Goal: Task Accomplishment & Management: Manage account settings

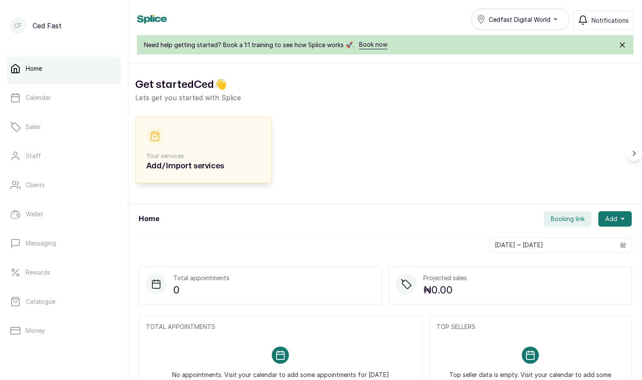
click at [178, 158] on p "Your services" at bounding box center [203, 156] width 115 height 9
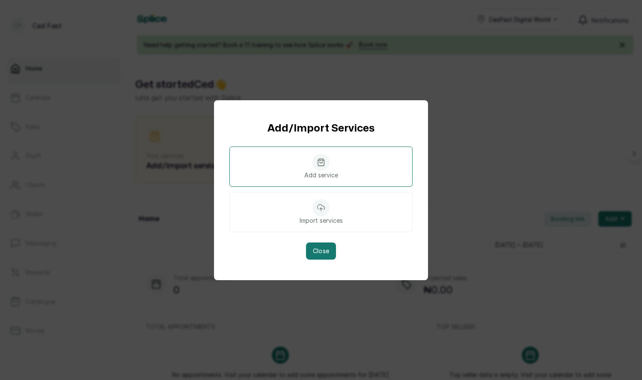
click at [323, 173] on p "Add service" at bounding box center [321, 175] width 34 height 9
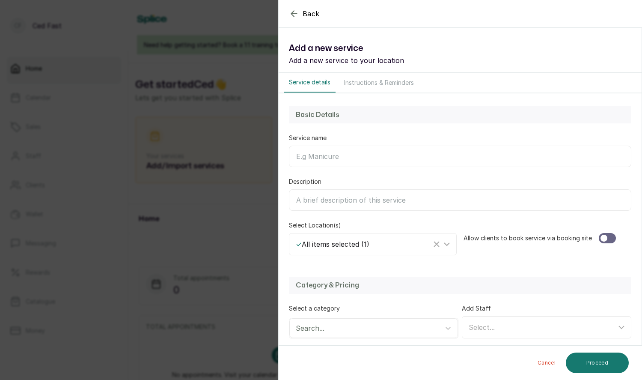
click at [328, 159] on input "Service name" at bounding box center [460, 156] width 342 height 21
paste input "Social media management"
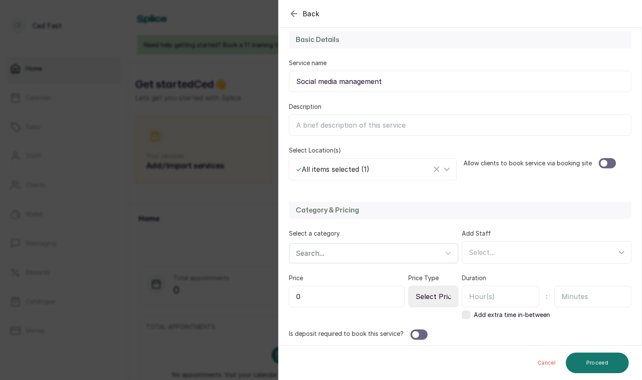
type input "Social media management"
click at [450, 168] on icon at bounding box center [447, 169] width 10 height 10
click at [449, 142] on div "Basic Details Service name Social media management Description Select Location(…" at bounding box center [460, 105] width 363 height 175
click at [613, 161] on div at bounding box center [607, 163] width 17 height 10
click at [418, 331] on div at bounding box center [419, 334] width 17 height 10
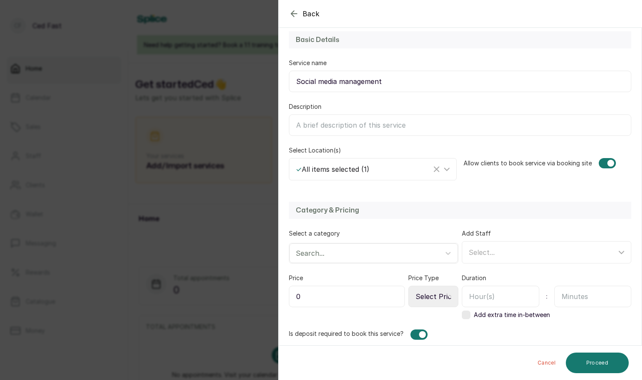
scroll to position [118, 0]
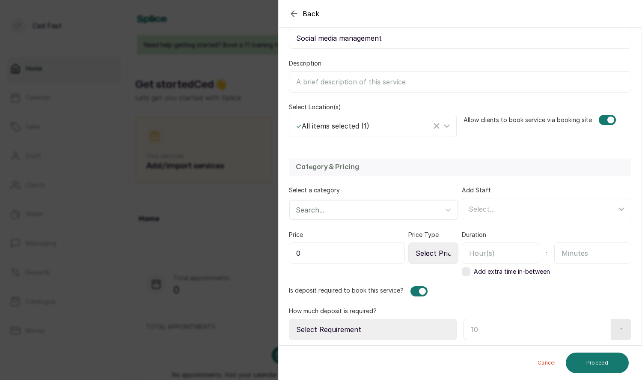
click at [361, 328] on select "Select Requirement Percentage Fixed Amount" at bounding box center [373, 329] width 168 height 21
select select "percentage"
click at [289, 319] on select "Select Requirement Percentage Fixed Amount" at bounding box center [373, 329] width 168 height 21
click at [502, 319] on input "text" at bounding box center [536, 329] width 145 height 21
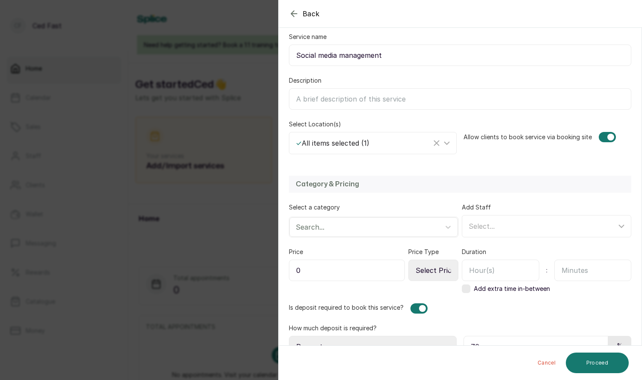
type input "70"
click at [501, 223] on div "Select..." at bounding box center [543, 226] width 148 height 10
click at [474, 282] on div "Ced Fast" at bounding box center [549, 285] width 160 height 10
click at [474, 282] on input "Ced Fast" at bounding box center [472, 285] width 6 height 6
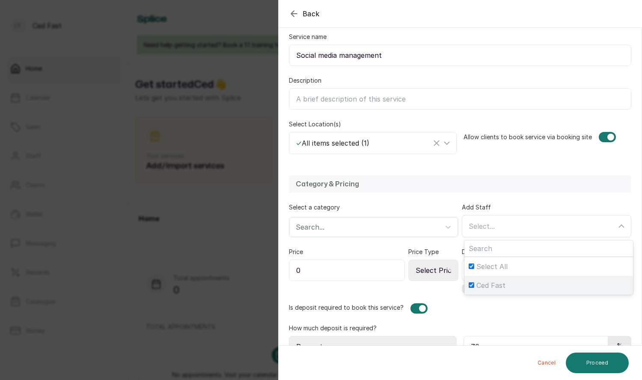
checkbox input "true"
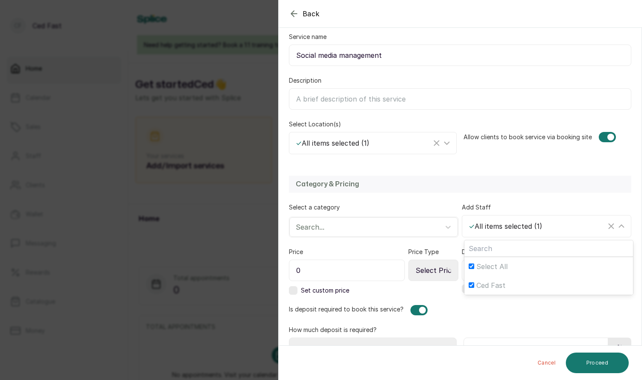
click at [439, 197] on div "Category & Pricing Select a category Search... Add Staff ✓ All items selected (…" at bounding box center [460, 267] width 363 height 200
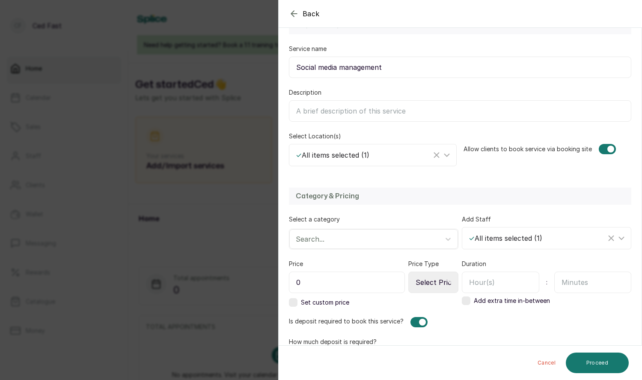
scroll to position [85, 0]
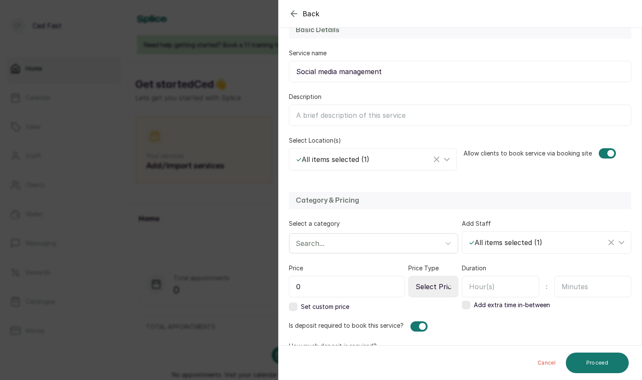
drag, startPoint x: 390, startPoint y: 72, endPoint x: 294, endPoint y: 69, distance: 95.9
click at [294, 69] on input "Social media management" at bounding box center [460, 71] width 342 height 21
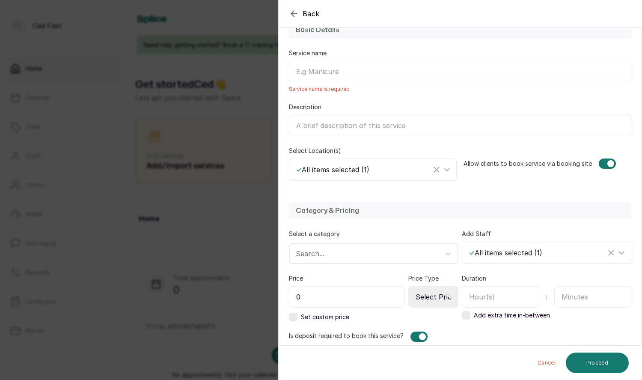
paste input "(Facebook,"
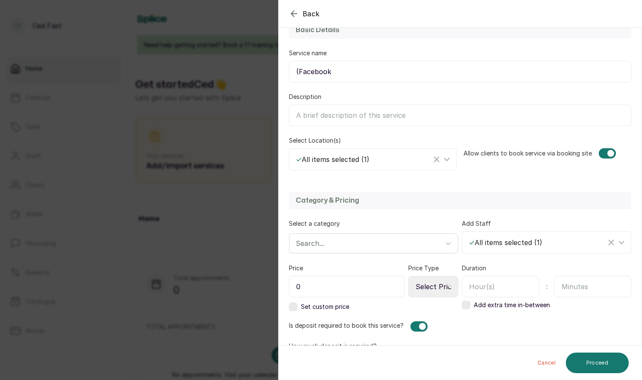
click at [298, 69] on input "(Facebook" at bounding box center [460, 71] width 342 height 21
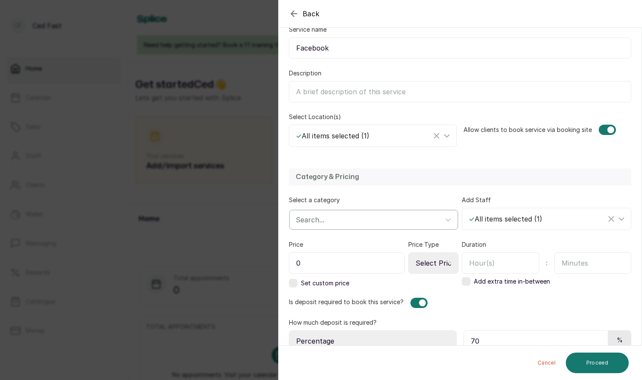
type input "Facebook"
click at [323, 215] on div at bounding box center [366, 219] width 140 height 11
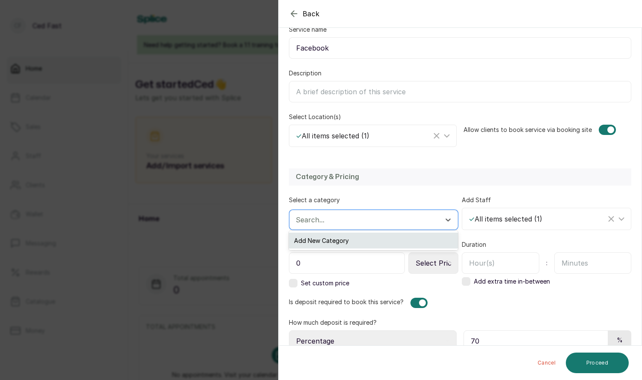
click at [334, 245] on div "Add New Category" at bounding box center [373, 240] width 169 height 16
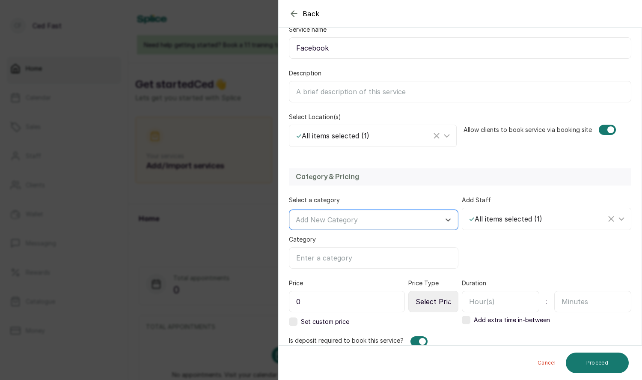
click at [338, 256] on input "Category" at bounding box center [374, 257] width 170 height 21
paste input "Social media management"
click at [299, 256] on input "Social media management" at bounding box center [374, 257] width 170 height 21
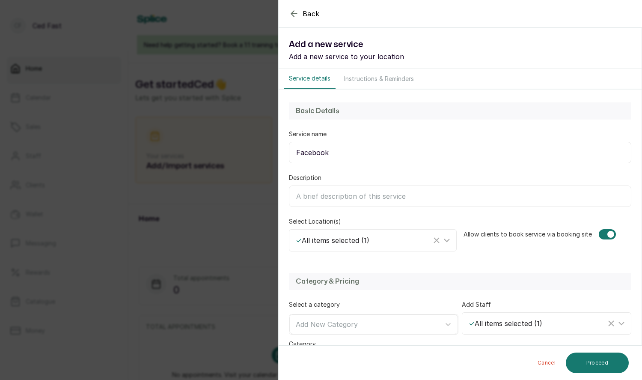
scroll to position [1, 0]
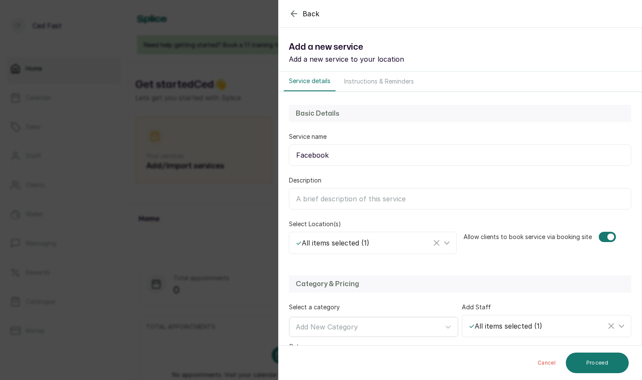
type input "Social media management"
click at [324, 202] on input "Description" at bounding box center [460, 198] width 342 height 21
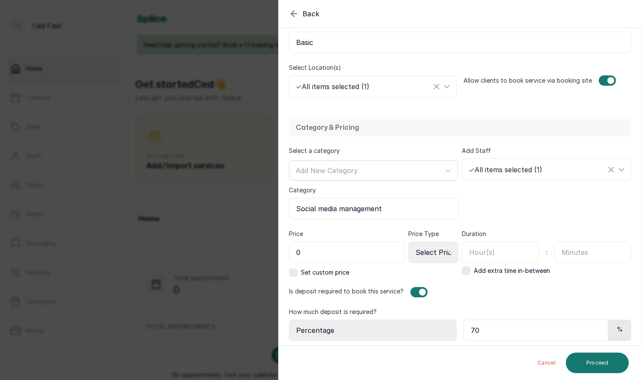
scroll to position [158, 0]
type input "Basic"
click at [330, 254] on input "0" at bounding box center [347, 251] width 116 height 21
type input "250,000"
click at [444, 255] on select "Select Price Type Fixed From" at bounding box center [433, 251] width 50 height 21
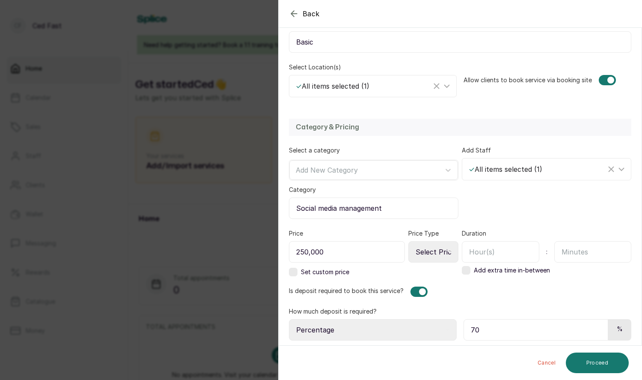
select select "fixed"
click at [409, 241] on select "Select Price Type Fixed From" at bounding box center [433, 251] width 50 height 21
click at [295, 269] on label at bounding box center [293, 272] width 9 height 9
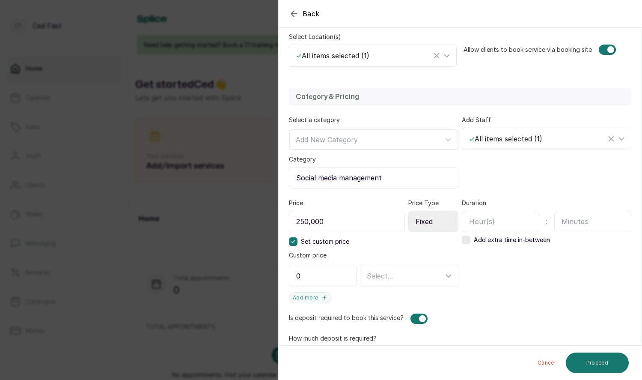
scroll to position [214, 0]
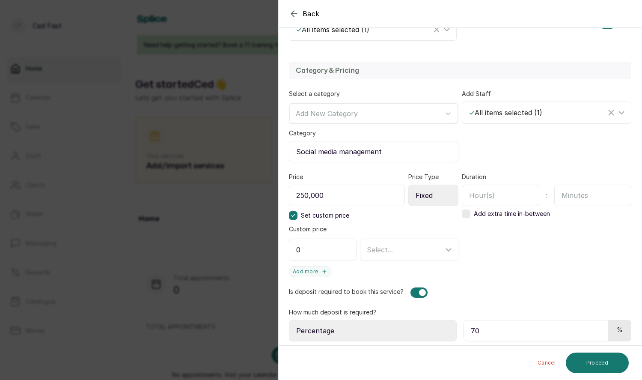
click at [321, 249] on input "0" at bounding box center [323, 249] width 68 height 22
type input "250,000"
click at [394, 251] on div "Select..." at bounding box center [410, 249] width 95 height 16
click at [510, 255] on div "Duration : Add extra time in-between" at bounding box center [547, 225] width 170 height 104
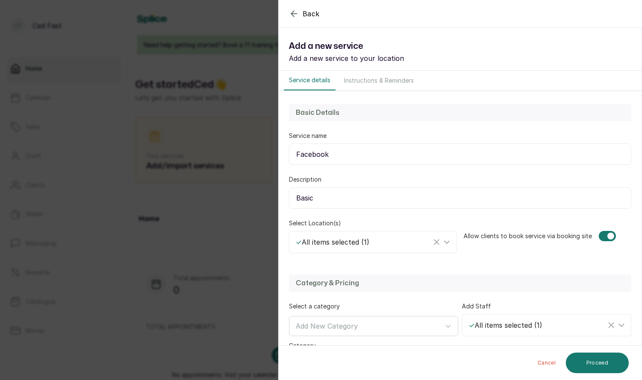
scroll to position [0, 0]
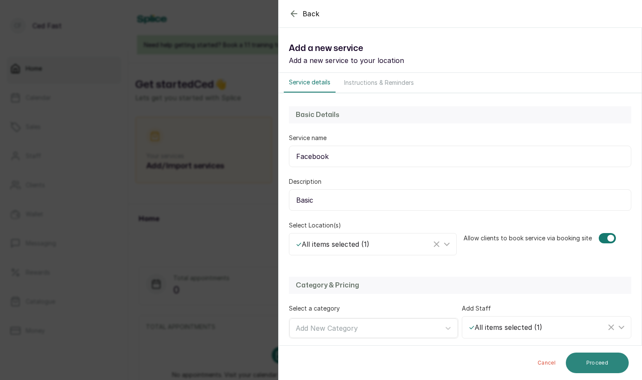
click at [580, 366] on button "Proceed" at bounding box center [597, 362] width 63 height 21
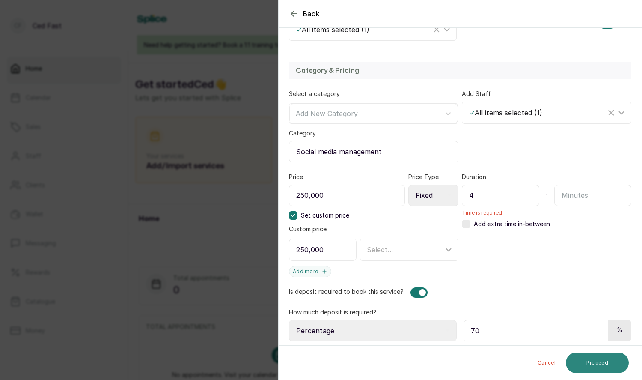
type input "4"
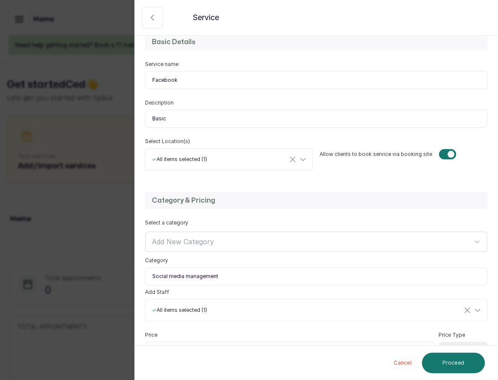
scroll to position [75, 0]
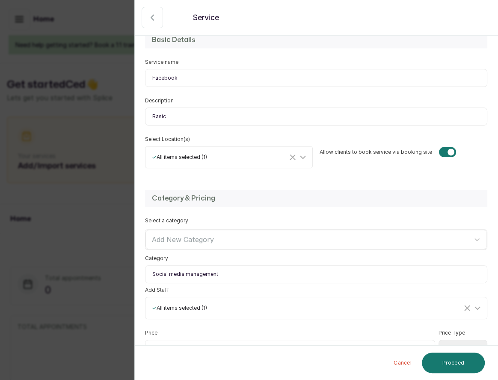
click at [174, 110] on input "Basic" at bounding box center [316, 116] width 342 height 18
click at [183, 117] on input "Basic" at bounding box center [316, 116] width 342 height 18
type input "Basic Package"
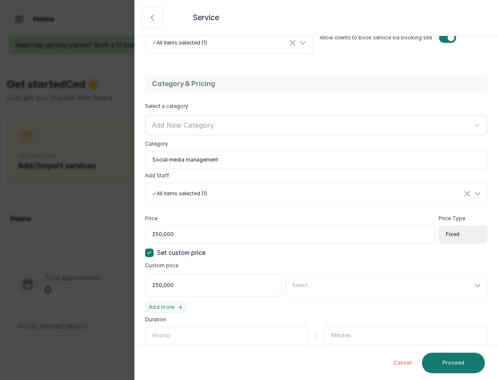
scroll to position [276, 0]
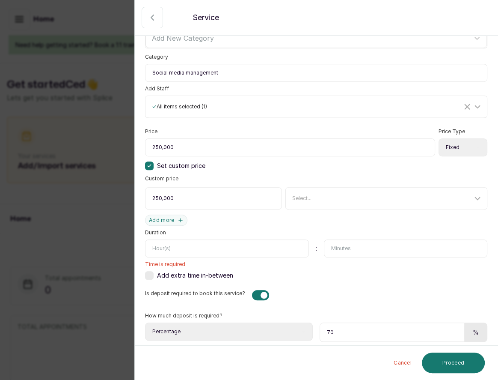
click at [241, 244] on input "text" at bounding box center [227, 248] width 164 height 18
type input "720"
click at [438, 364] on button "Proceed" at bounding box center [453, 362] width 63 height 21
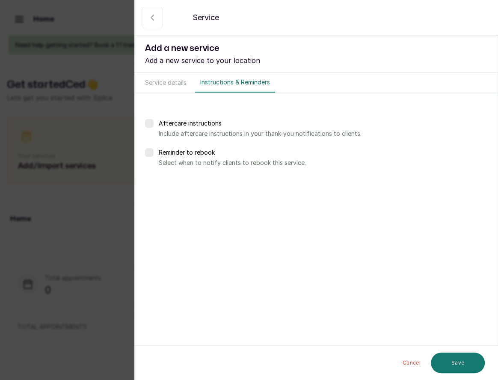
scroll to position [0, 0]
click at [453, 361] on button "Save" at bounding box center [458, 361] width 54 height 21
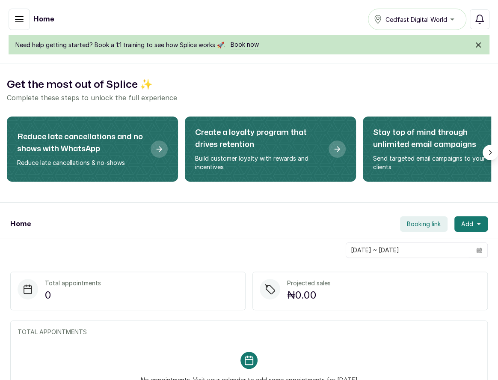
click at [428, 220] on span "Booking link" at bounding box center [424, 224] width 34 height 9
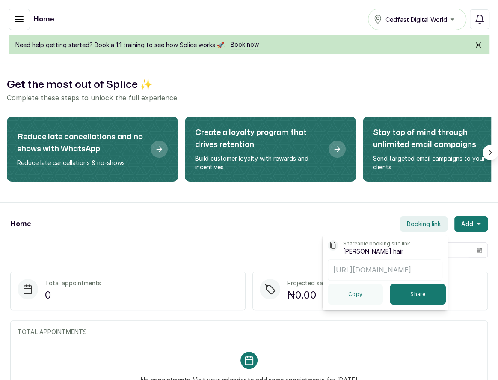
click at [247, 224] on div "Home Booking link Shareable booking site link Layos hair https://app.withsplice…" at bounding box center [249, 224] width 498 height 30
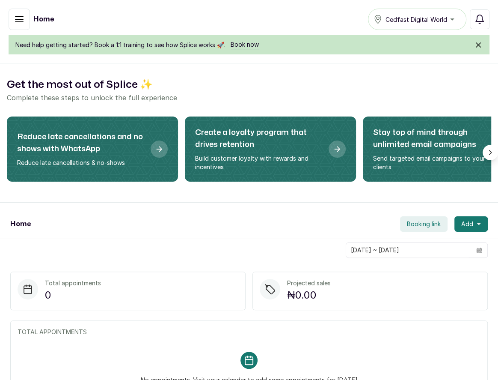
click at [24, 14] on icon "button" at bounding box center [19, 19] width 10 height 10
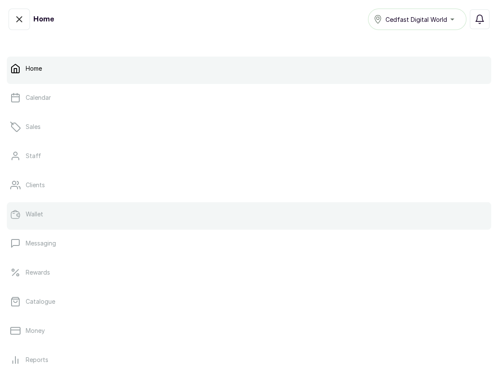
scroll to position [101, 0]
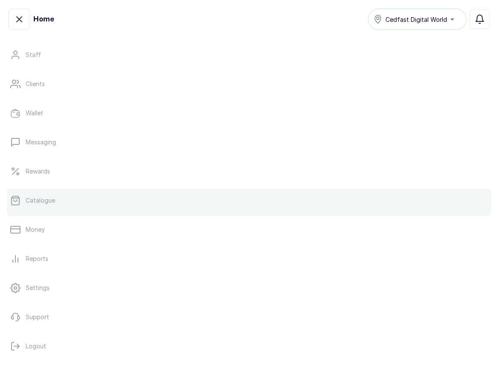
click at [56, 205] on link "Catalogue" at bounding box center [249, 200] width 485 height 24
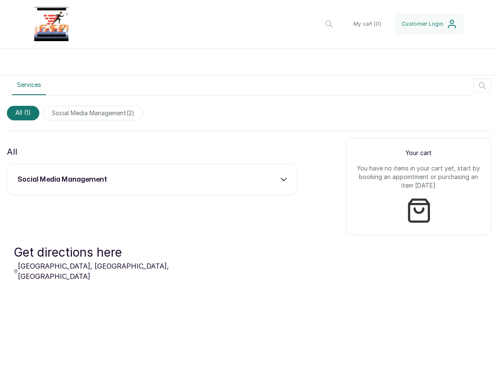
scroll to position [242, 0]
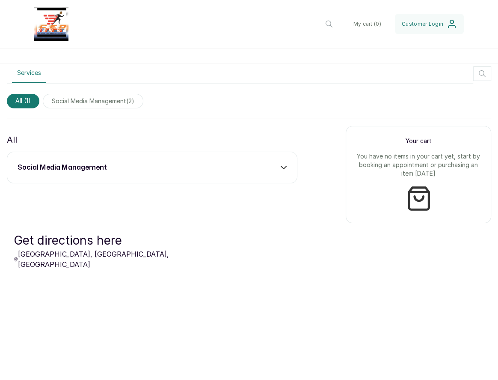
click at [102, 110] on div "All ( 1 ) social media management ( 2 )" at bounding box center [249, 101] width 485 height 28
click at [102, 101] on span "social media management ( 2 )" at bounding box center [93, 101] width 101 height 15
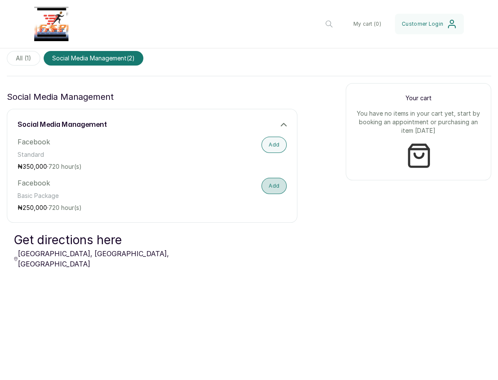
scroll to position [300, 0]
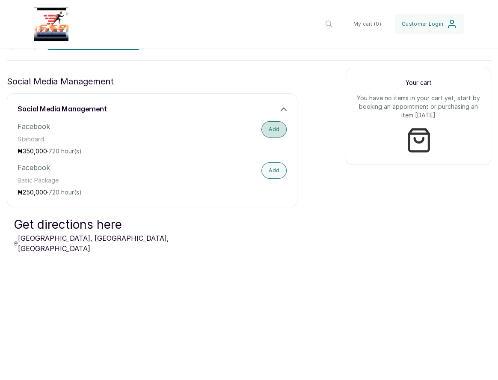
click at [274, 125] on button "Add" at bounding box center [274, 129] width 25 height 16
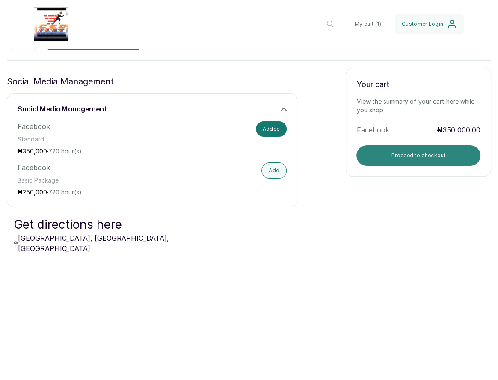
click at [399, 153] on button "Proceed to checkout" at bounding box center [419, 155] width 124 height 21
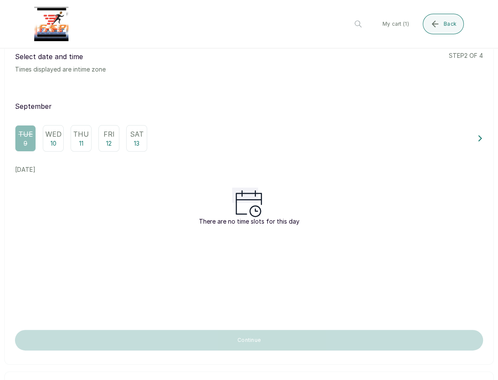
scroll to position [0, 0]
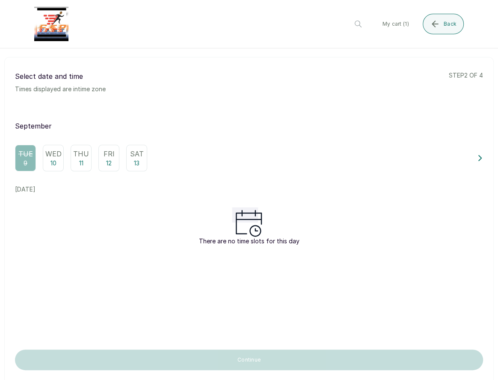
click at [54, 162] on p "10" at bounding box center [54, 163] width 6 height 9
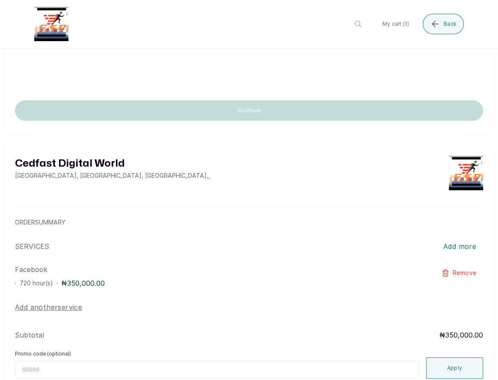
scroll to position [309, 0]
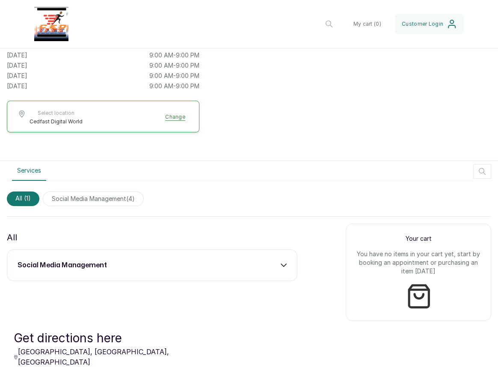
scroll to position [185, 0]
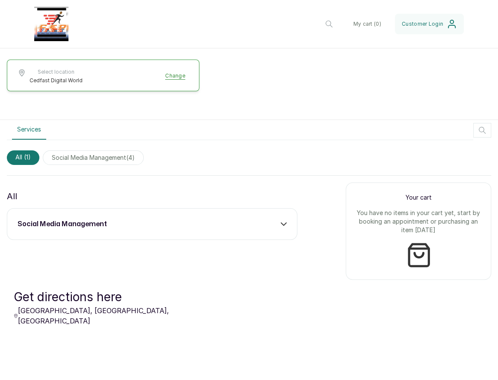
click at [98, 160] on span "social media management ( 4 )" at bounding box center [93, 157] width 101 height 15
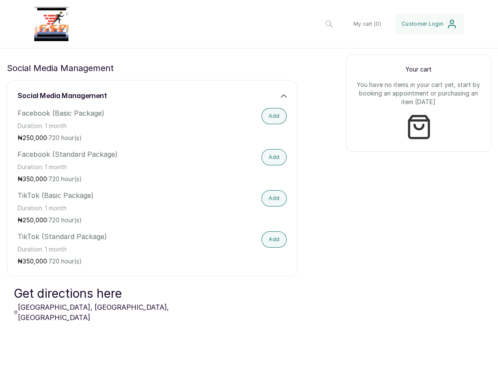
scroll to position [312, 0]
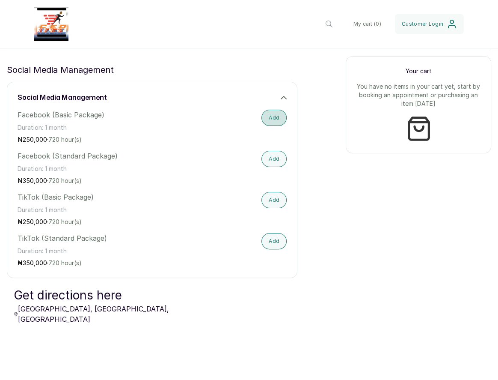
click at [269, 115] on button "Add" at bounding box center [274, 118] width 25 height 16
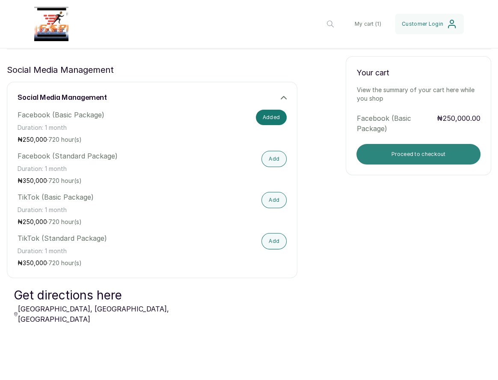
click at [397, 154] on button "Proceed to checkout" at bounding box center [419, 154] width 124 height 21
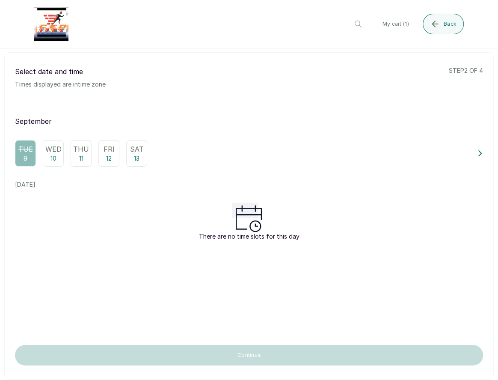
scroll to position [0, 0]
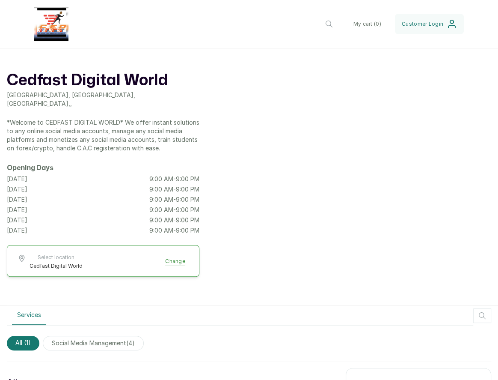
click at [86, 342] on span "social media management ( 4 )" at bounding box center [93, 343] width 101 height 15
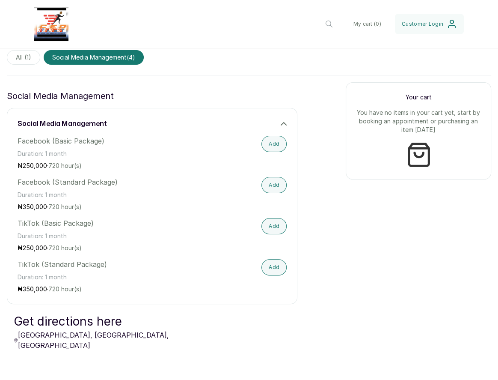
scroll to position [278, 0]
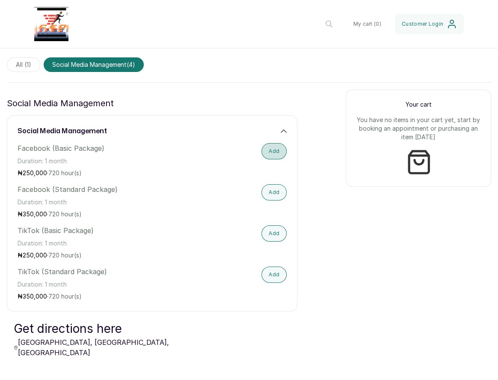
click at [268, 155] on button "Add" at bounding box center [274, 151] width 25 height 16
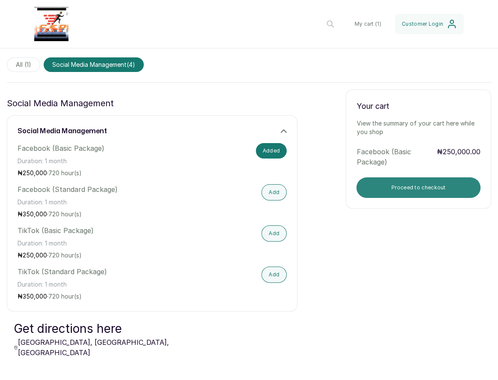
click at [426, 186] on button "Proceed to checkout" at bounding box center [419, 187] width 124 height 21
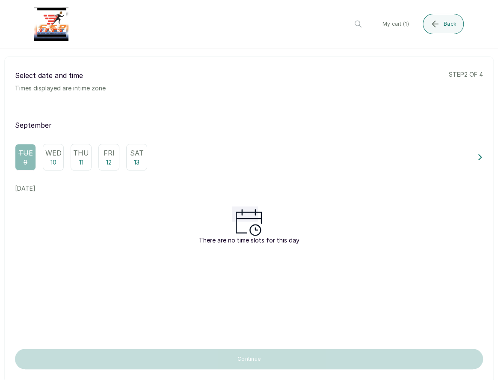
scroll to position [0, 0]
click at [57, 161] on div "Wed 10" at bounding box center [53, 158] width 21 height 27
click at [85, 162] on div "Thu 11" at bounding box center [81, 158] width 21 height 27
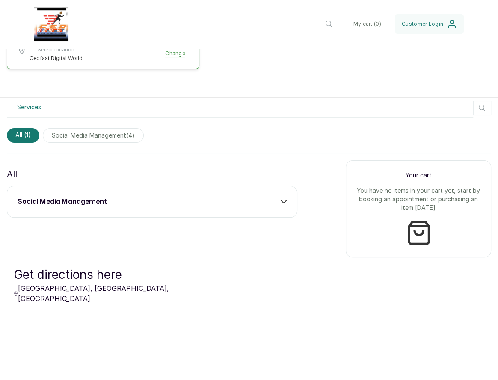
scroll to position [246, 0]
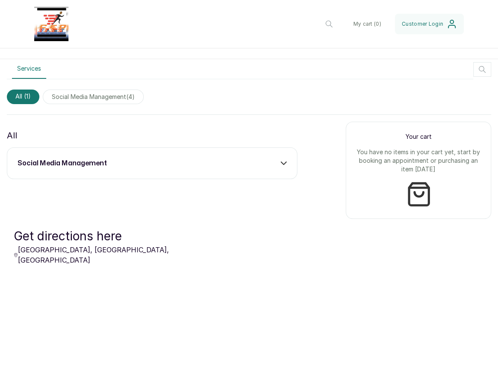
click at [134, 164] on div "social media management" at bounding box center [152, 163] width 269 height 10
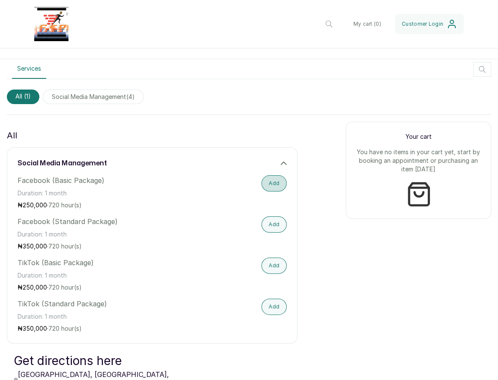
click at [275, 181] on button "Add" at bounding box center [274, 183] width 25 height 16
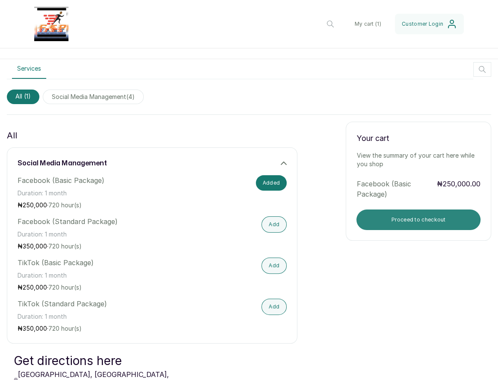
click at [417, 220] on button "Proceed to checkout" at bounding box center [419, 219] width 124 height 21
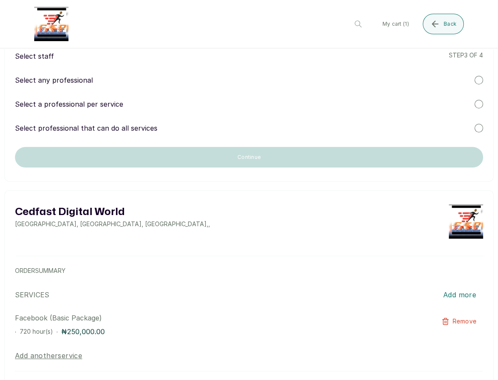
scroll to position [0, 0]
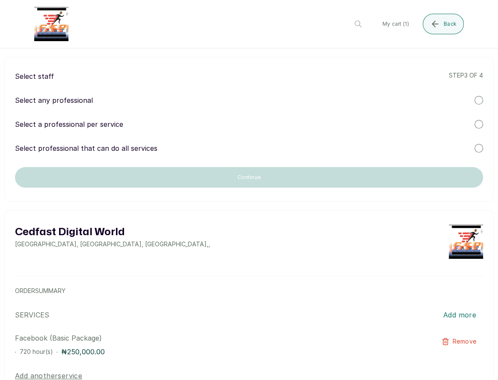
click at [479, 120] on div at bounding box center [479, 124] width 9 height 9
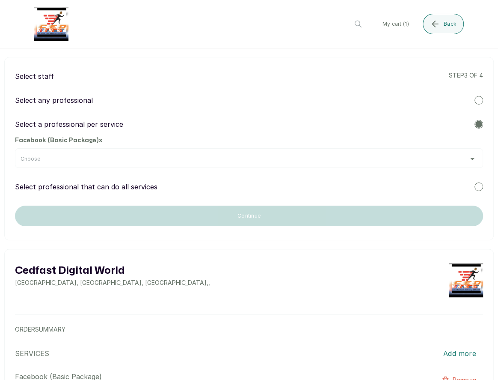
click at [84, 153] on div "Choose" at bounding box center [249, 158] width 468 height 20
click at [81, 167] on div "Choose" at bounding box center [249, 158] width 468 height 20
click at [86, 162] on div "Choose" at bounding box center [249, 158] width 468 height 20
click at [464, 157] on div "Choose" at bounding box center [249, 158] width 457 height 7
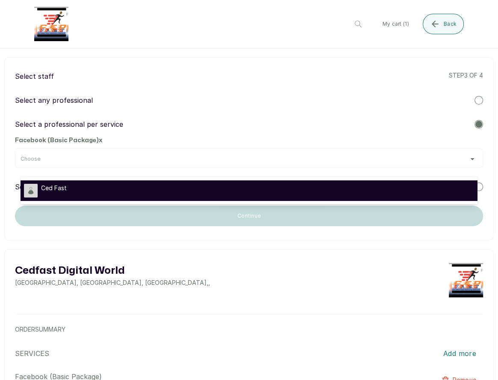
click at [375, 188] on div "Ced Fast" at bounding box center [249, 191] width 450 height 14
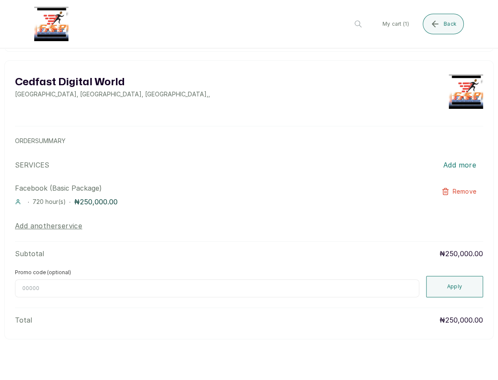
scroll to position [5, 0]
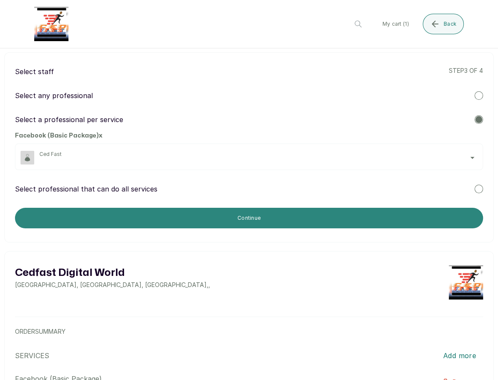
click at [274, 216] on button "Continue" at bounding box center [249, 218] width 468 height 21
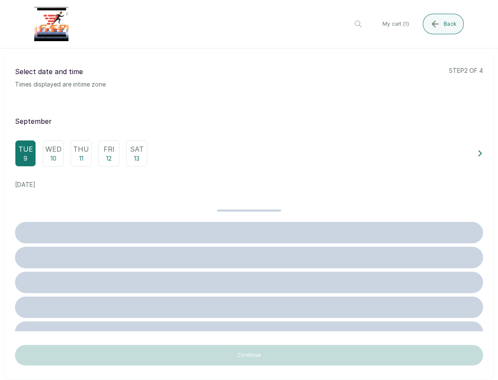
scroll to position [0, 0]
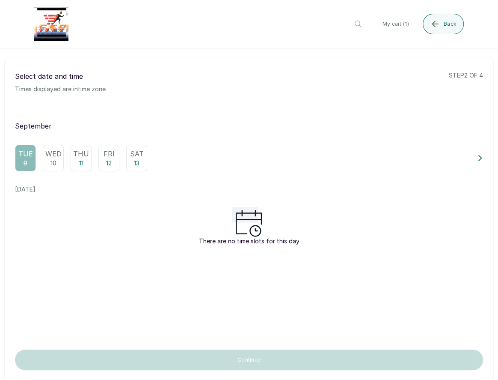
click at [59, 159] on div "Wed 10" at bounding box center [53, 158] width 21 height 27
click at [69, 154] on div "Tue 9 Wed 10 Thu 11 Fri 12 Sat 13" at bounding box center [243, 158] width 456 height 27
click at [77, 160] on div "Thu 11" at bounding box center [81, 158] width 21 height 27
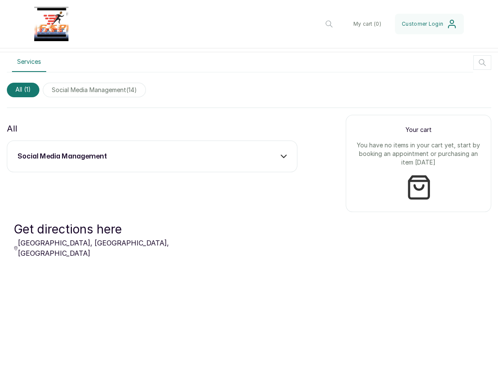
scroll to position [237, 0]
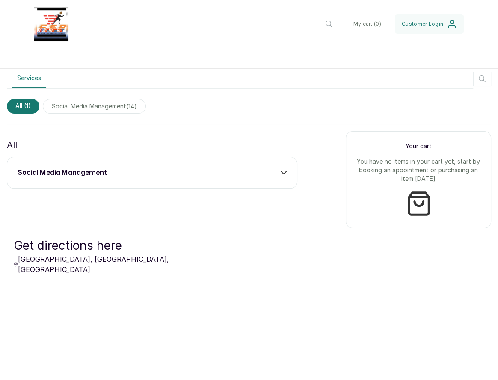
click at [125, 102] on span "social media management ( 14 )" at bounding box center [94, 106] width 103 height 15
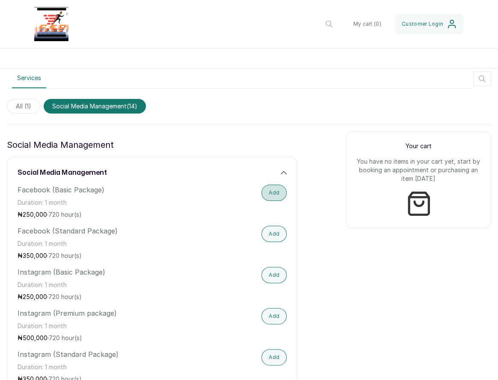
click at [274, 188] on button "Add" at bounding box center [274, 193] width 25 height 16
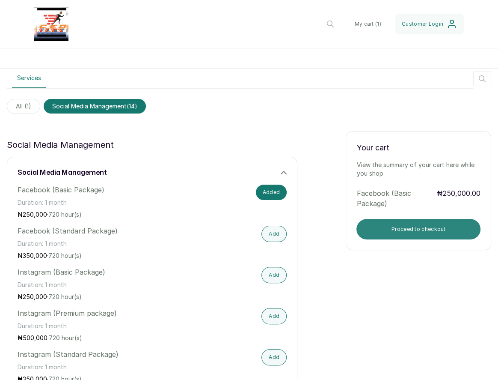
click at [415, 222] on button "Proceed to checkout" at bounding box center [419, 229] width 124 height 21
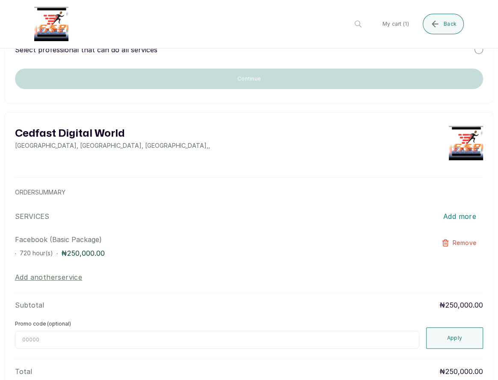
scroll to position [0, 0]
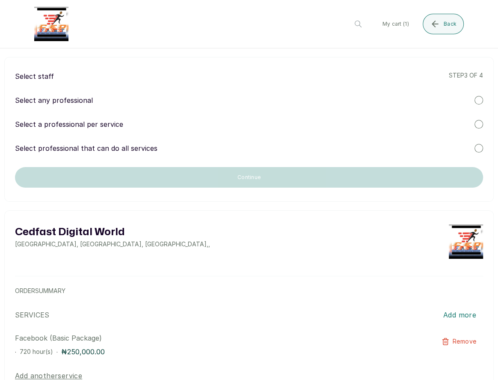
click at [194, 123] on div "Select a professional per service" at bounding box center [249, 124] width 468 height 10
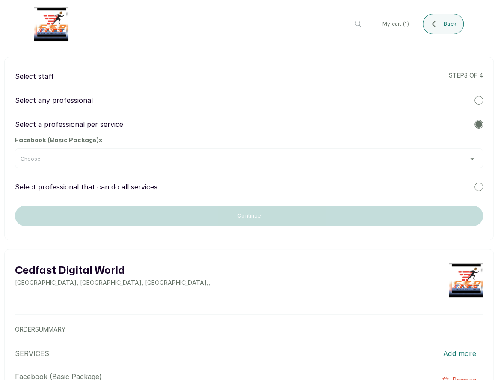
click at [131, 153] on div "Choose" at bounding box center [249, 158] width 468 height 20
click at [126, 160] on div "Choose" at bounding box center [249, 158] width 457 height 7
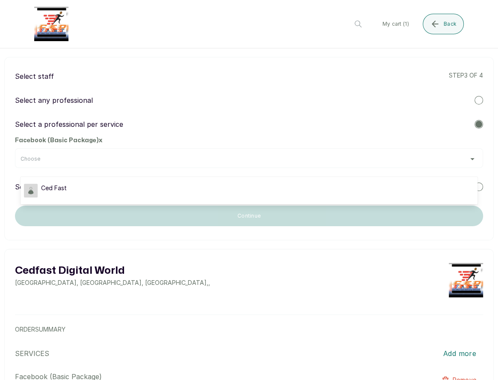
click at [85, 178] on ul "Ced Fast" at bounding box center [249, 190] width 457 height 27
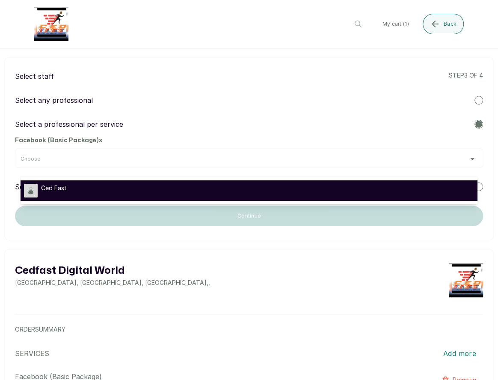
click at [85, 184] on div "Ced Fast" at bounding box center [249, 191] width 450 height 14
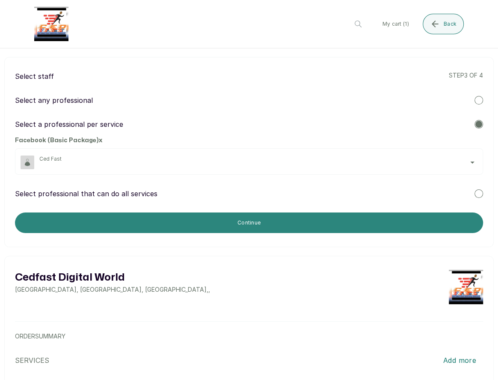
click at [251, 220] on button "Continue" at bounding box center [249, 222] width 468 height 21
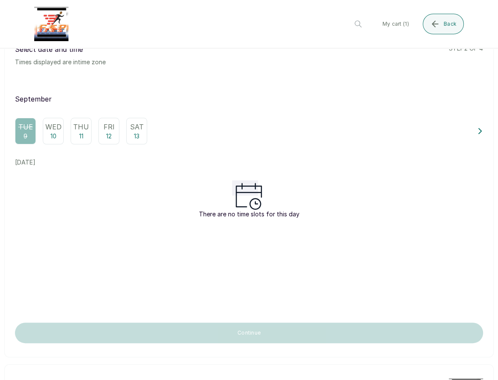
scroll to position [45, 0]
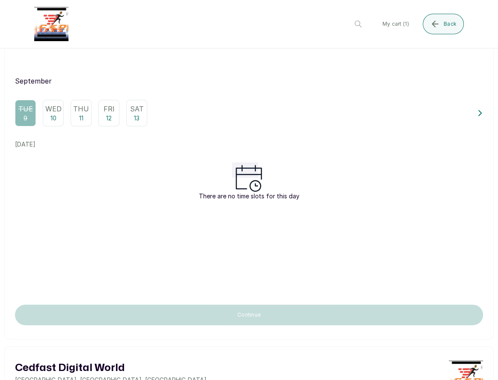
click at [51, 120] on p "10" at bounding box center [54, 118] width 6 height 9
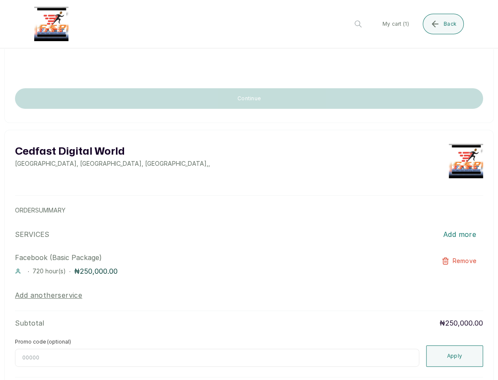
scroll to position [309, 0]
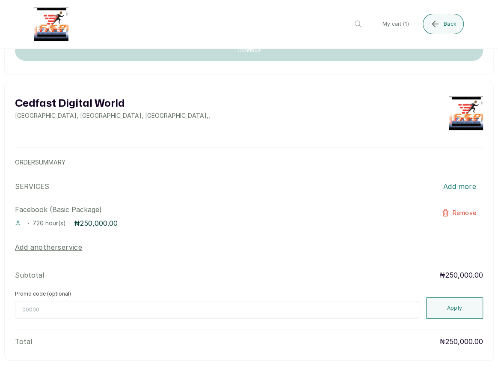
click at [16, 223] on icon at bounding box center [18, 223] width 4 height 5
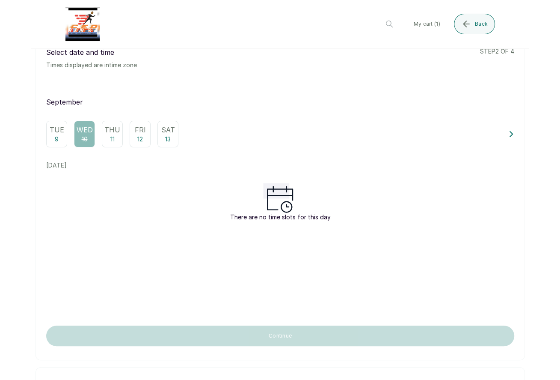
scroll to position [0, 0]
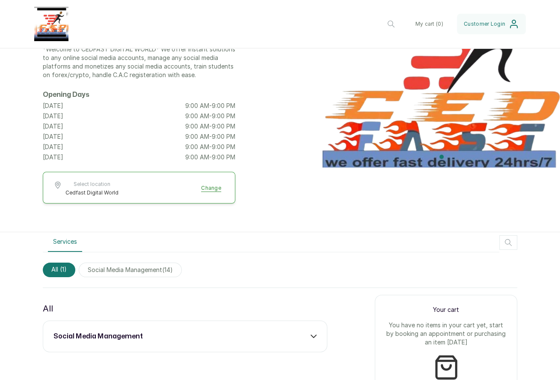
scroll to position [67, 0]
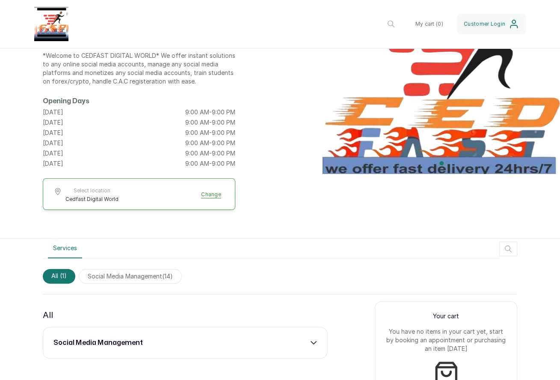
click at [157, 277] on span "social media management ( 14 )" at bounding box center [130, 276] width 103 height 15
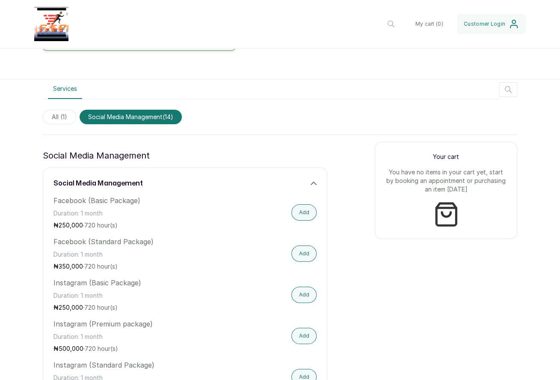
scroll to position [229, 0]
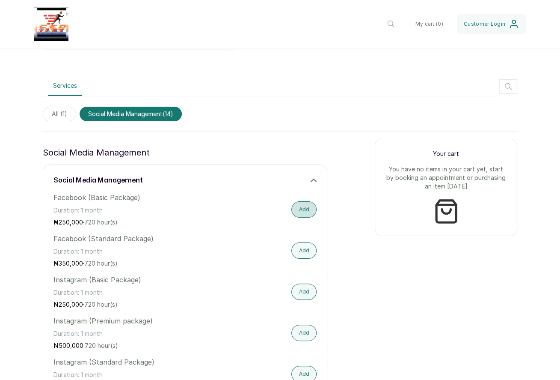
click at [302, 205] on button "Add" at bounding box center [304, 209] width 25 height 16
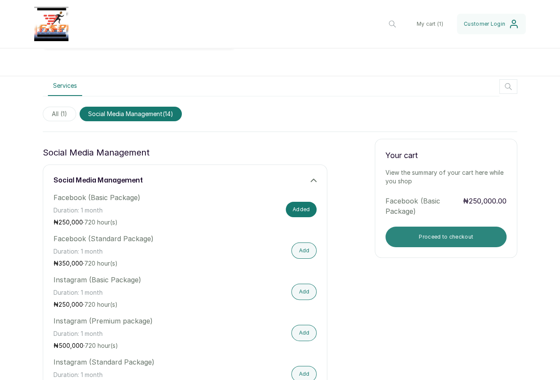
click at [422, 235] on button "Proceed to checkout" at bounding box center [446, 236] width 121 height 21
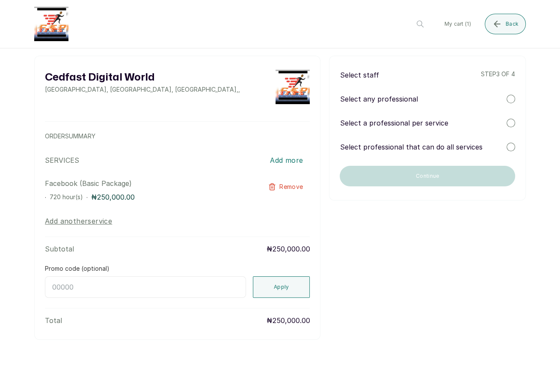
scroll to position [0, 0]
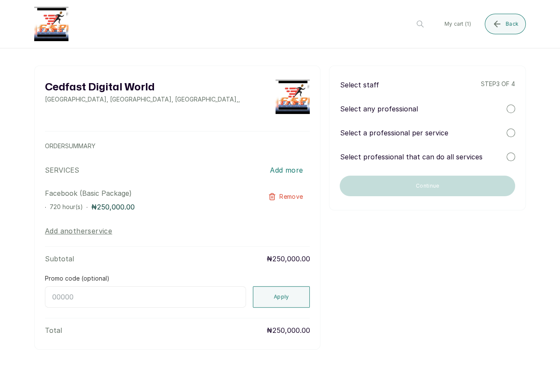
click at [511, 132] on div at bounding box center [511, 132] width 9 height 9
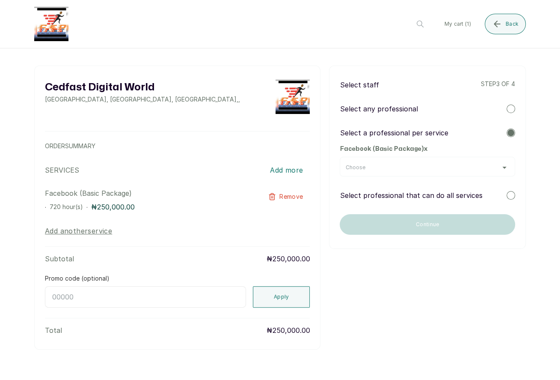
click at [462, 161] on div "Choose" at bounding box center [428, 167] width 176 height 20
click at [452, 167] on div "Choose" at bounding box center [427, 167] width 164 height 7
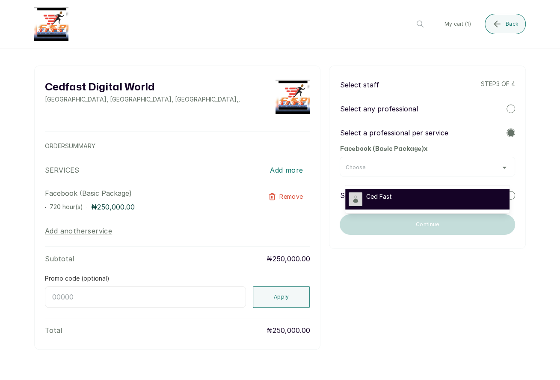
click at [417, 195] on div "Ced Fast" at bounding box center [428, 199] width 158 height 14
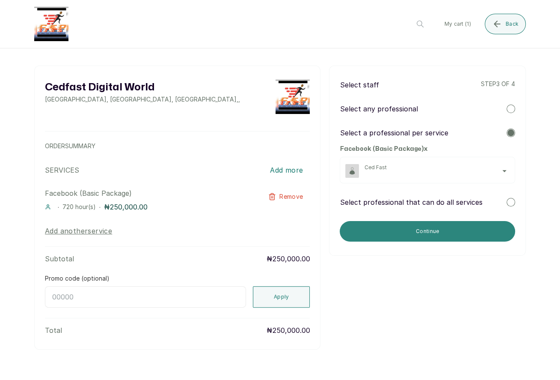
click at [463, 227] on button "Continue" at bounding box center [428, 231] width 176 height 21
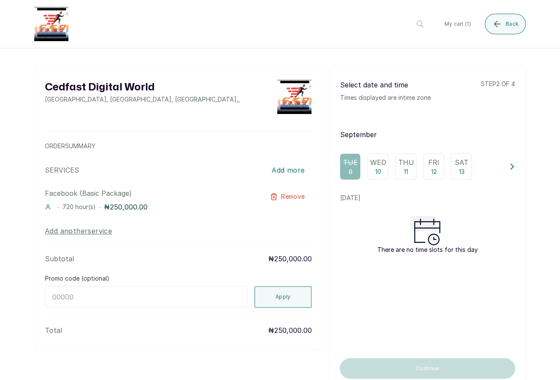
click at [377, 169] on p "10" at bounding box center [378, 171] width 6 height 9
click at [407, 169] on p "11" at bounding box center [406, 171] width 4 height 9
click at [432, 169] on p "12" at bounding box center [434, 171] width 6 height 9
click at [459, 164] on p "Sat" at bounding box center [462, 162] width 14 height 10
click at [379, 165] on p "Wed" at bounding box center [378, 162] width 16 height 10
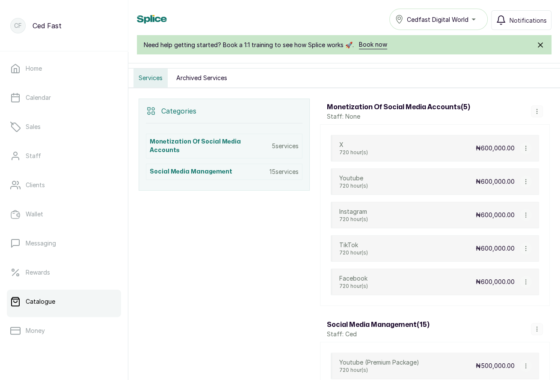
scroll to position [148, 0]
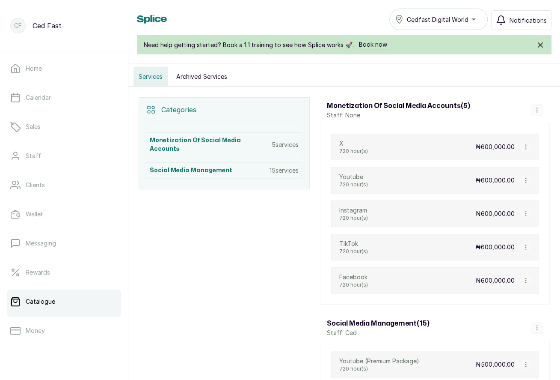
click at [526, 145] on icon "button" at bounding box center [526, 147] width 0 height 4
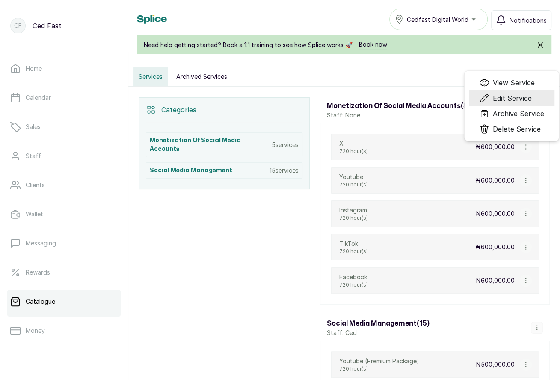
click at [509, 96] on span "Edit Service" at bounding box center [512, 98] width 39 height 10
select select "fixed"
select select "percentage"
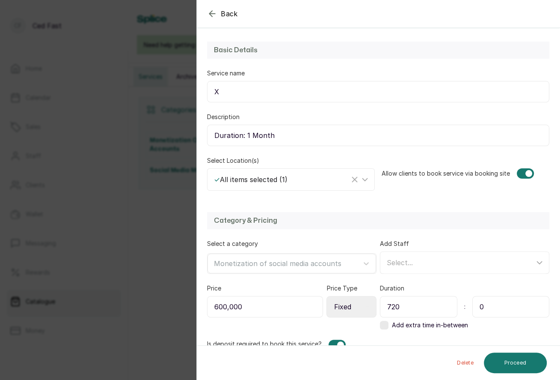
scroll to position [118, 0]
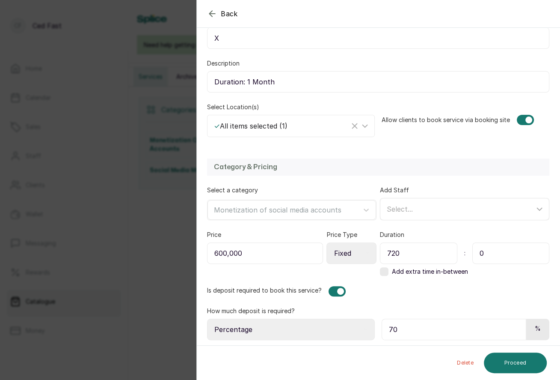
click at [445, 208] on div "Select..." at bounding box center [461, 209] width 148 height 10
click at [391, 265] on input "Ced Fast" at bounding box center [390, 268] width 6 height 6
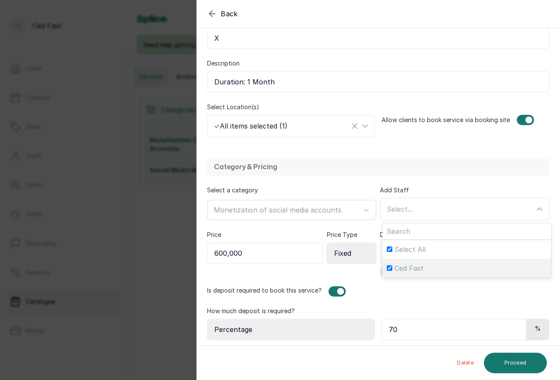
checkbox input "true"
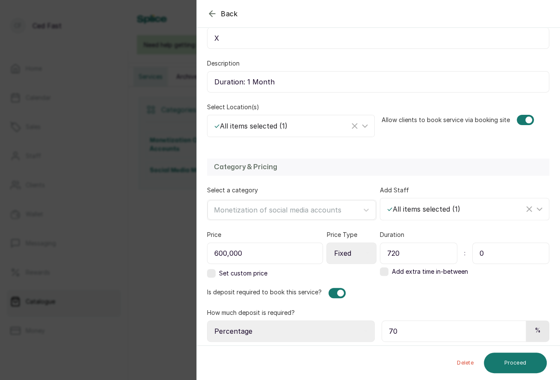
click at [434, 290] on div "Is deposit required to book this service?" at bounding box center [378, 293] width 342 height 10
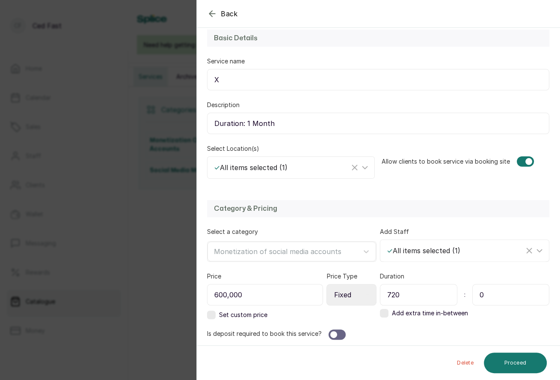
click at [337, 333] on div at bounding box center [337, 334] width 17 height 10
select select "percentage"
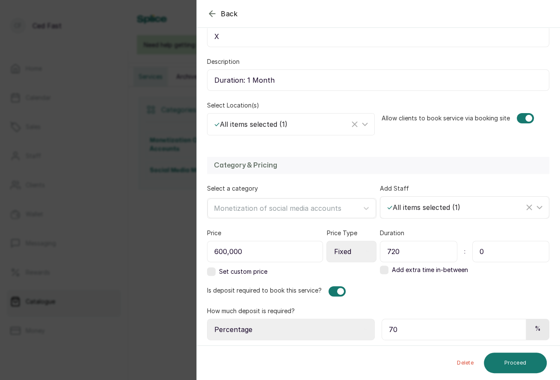
click at [450, 199] on div "✓ All items selected ( 1 )" at bounding box center [466, 207] width 167 height 16
click at [458, 179] on div "Category & Pricing Select a category Monetization of social media accounts Add …" at bounding box center [378, 248] width 363 height 200
click at [512, 365] on button "Proceed" at bounding box center [515, 362] width 63 height 21
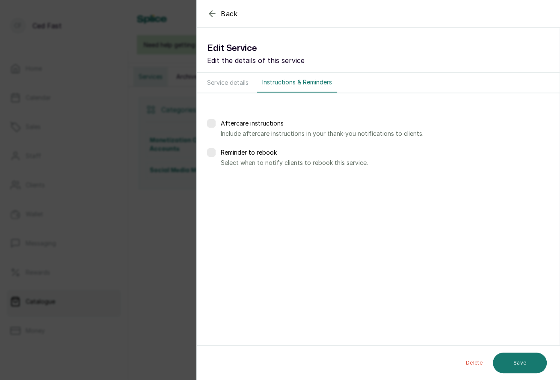
scroll to position [0, 0]
click at [522, 360] on button "Save" at bounding box center [520, 361] width 54 height 21
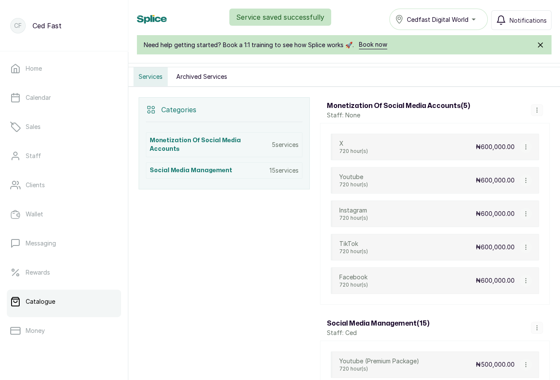
click at [527, 144] on icon "button" at bounding box center [526, 147] width 6 height 6
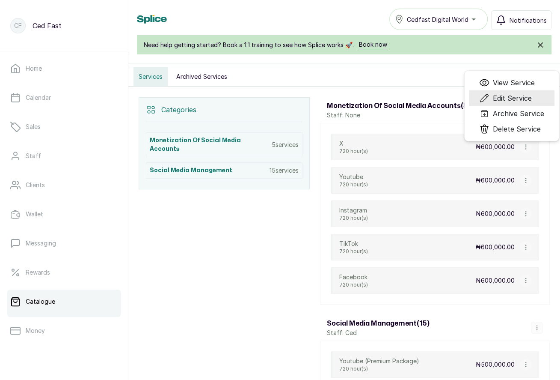
click at [512, 95] on span "Edit Service" at bounding box center [512, 98] width 39 height 10
select select "fixed"
select select "percentage"
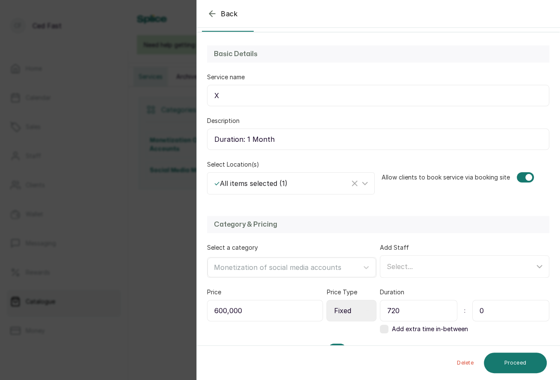
scroll to position [118, 0]
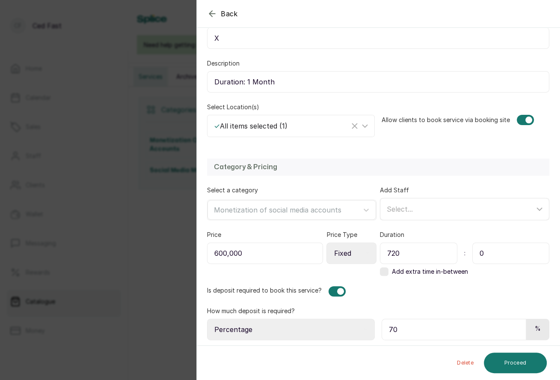
click at [528, 205] on div "Select..." at bounding box center [461, 209] width 148 height 10
click at [391, 265] on input "Ced Fast" at bounding box center [390, 268] width 6 height 6
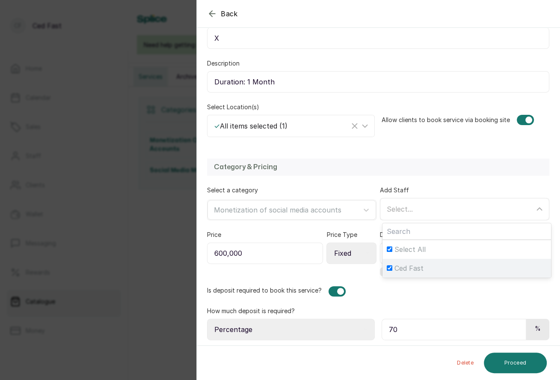
checkbox input "true"
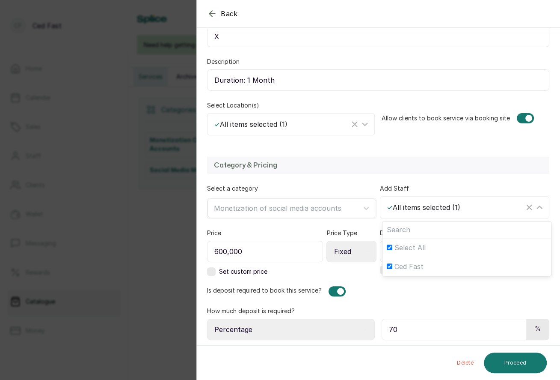
click at [444, 289] on div "Is deposit required to book this service?" at bounding box center [378, 291] width 342 height 10
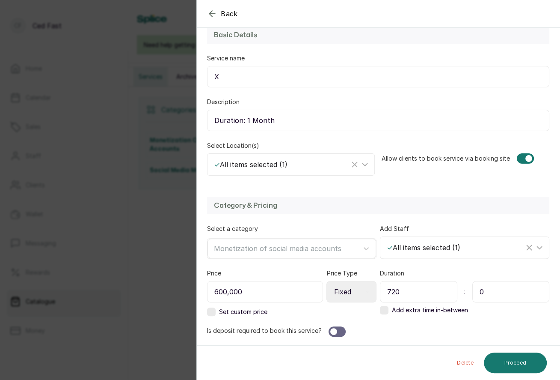
scroll to position [77, 0]
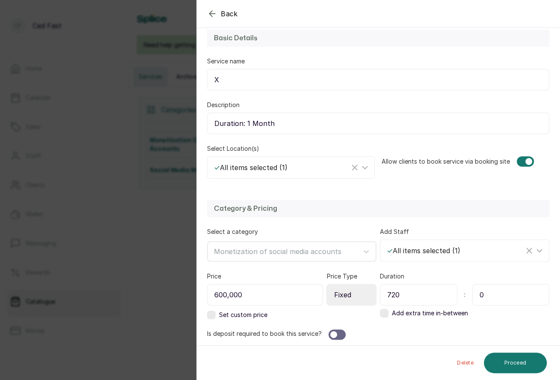
click at [336, 332] on div at bounding box center [337, 334] width 17 height 10
select select "percentage"
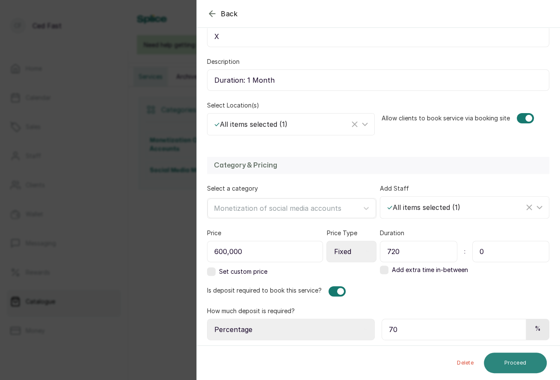
click at [500, 363] on button "Proceed" at bounding box center [515, 362] width 63 height 21
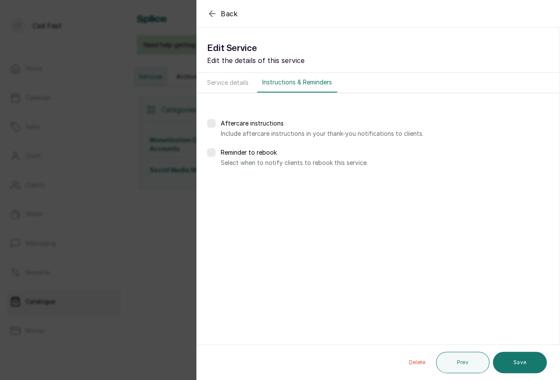
scroll to position [0, 0]
click at [517, 365] on button "Save" at bounding box center [520, 361] width 54 height 21
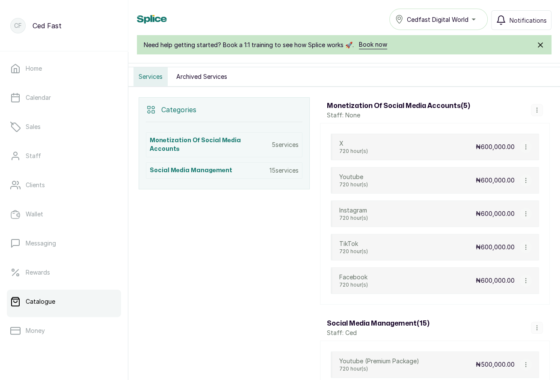
click at [527, 179] on icon "button" at bounding box center [526, 180] width 6 height 6
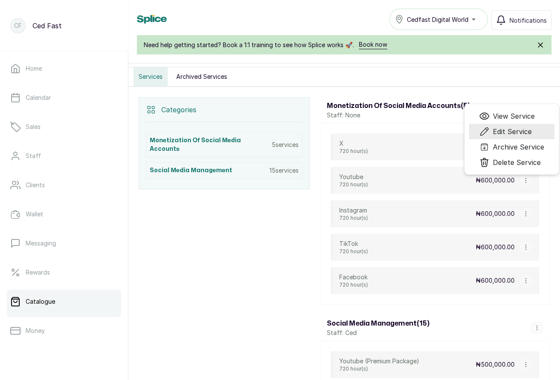
click at [508, 127] on span "Edit Service" at bounding box center [512, 131] width 39 height 10
select select "fixed"
select select "percentage"
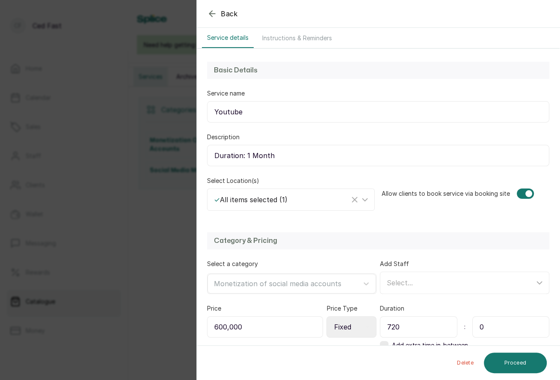
scroll to position [3, 0]
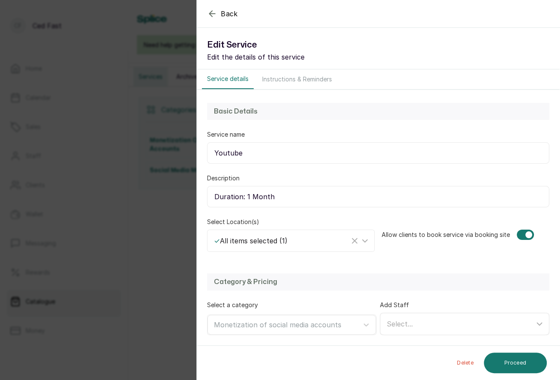
click at [416, 330] on div "Select..." at bounding box center [465, 323] width 169 height 21
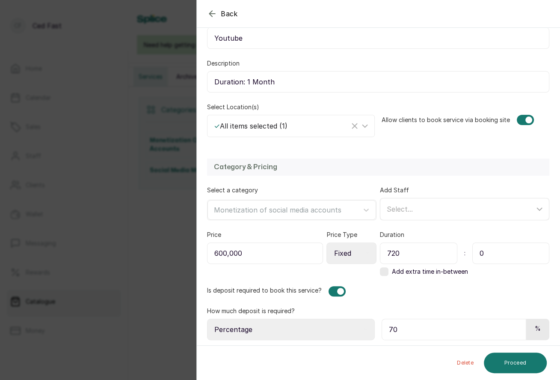
click at [432, 204] on div "Select..." at bounding box center [461, 209] width 148 height 10
click at [390, 265] on input "Ced Fast" at bounding box center [390, 268] width 6 height 6
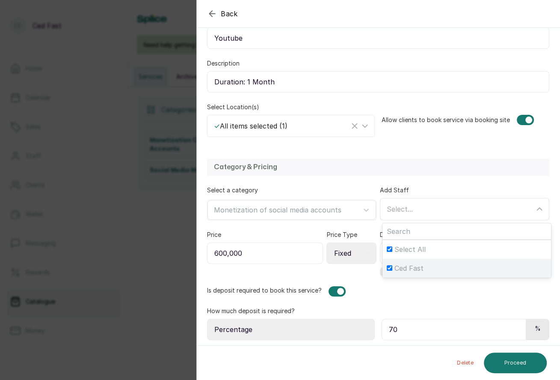
checkbox input "true"
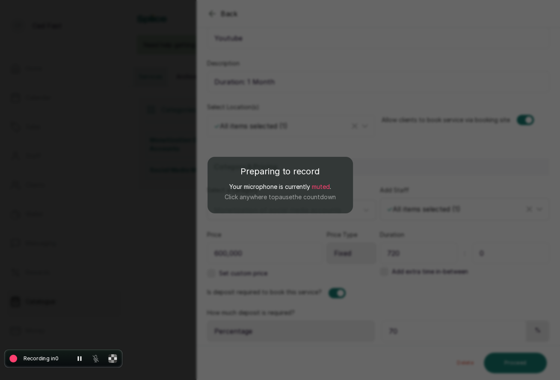
drag, startPoint x: 279, startPoint y: 343, endPoint x: 42, endPoint y: 360, distance: 236.9
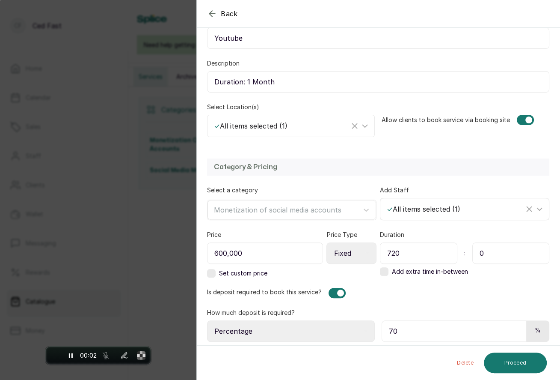
drag, startPoint x: 266, startPoint y: 345, endPoint x: 90, endPoint y: 359, distance: 176.6
click at [90, 359] on body "CF Ced Fast Home Calendar Sales Staff Clients Wallet Messaging Rewards Catalogu…" at bounding box center [280, 228] width 560 height 456
click at [433, 208] on div "✓ All items selected ( 1 )" at bounding box center [455, 209] width 137 height 10
click at [390, 268] on div "Ced Fast" at bounding box center [467, 268] width 160 height 10
click at [390, 268] on input "Ced Fast" at bounding box center [390, 268] width 6 height 6
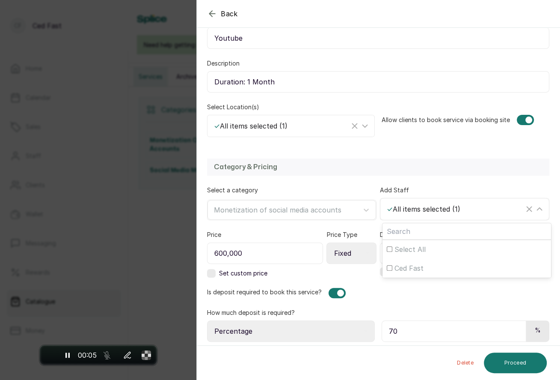
checkbox input "false"
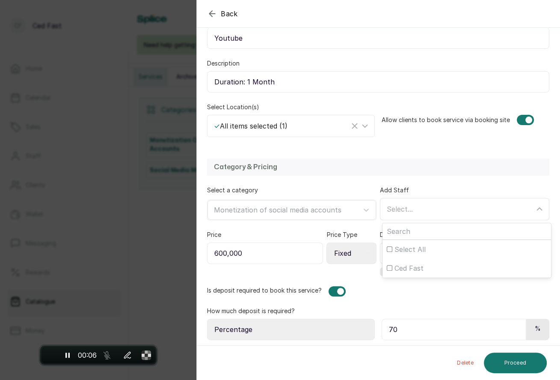
click at [432, 208] on div "Select..." at bounding box center [461, 209] width 148 height 10
click at [413, 211] on div "Select..." at bounding box center [461, 209] width 148 height 10
click at [391, 265] on input "Ced Fast" at bounding box center [390, 268] width 6 height 6
checkbox input "true"
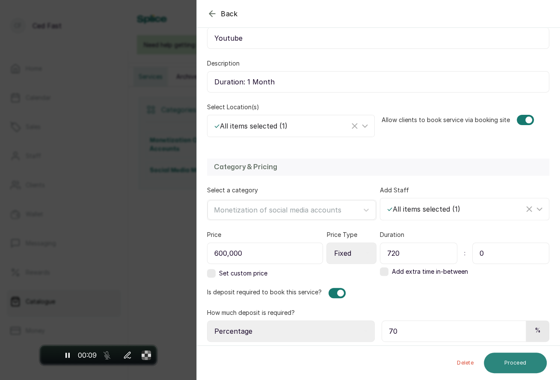
click at [511, 366] on button "Proceed" at bounding box center [515, 362] width 63 height 21
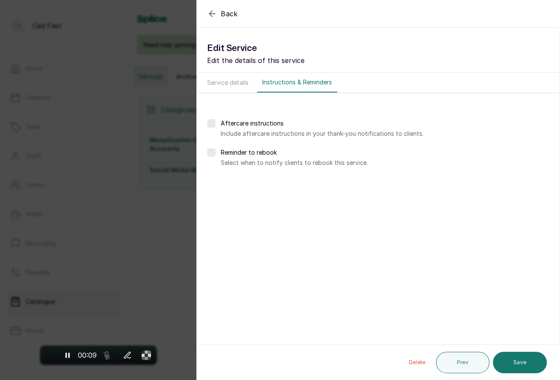
scroll to position [0, 0]
click at [521, 357] on button "Save" at bounding box center [520, 361] width 54 height 21
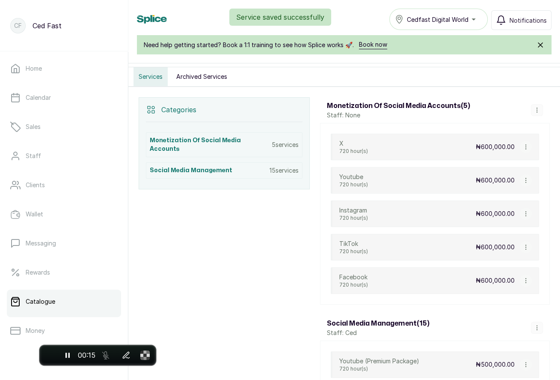
click at [527, 146] on icon "button" at bounding box center [526, 147] width 6 height 6
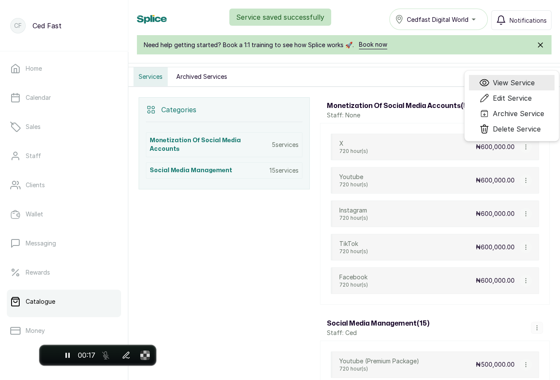
click at [512, 79] on span "View Service" at bounding box center [514, 82] width 42 height 10
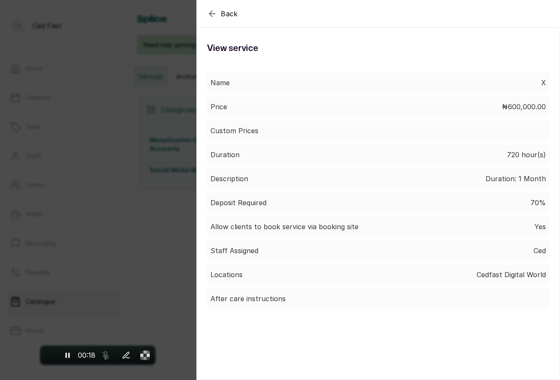
click at [512, 79] on div "Name X" at bounding box center [378, 82] width 342 height 21
click at [212, 14] on icon "button" at bounding box center [212, 14] width 6 height 6
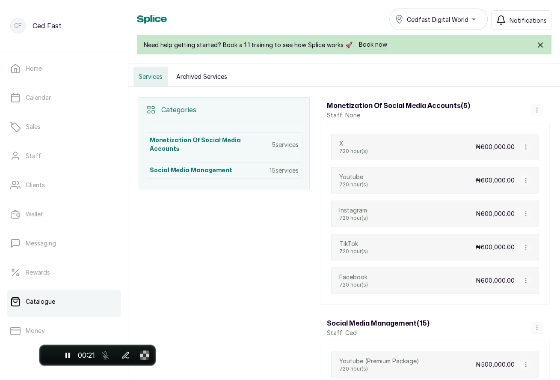
click at [524, 146] on button "button" at bounding box center [526, 147] width 12 height 12
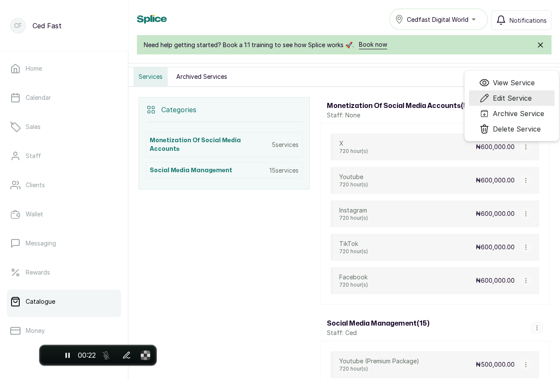
click at [514, 101] on li "Edit Service" at bounding box center [512, 97] width 86 height 15
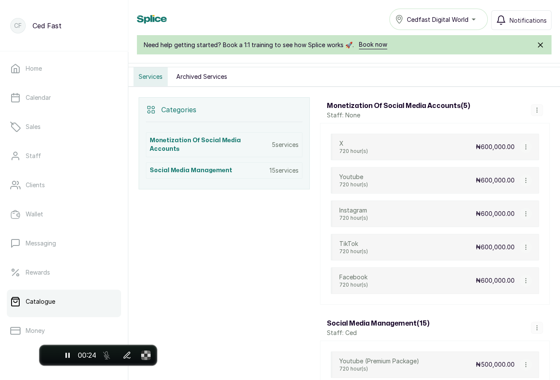
click at [526, 145] on icon "button" at bounding box center [526, 147] width 0 height 4
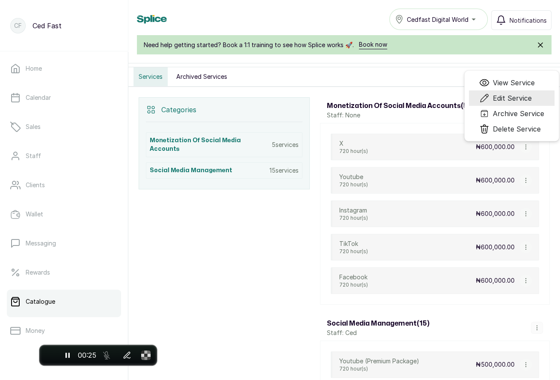
click at [503, 93] on span "Edit Service" at bounding box center [512, 98] width 39 height 10
select select "fixed"
select select "percentage"
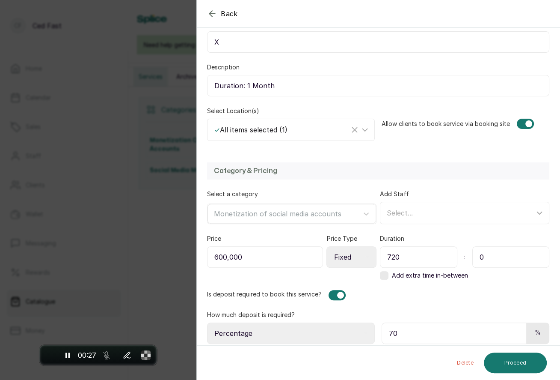
scroll to position [118, 0]
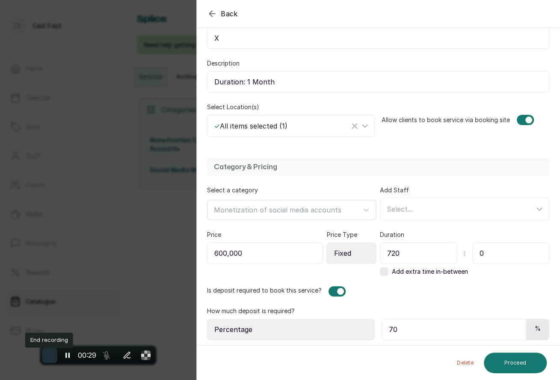
click at [50, 355] on span "End recording" at bounding box center [50, 355] width 0 height 0
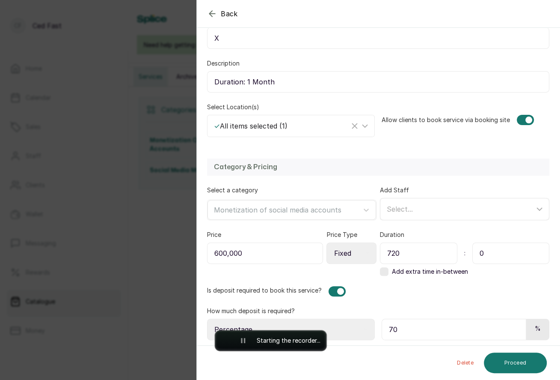
click at [444, 204] on div "Select..." at bounding box center [461, 209] width 148 height 10
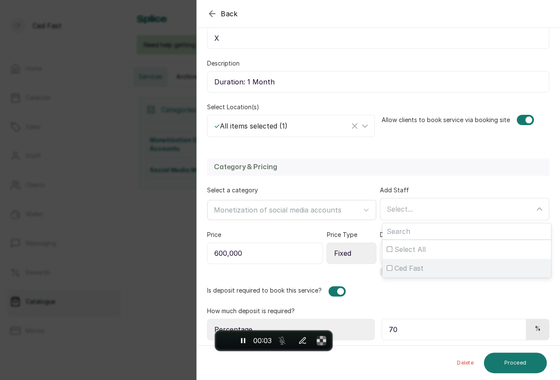
click at [389, 265] on input "Ced Fast" at bounding box center [390, 268] width 6 height 6
checkbox input "true"
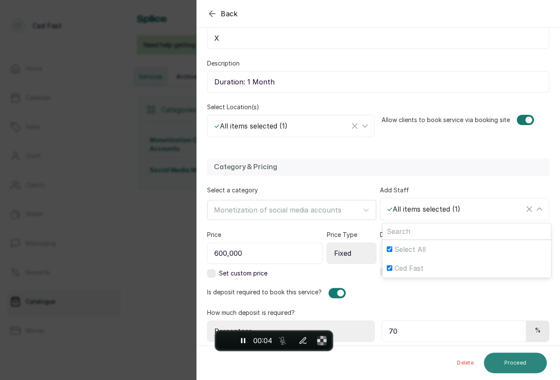
click at [509, 361] on button "Proceed" at bounding box center [515, 362] width 63 height 21
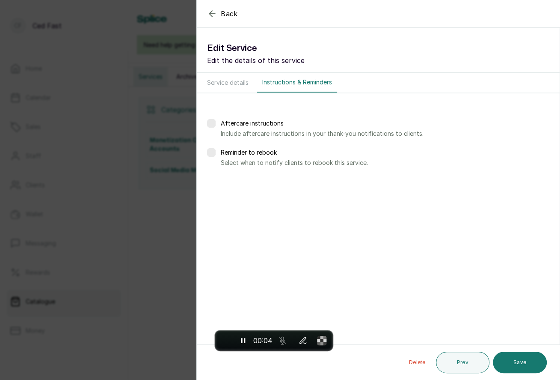
scroll to position [0, 0]
click at [511, 359] on button "Save" at bounding box center [520, 361] width 54 height 21
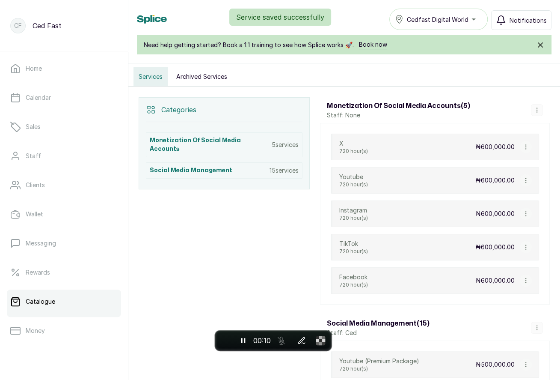
click at [526, 145] on icon "button" at bounding box center [526, 147] width 0 height 4
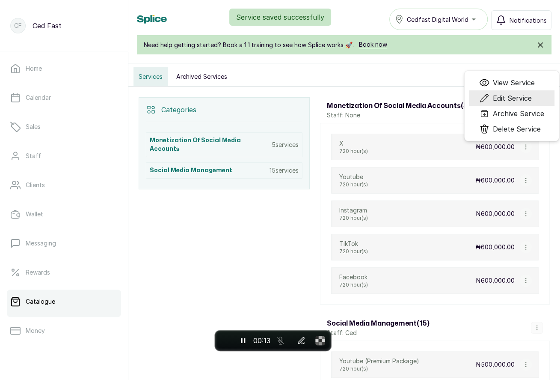
click at [518, 93] on span "Edit Service" at bounding box center [512, 98] width 39 height 10
select select "fixed"
select select "percentage"
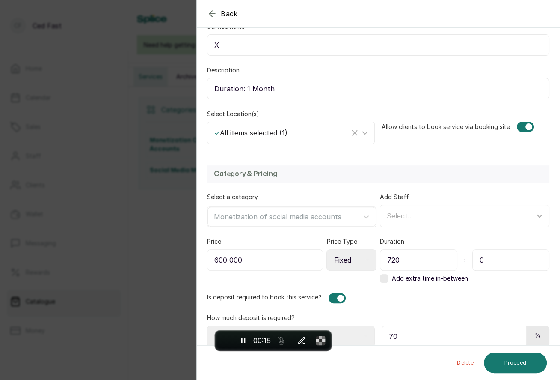
scroll to position [118, 0]
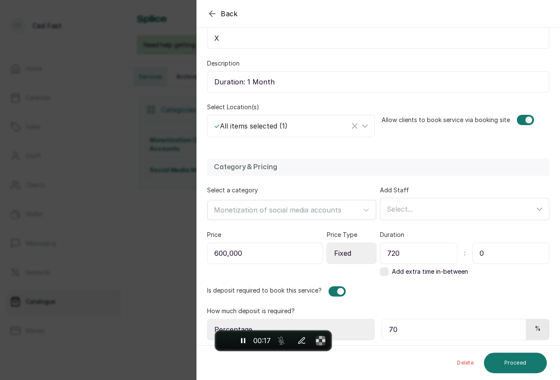
click at [406, 206] on span "Select..." at bounding box center [400, 209] width 26 height 9
click at [390, 265] on input "Ced Fast" at bounding box center [390, 268] width 6 height 6
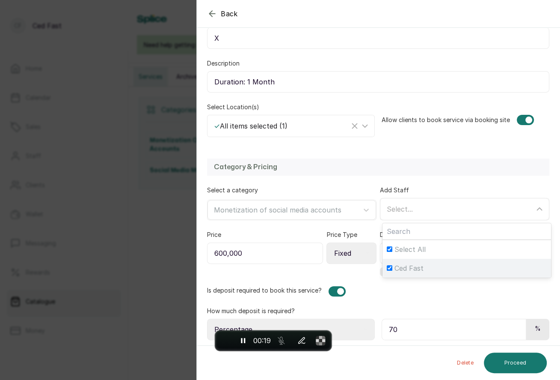
checkbox input "true"
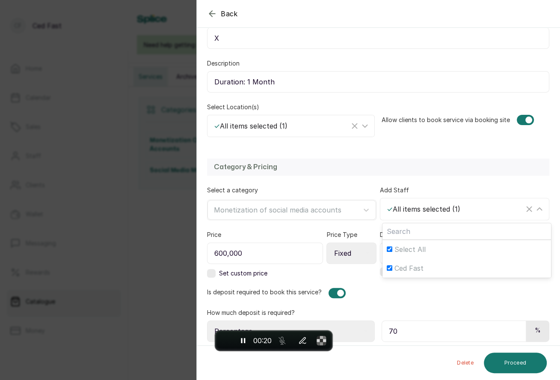
click at [472, 292] on div "Is deposit required to book this service?" at bounding box center [378, 293] width 342 height 10
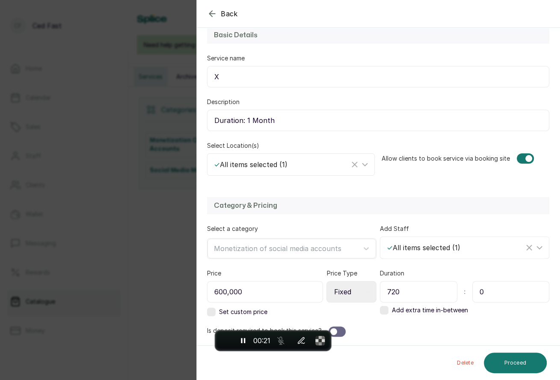
scroll to position [77, 0]
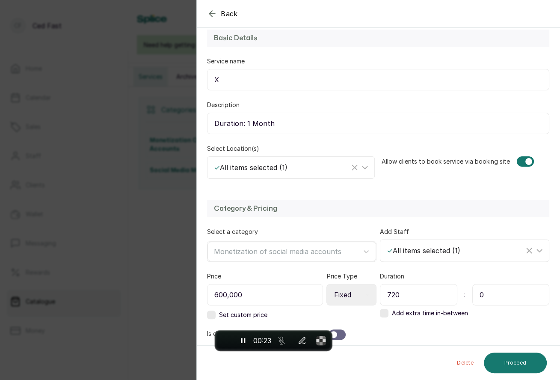
click at [344, 332] on div "Is deposit required to book this service?" at bounding box center [378, 334] width 342 height 10
select select "percentage"
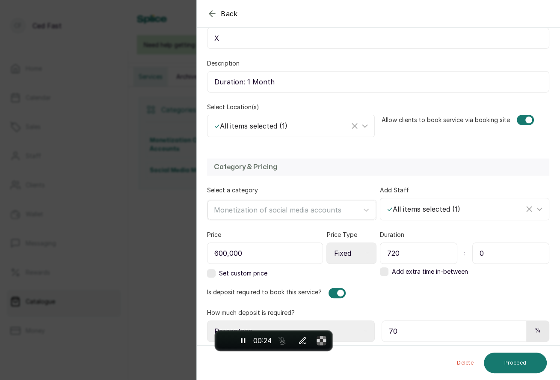
scroll to position [120, 0]
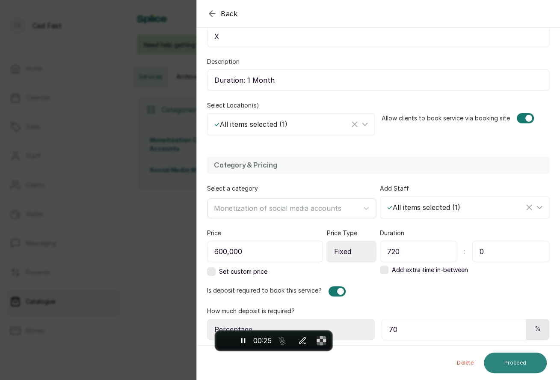
click at [513, 359] on button "Proceed" at bounding box center [515, 362] width 63 height 21
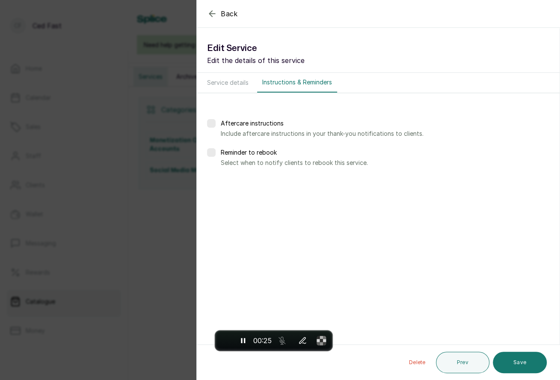
scroll to position [0, 0]
click at [513, 359] on button "Save" at bounding box center [520, 361] width 54 height 21
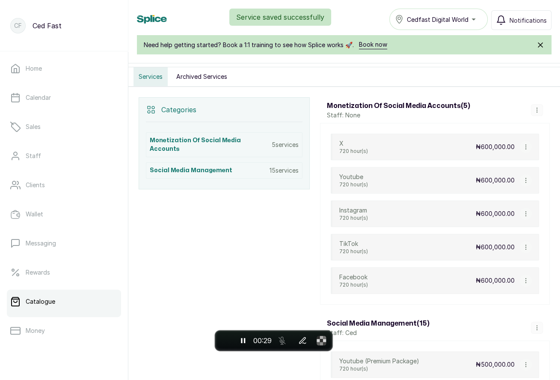
click at [528, 144] on icon "button" at bounding box center [526, 147] width 6 height 6
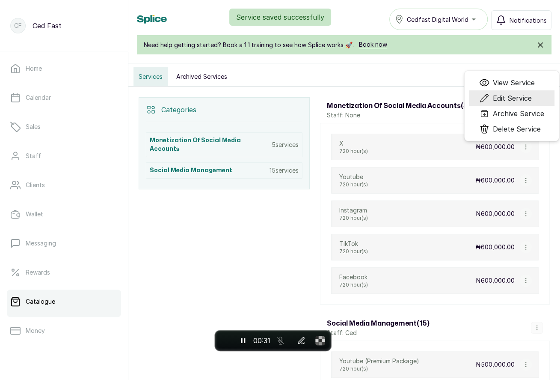
click at [508, 95] on span "Edit Service" at bounding box center [512, 98] width 39 height 10
select select "fixed"
select select "percentage"
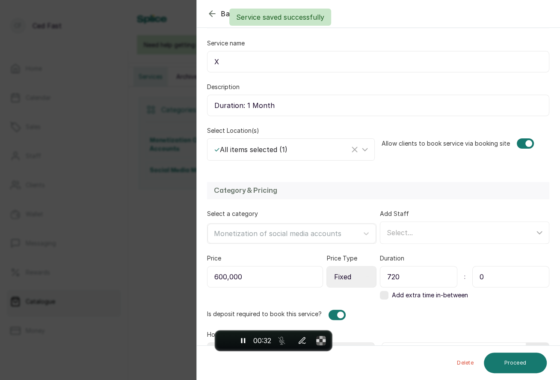
scroll to position [118, 0]
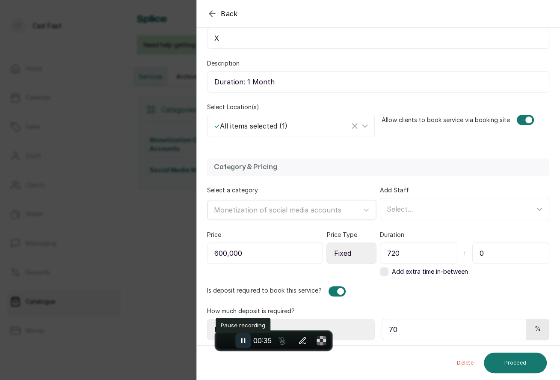
click at [243, 340] on icon "Pause recording" at bounding box center [243, 340] width 9 height 9
click at [225, 340] on span "End recording" at bounding box center [225, 340] width 0 height 0
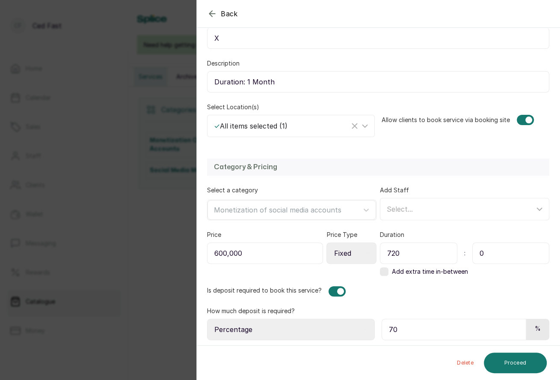
click at [212, 16] on icon "button" at bounding box center [212, 14] width 6 height 6
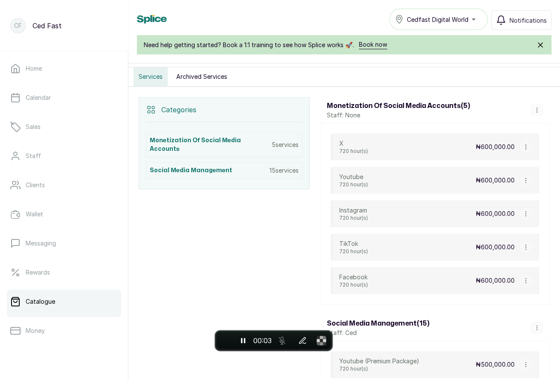
click at [528, 145] on icon "button" at bounding box center [526, 147] width 6 height 6
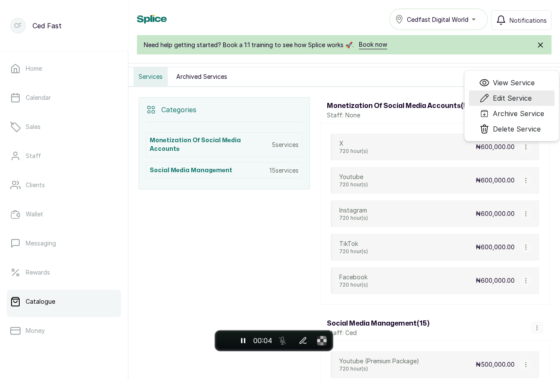
click at [506, 93] on span "Edit Service" at bounding box center [512, 98] width 39 height 10
select select "fixed"
select select "percentage"
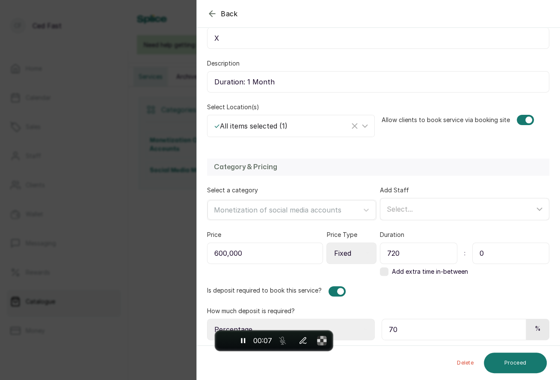
click at [405, 205] on span "Select..." at bounding box center [400, 209] width 26 height 9
click at [388, 265] on input "Ced Fast" at bounding box center [390, 268] width 6 height 6
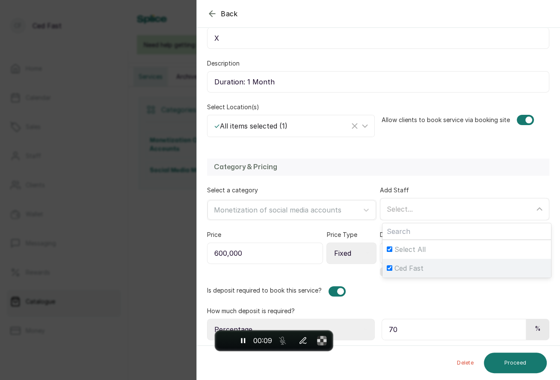
checkbox input "true"
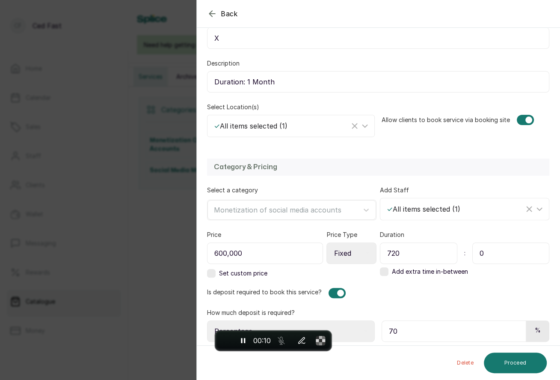
click at [421, 294] on div "Is deposit required to book this service?" at bounding box center [378, 293] width 342 height 10
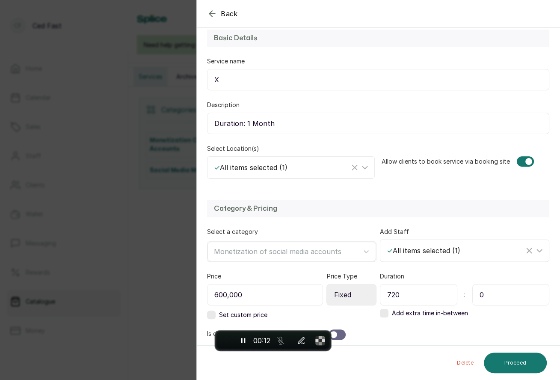
click at [342, 332] on div at bounding box center [337, 334] width 17 height 10
select select "percentage"
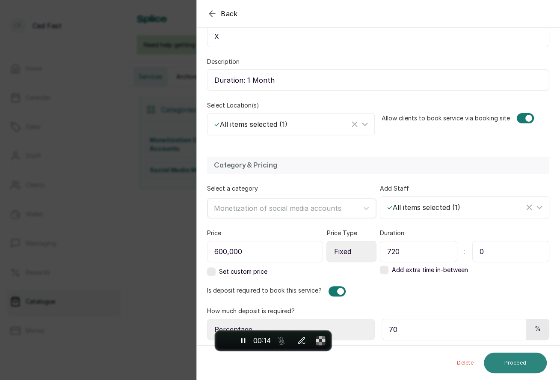
click at [517, 365] on button "Proceed" at bounding box center [515, 362] width 63 height 21
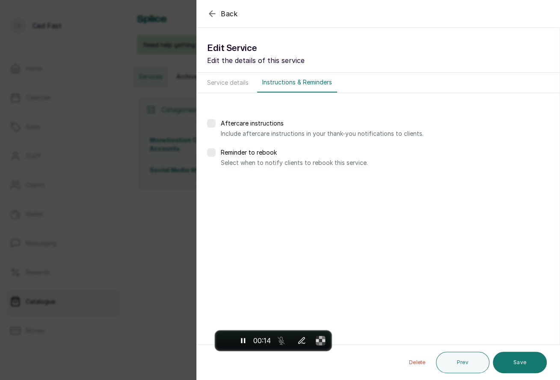
scroll to position [0, 0]
click at [520, 360] on button "Save" at bounding box center [520, 361] width 54 height 21
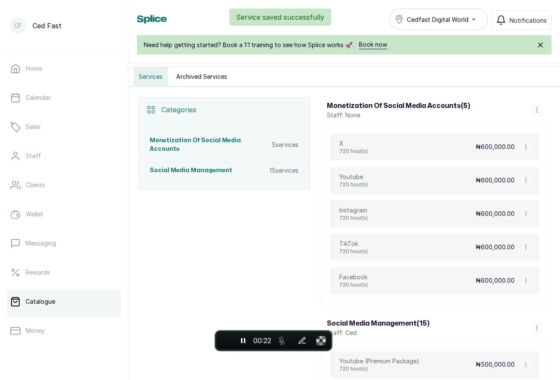
click at [526, 144] on icon "button" at bounding box center [526, 147] width 6 height 6
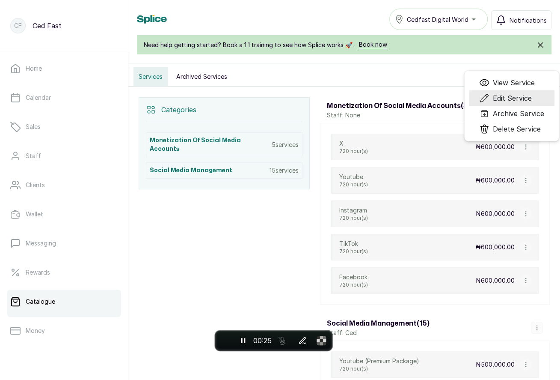
click at [513, 93] on span "Edit Service" at bounding box center [512, 98] width 39 height 10
select select "fixed"
select select "percentage"
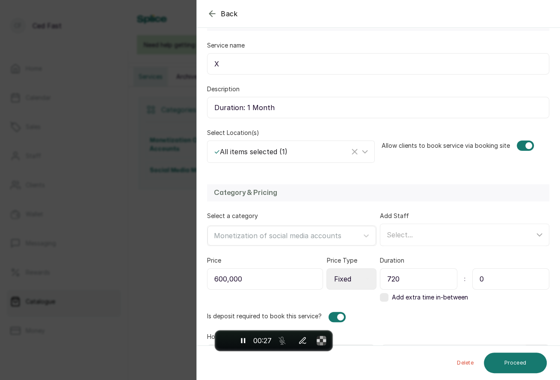
scroll to position [118, 0]
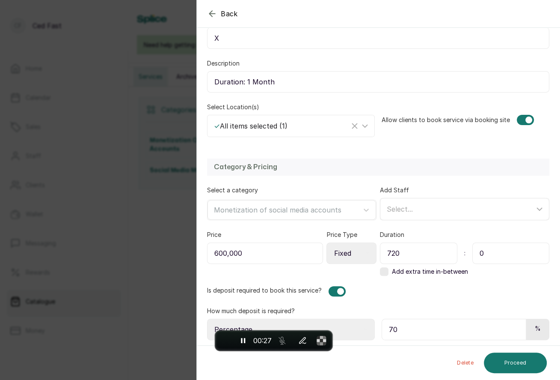
click at [420, 207] on div "Select..." at bounding box center [461, 209] width 148 height 10
click at [390, 265] on input "Ced Fast" at bounding box center [390, 268] width 6 height 6
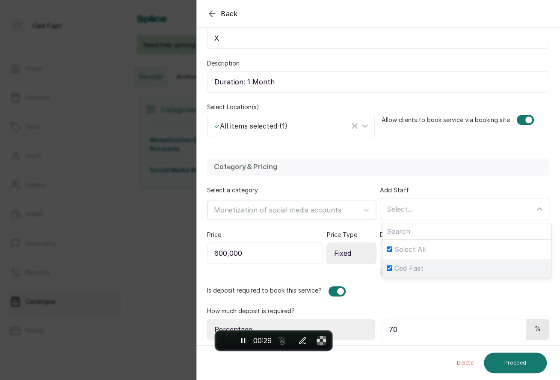
checkbox input "true"
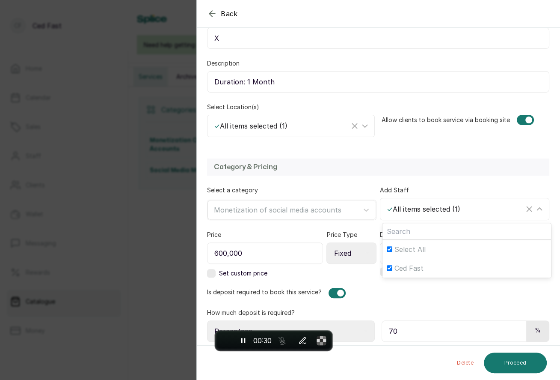
click at [453, 164] on h2 "Category & Pricing" at bounding box center [378, 167] width 329 height 10
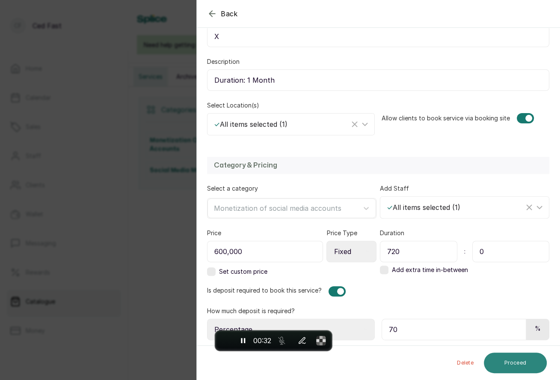
click at [497, 362] on button "Proceed" at bounding box center [515, 362] width 63 height 21
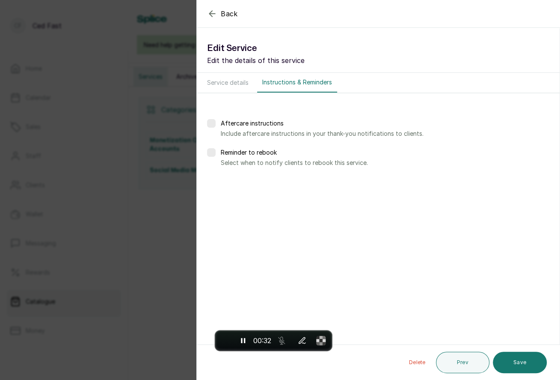
scroll to position [0, 0]
click at [502, 364] on button "Save" at bounding box center [520, 361] width 54 height 21
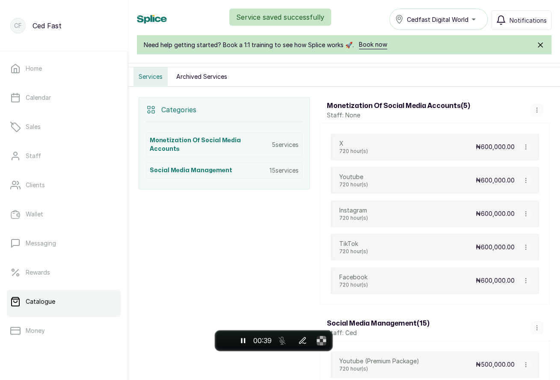
click at [527, 144] on icon "button" at bounding box center [526, 147] width 6 height 6
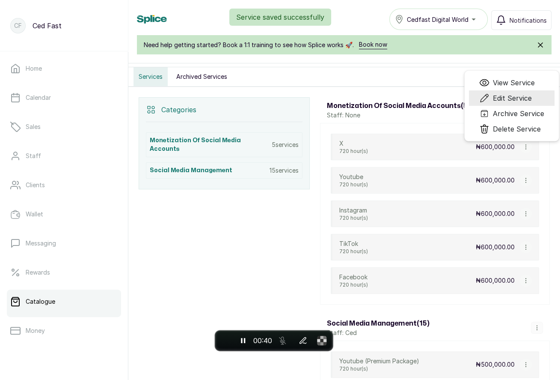
click at [514, 94] on span "Edit Service" at bounding box center [512, 98] width 39 height 10
select select "fixed"
select select "percentage"
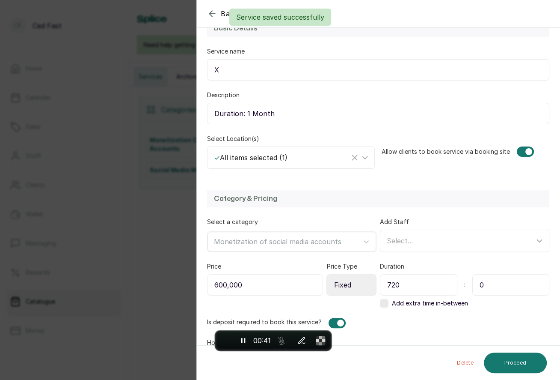
scroll to position [118, 0]
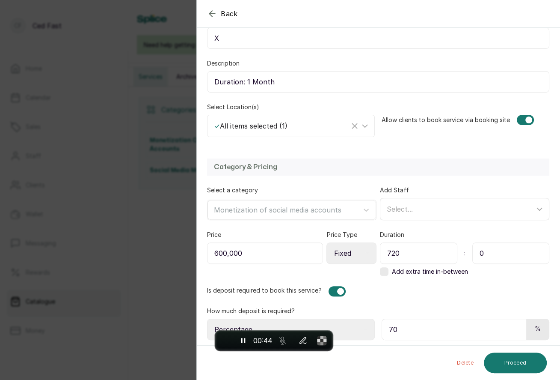
click at [405, 208] on span "Select..." at bounding box center [400, 209] width 26 height 9
click at [389, 265] on input "Ced Fast" at bounding box center [390, 268] width 6 height 6
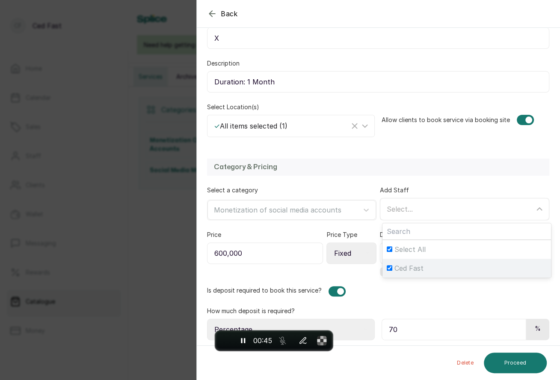
checkbox input "true"
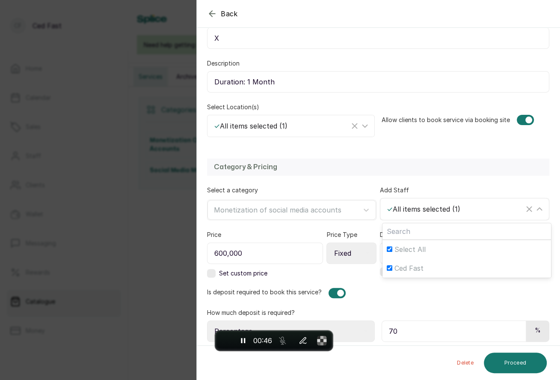
scroll to position [120, 0]
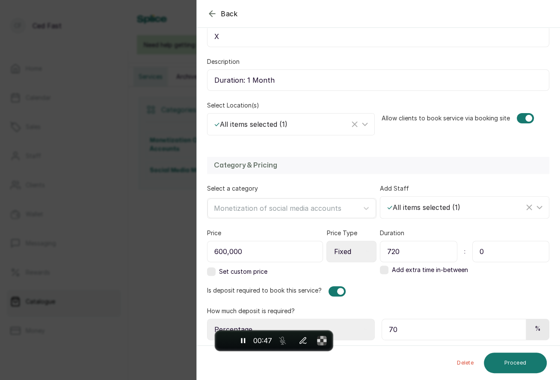
click at [435, 175] on div "Category & Pricing Select a category Monetization of social media accounts Add …" at bounding box center [378, 248] width 363 height 200
click at [517, 363] on button "Proceed" at bounding box center [515, 362] width 63 height 21
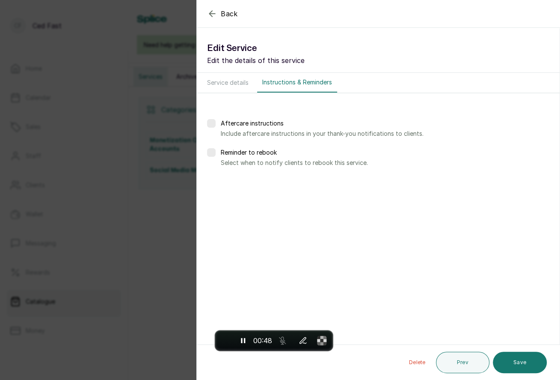
scroll to position [0, 0]
click at [518, 363] on button "Save" at bounding box center [520, 361] width 54 height 21
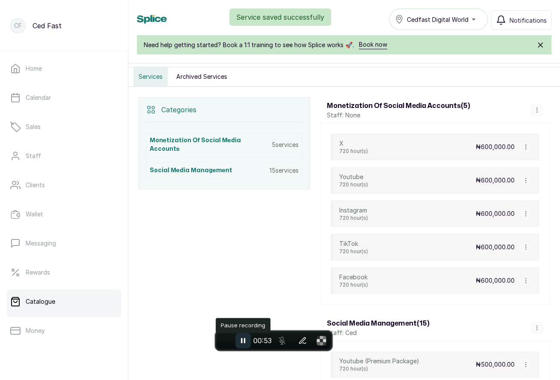
click at [244, 341] on icon "Pause recording" at bounding box center [243, 340] width 9 height 9
click at [225, 340] on span "End recording" at bounding box center [225, 340] width 0 height 0
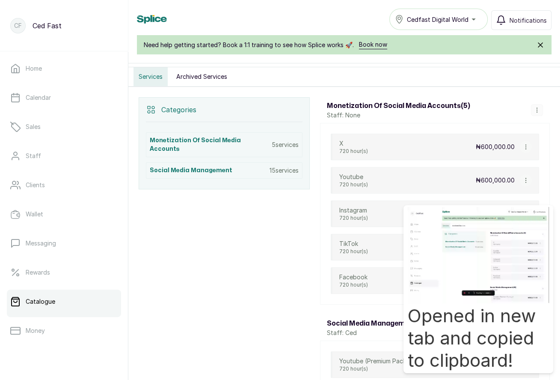
click at [467, 351] on h3 "Opened in new tab and copied to clipboard!" at bounding box center [478, 337] width 141 height 67
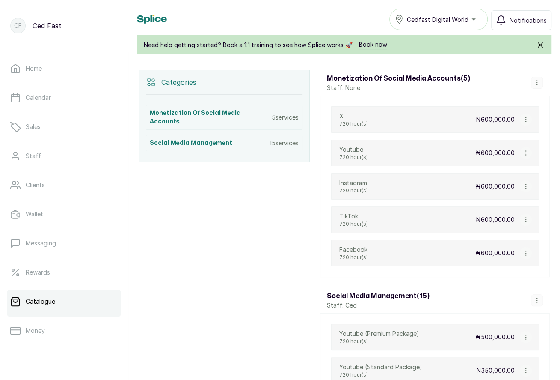
scroll to position [135, 0]
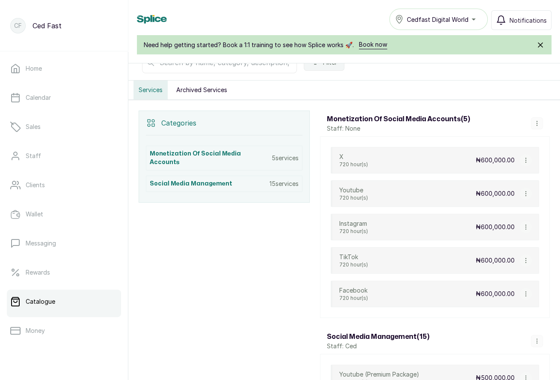
click at [539, 113] on div "Monetization of social media accounts ( 5 ) Staff: None" at bounding box center [435, 123] width 230 height 26
click at [534, 120] on icon "button" at bounding box center [537, 123] width 6 height 6
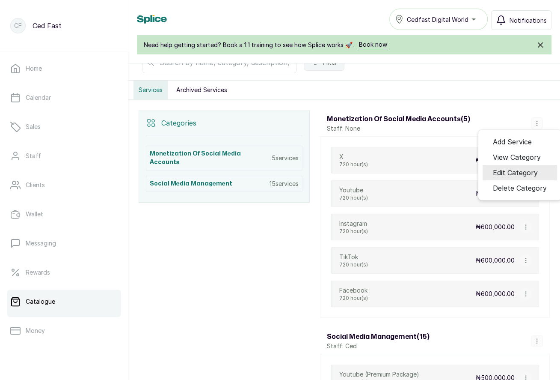
click at [513, 168] on span "Edit Category" at bounding box center [515, 172] width 45 height 10
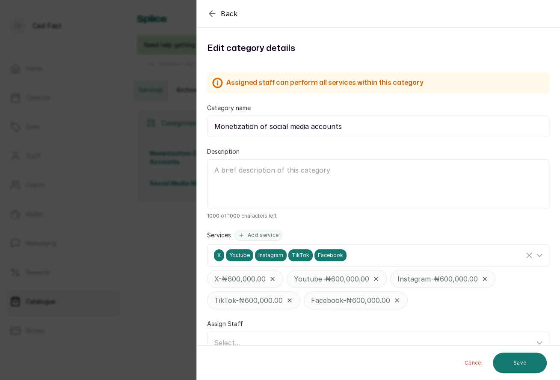
scroll to position [16, 0]
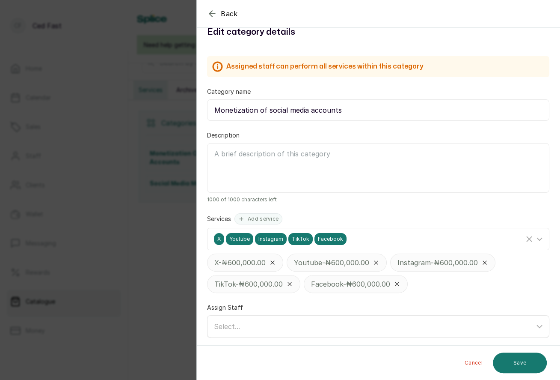
click at [366, 325] on div "Select..." at bounding box center [374, 326] width 321 height 10
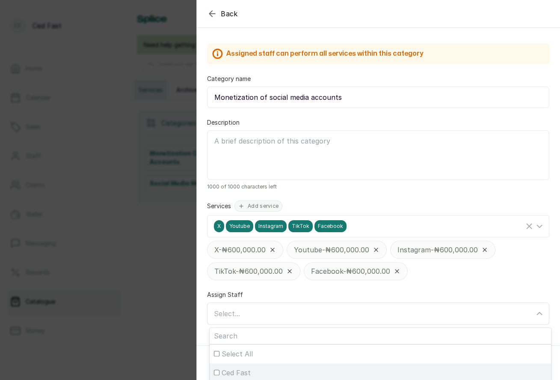
click at [215, 371] on input "Ced Fast" at bounding box center [217, 372] width 6 height 6
checkbox input "true"
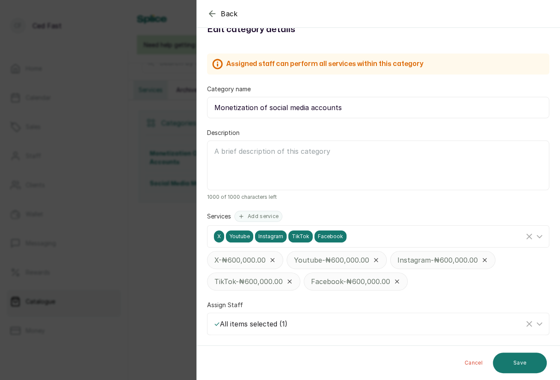
click at [463, 149] on textarea "Description" at bounding box center [378, 165] width 342 height 50
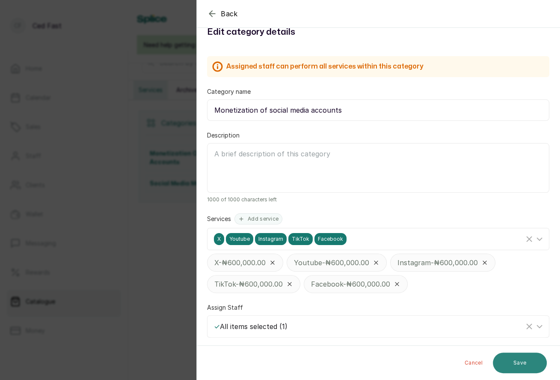
click at [509, 361] on button "Save" at bounding box center [520, 362] width 54 height 21
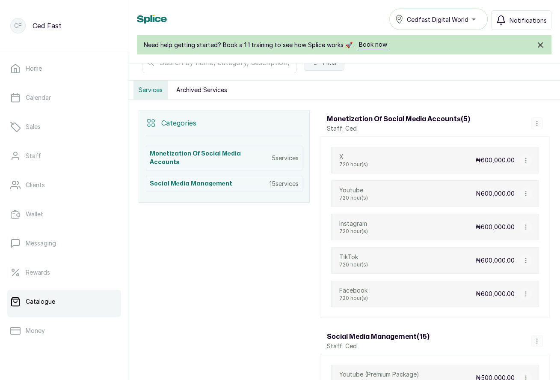
click at [526, 158] on icon "button" at bounding box center [526, 160] width 0 height 4
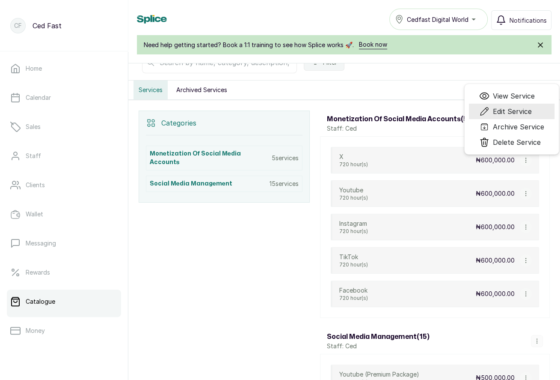
click at [505, 106] on span "Edit Service" at bounding box center [512, 111] width 39 height 10
select select "fixed"
select select "percentage"
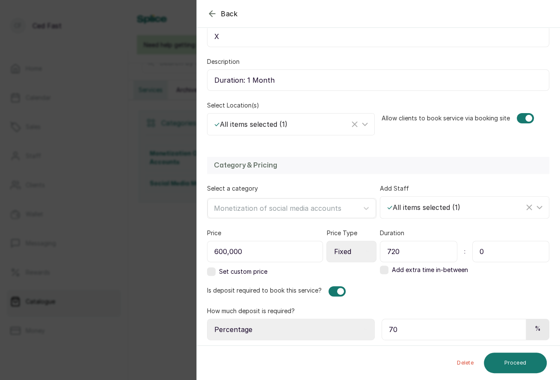
scroll to position [0, 0]
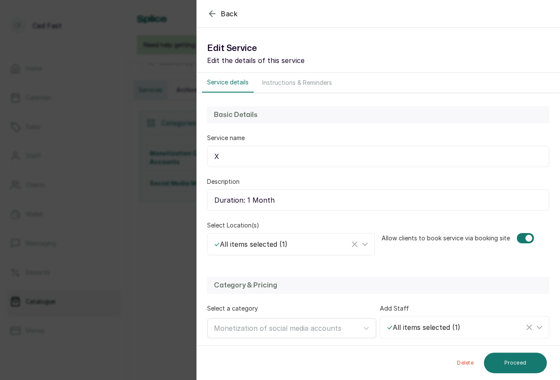
click at [212, 9] on icon "button" at bounding box center [212, 14] width 10 height 10
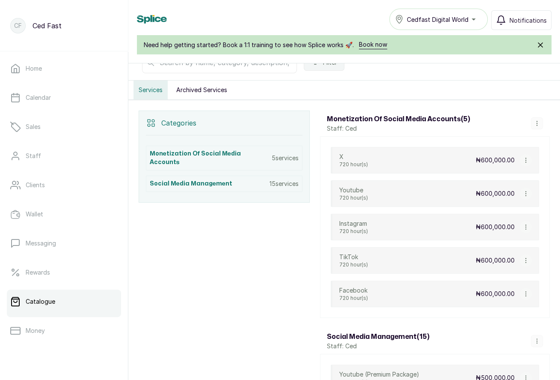
click at [527, 191] on icon "button" at bounding box center [526, 194] width 6 height 6
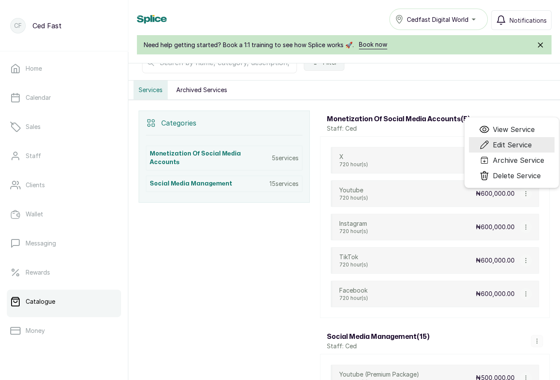
click at [503, 140] on span "Edit Service" at bounding box center [512, 145] width 39 height 10
select select "fixed"
select select "percentage"
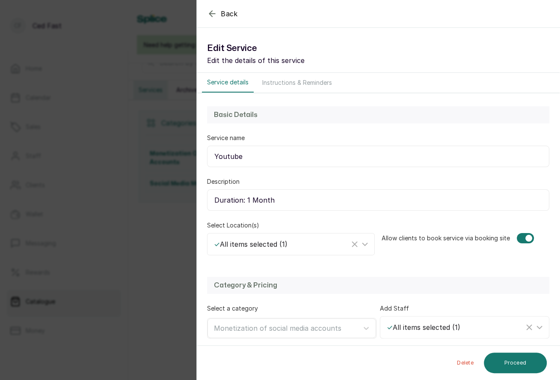
click at [211, 12] on icon "button" at bounding box center [212, 14] width 10 height 10
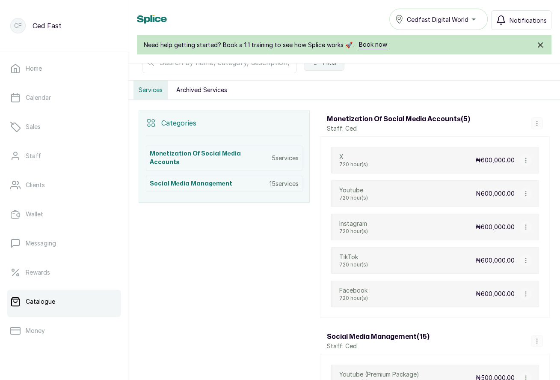
click at [526, 224] on icon "button" at bounding box center [526, 227] width 6 height 6
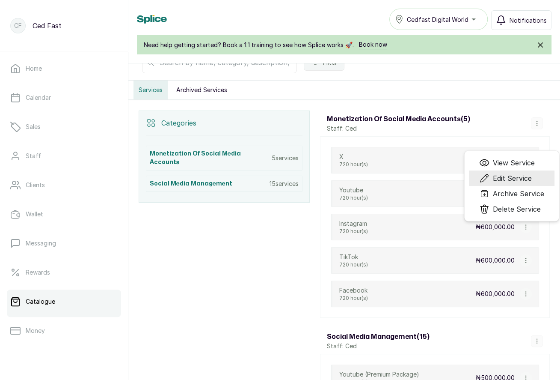
click at [500, 173] on span "Edit Service" at bounding box center [512, 178] width 39 height 10
select select "fixed"
select select "percentage"
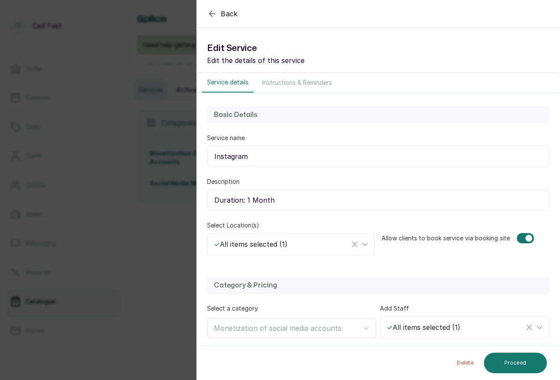
click at [210, 14] on icon "button" at bounding box center [212, 14] width 6 height 6
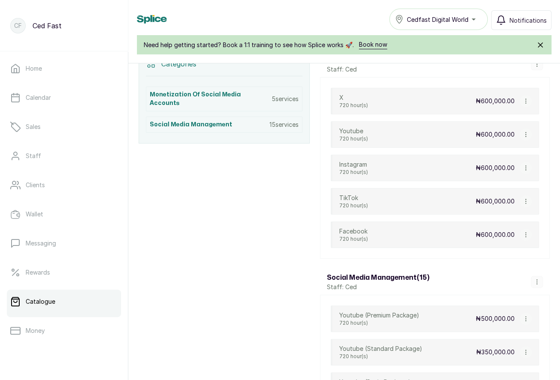
scroll to position [215, 0]
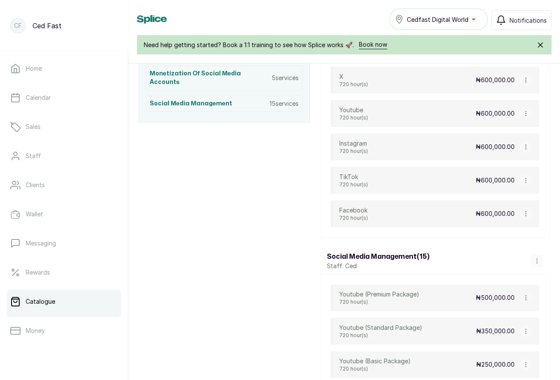
click at [525, 211] on icon "button" at bounding box center [526, 214] width 6 height 6
click at [509, 161] on span "Edit Service" at bounding box center [512, 164] width 39 height 10
select select "fixed"
select select "percentage"
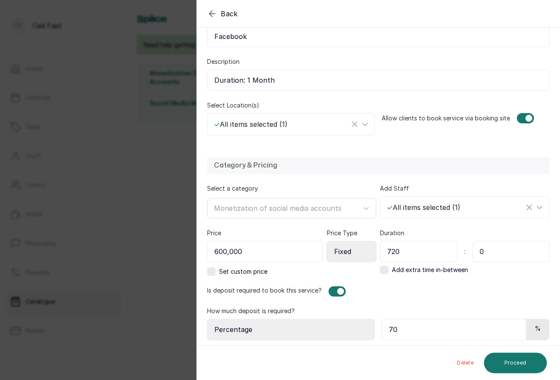
scroll to position [0, 0]
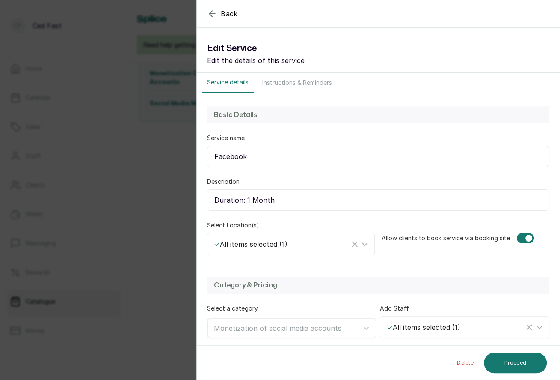
click at [211, 13] on icon "button" at bounding box center [212, 14] width 10 height 10
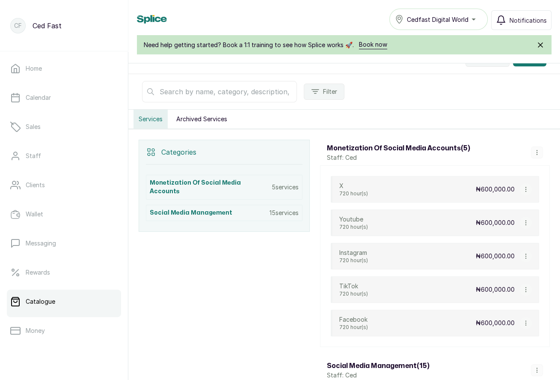
scroll to position [103, 0]
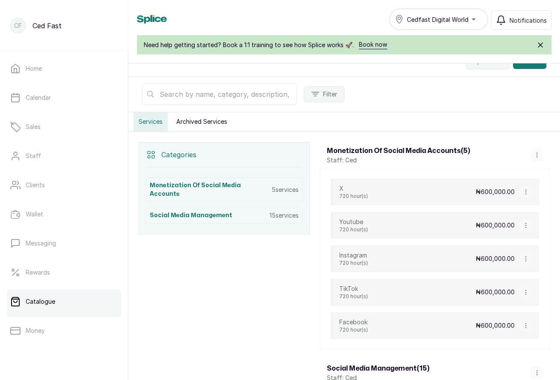
click at [535, 152] on icon "button" at bounding box center [537, 155] width 6 height 6
click at [514, 86] on span "Add Service" at bounding box center [512, 91] width 39 height 10
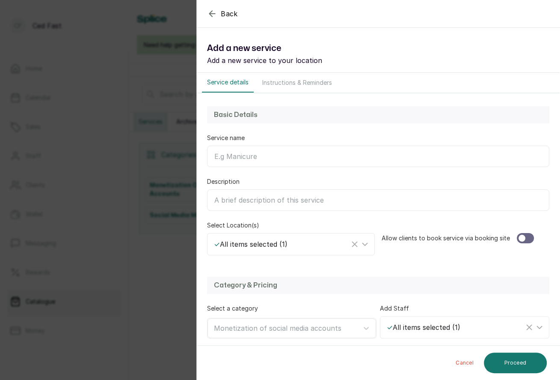
click at [261, 158] on input "Service name" at bounding box center [378, 156] width 342 height 21
type input "Audiomack"
click at [248, 195] on input "Description" at bounding box center [378, 199] width 342 height 21
click at [248, 198] on input "Duration: I month" at bounding box center [378, 199] width 342 height 21
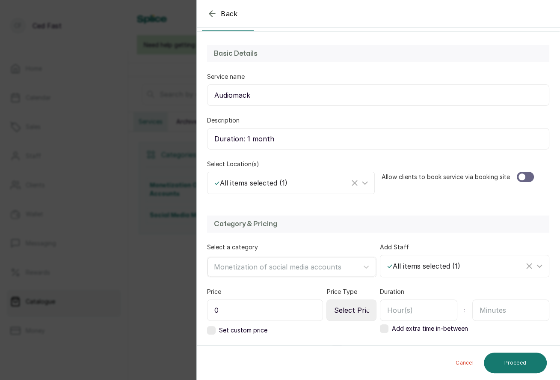
scroll to position [77, 0]
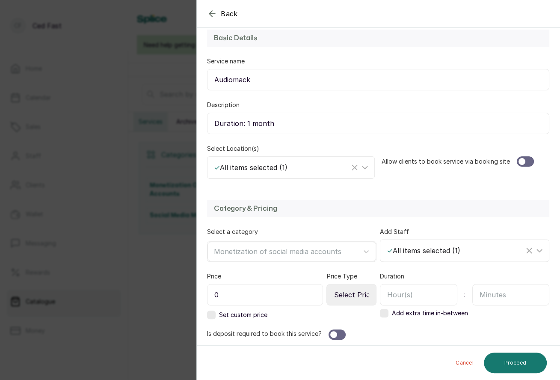
type input "Duration: 1 month"
click at [529, 161] on div at bounding box center [525, 161] width 17 height 10
click at [314, 246] on div at bounding box center [284, 251] width 140 height 11
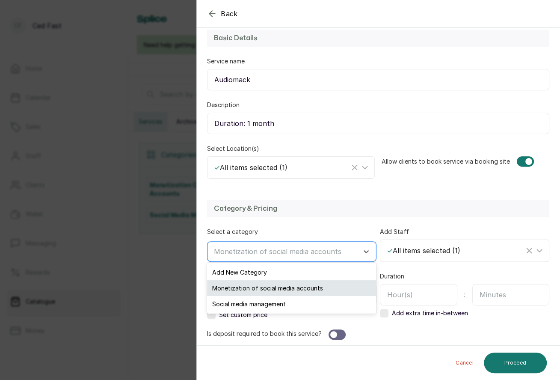
click at [290, 285] on div "Monetization of social media accounts" at bounding box center [291, 288] width 169 height 16
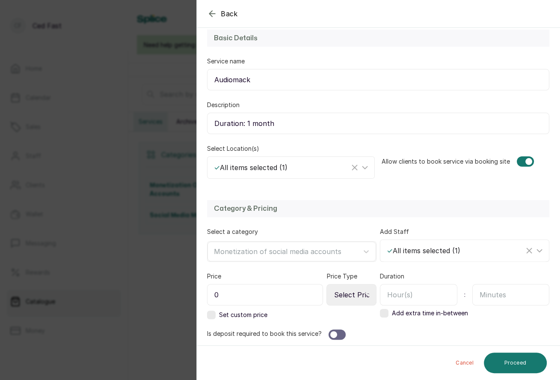
click at [283, 289] on input "0" at bounding box center [265, 294] width 116 height 21
type input "600,000"
click at [338, 295] on select "Select Price Type Fixed From" at bounding box center [352, 294] width 50 height 21
select select "fixed"
click at [328, 284] on select "Select Price Type Fixed From" at bounding box center [352, 294] width 50 height 21
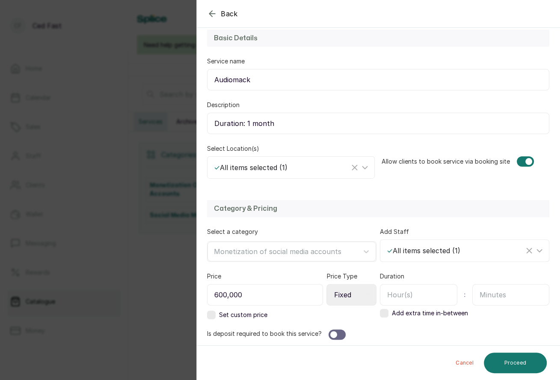
click at [406, 292] on input "text" at bounding box center [418, 294] width 77 height 21
type input "720"
click at [343, 329] on div at bounding box center [337, 334] width 17 height 10
click at [340, 336] on div at bounding box center [337, 334] width 17 height 10
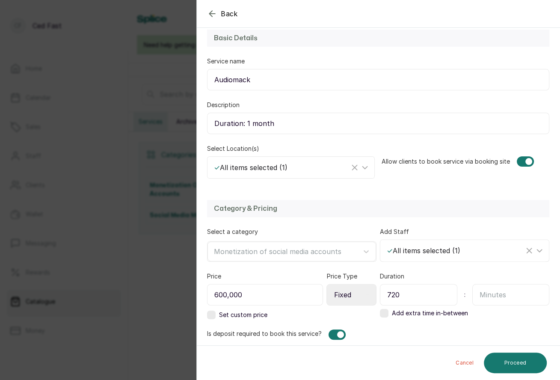
scroll to position [120, 0]
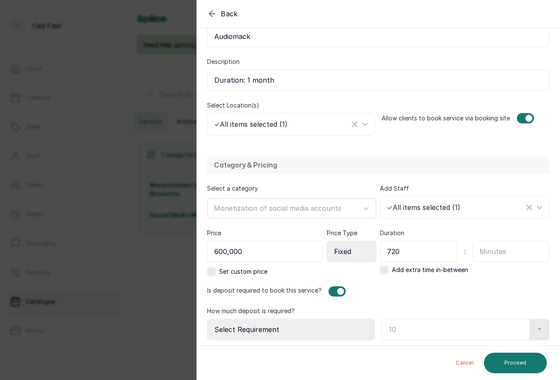
click at [343, 325] on select "Select Requirement Percentage Fixed Amount" at bounding box center [291, 329] width 168 height 21
select select "percentage"
click at [207, 319] on select "Select Requirement Percentage Fixed Amount" at bounding box center [291, 329] width 168 height 21
click at [411, 327] on input "text" at bounding box center [454, 329] width 145 height 21
type input "70"
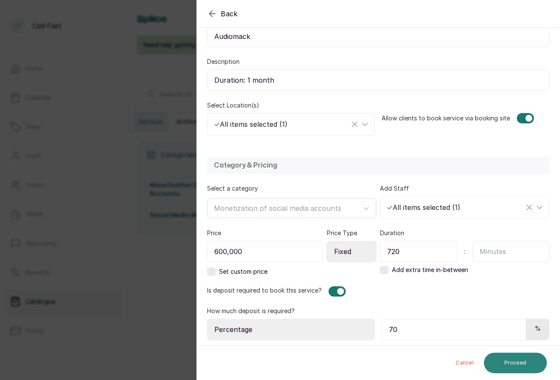
click at [510, 363] on button "Proceed" at bounding box center [515, 362] width 63 height 21
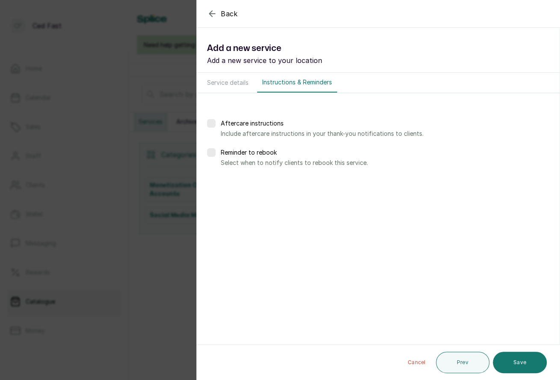
scroll to position [0, 0]
click at [510, 363] on button "Save" at bounding box center [520, 361] width 54 height 21
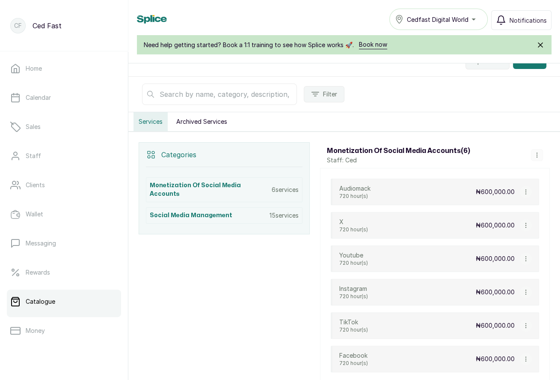
click at [538, 152] on icon "button" at bounding box center [537, 155] width 6 height 6
click at [515, 90] on span "Add Service" at bounding box center [512, 91] width 39 height 10
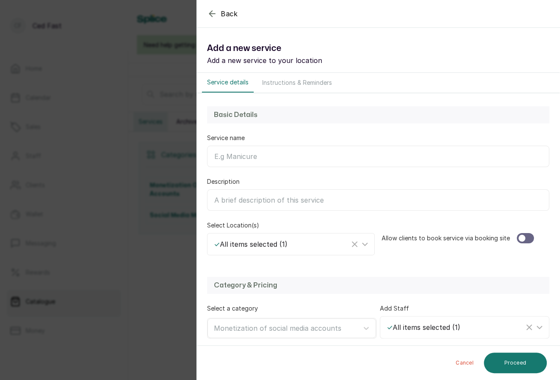
click at [255, 158] on input "Service name" at bounding box center [378, 156] width 342 height 21
type input "Telegram"
click at [248, 197] on input "Description" at bounding box center [378, 199] width 342 height 21
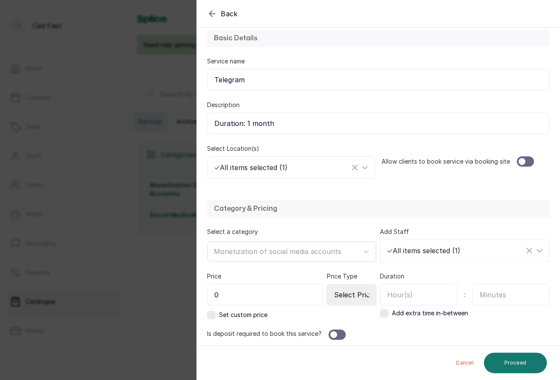
type input "Duration: 1 month"
click at [521, 160] on div at bounding box center [522, 161] width 7 height 7
click at [292, 291] on input "0" at bounding box center [265, 294] width 116 height 21
type input "600,000"
click at [354, 291] on select "Select Price Type Fixed From" at bounding box center [352, 294] width 50 height 21
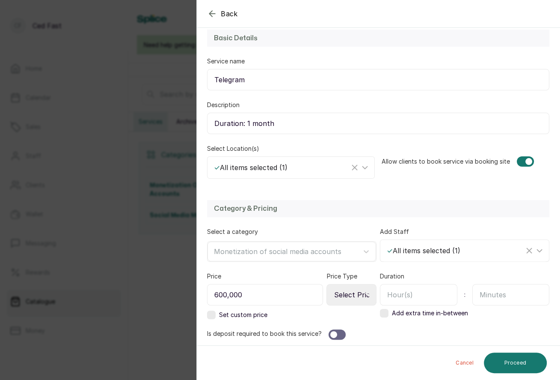
select select "fixed"
click at [328, 284] on select "Select Price Type Fixed From" at bounding box center [352, 294] width 50 height 21
click at [404, 295] on input "text" at bounding box center [418, 294] width 77 height 21
type input "720"
click at [332, 334] on div at bounding box center [333, 334] width 7 height 7
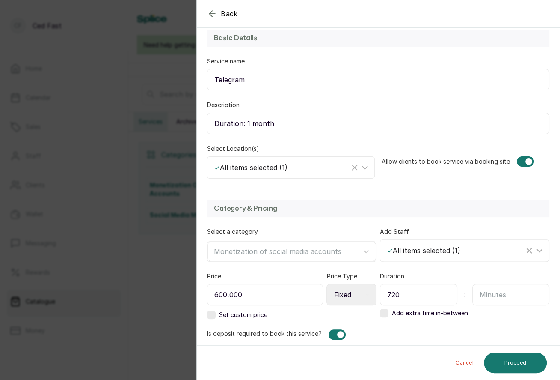
scroll to position [120, 0]
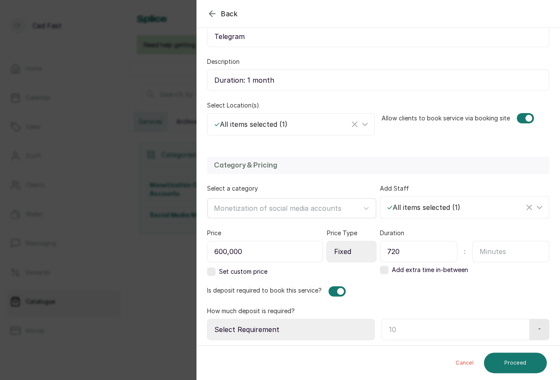
click at [338, 330] on select "Select Requirement Percentage Fixed Amount" at bounding box center [291, 329] width 168 height 21
select select "percentage"
click at [207, 319] on select "Select Requirement Percentage Fixed Amount" at bounding box center [291, 329] width 168 height 21
click at [410, 326] on input "text" at bounding box center [454, 329] width 145 height 21
type input "70"
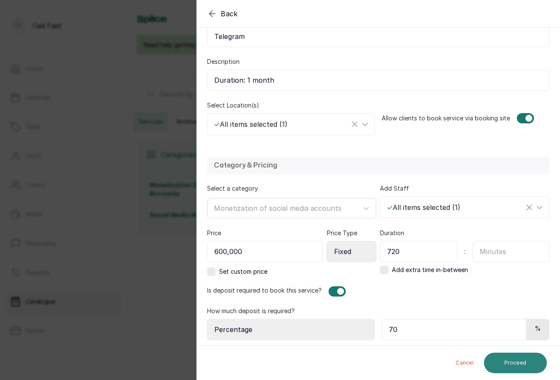
click at [522, 364] on button "Proceed" at bounding box center [515, 362] width 63 height 21
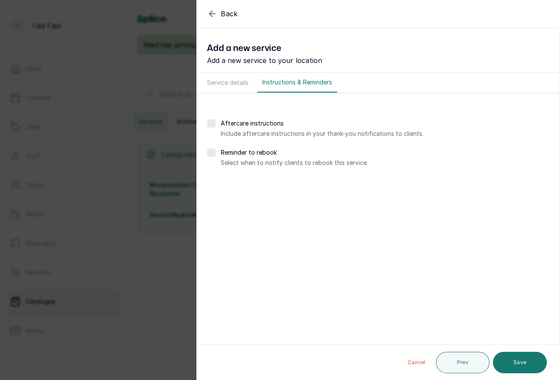
scroll to position [0, 0]
click at [522, 364] on button "Save" at bounding box center [520, 361] width 54 height 21
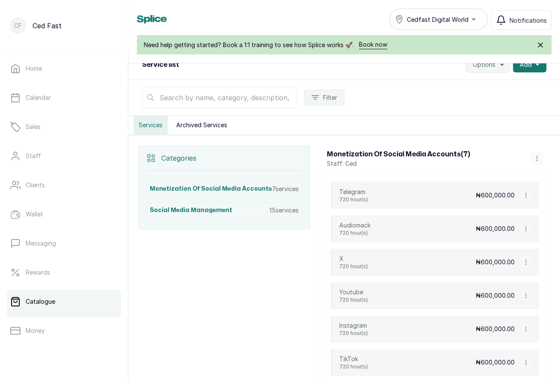
scroll to position [95, 0]
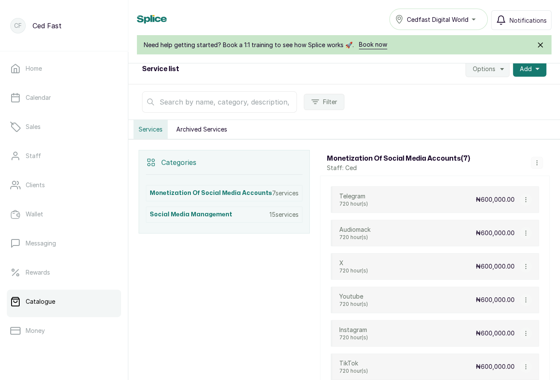
click at [535, 160] on icon "button" at bounding box center [537, 163] width 6 height 6
click at [511, 93] on span "Add Service" at bounding box center [512, 98] width 39 height 10
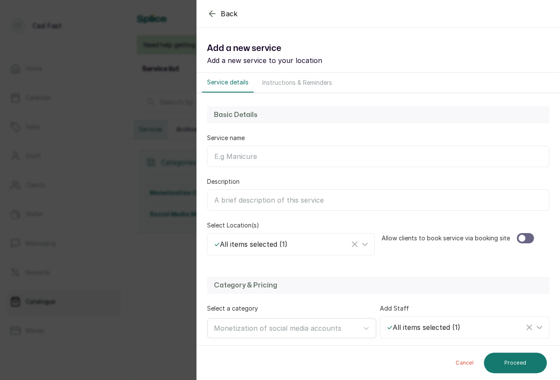
click at [283, 157] on input "Service name" at bounding box center [378, 156] width 342 height 21
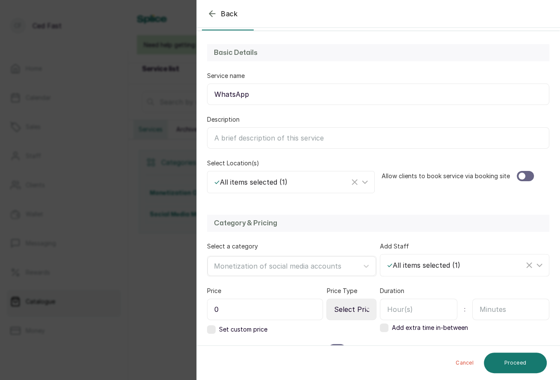
type input "WhatsApp"
click at [248, 137] on input "Description" at bounding box center [378, 137] width 342 height 21
type input "Duration: 1 month"
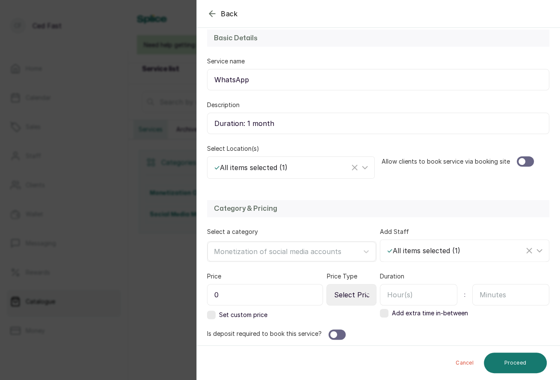
click at [408, 292] on input "text" at bounding box center [418, 294] width 77 height 21
type input "720"
click at [280, 296] on input "0" at bounding box center [265, 294] width 116 height 21
type input "600,000"
click at [334, 331] on div at bounding box center [333, 334] width 7 height 7
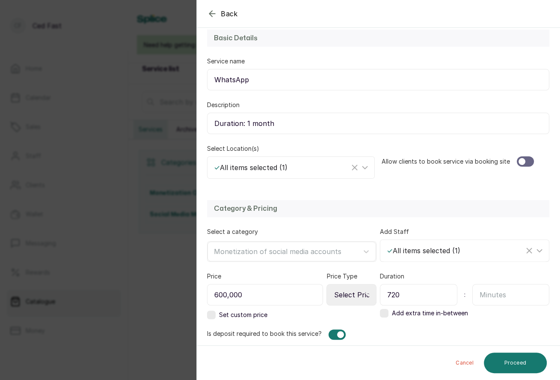
scroll to position [120, 0]
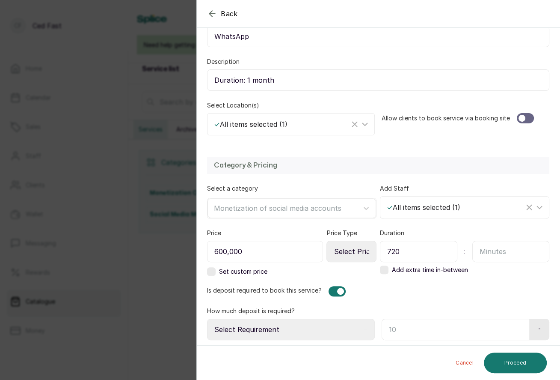
click at [311, 331] on select "Select Requirement Percentage Fixed Amount" at bounding box center [291, 329] width 168 height 21
select select "percentage"
click at [207, 319] on select "Select Requirement Percentage Fixed Amount" at bounding box center [291, 329] width 168 height 21
click at [424, 325] on input "text" at bounding box center [454, 329] width 145 height 21
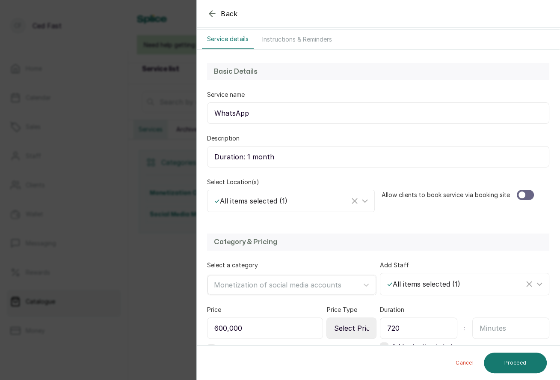
scroll to position [39, 0]
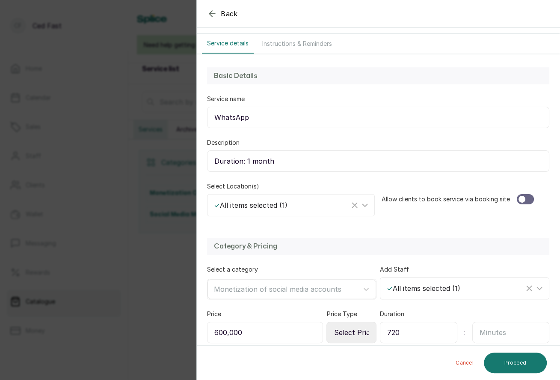
type input "70"
click at [521, 204] on div "Allow clients to book service via booking site" at bounding box center [466, 199] width 168 height 34
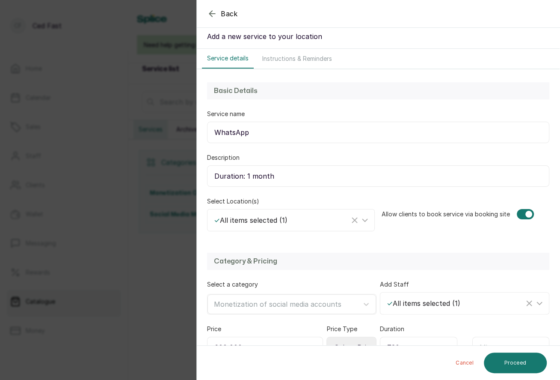
scroll to position [120, 0]
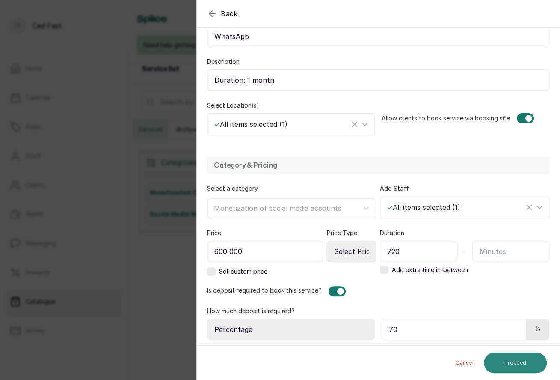
click at [506, 366] on button "Proceed" at bounding box center [515, 362] width 63 height 21
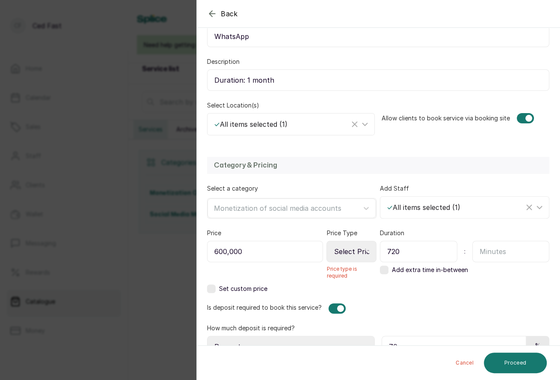
click at [351, 253] on select "Select Price Type Fixed From" at bounding box center [352, 251] width 50 height 21
select select "fixed"
click at [328, 241] on select "Select Price Type Fixed From" at bounding box center [352, 251] width 50 height 21
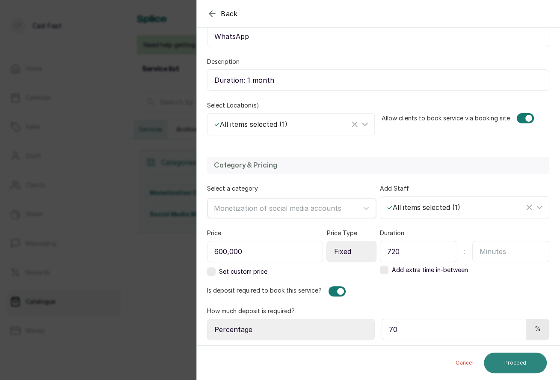
click at [515, 363] on button "Proceed" at bounding box center [515, 362] width 63 height 21
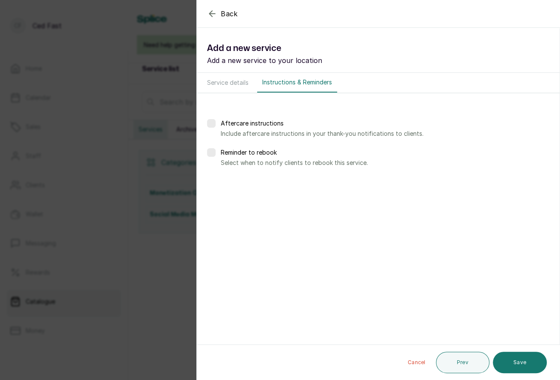
click at [515, 363] on button "Save" at bounding box center [520, 361] width 54 height 21
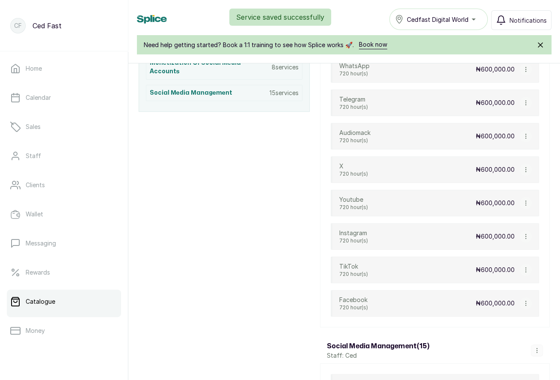
scroll to position [229, 0]
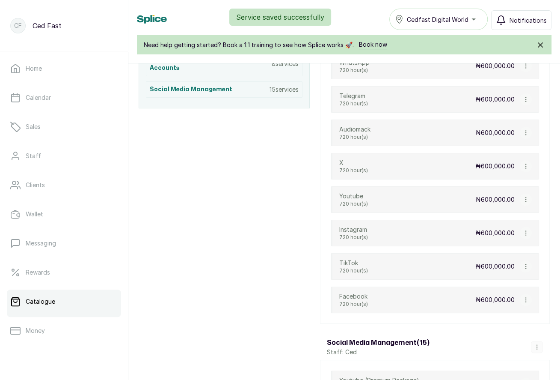
click at [524, 163] on icon "button" at bounding box center [526, 166] width 6 height 6
click at [500, 112] on span "Edit Service" at bounding box center [512, 117] width 39 height 10
select select "fixed"
select select "percentage"
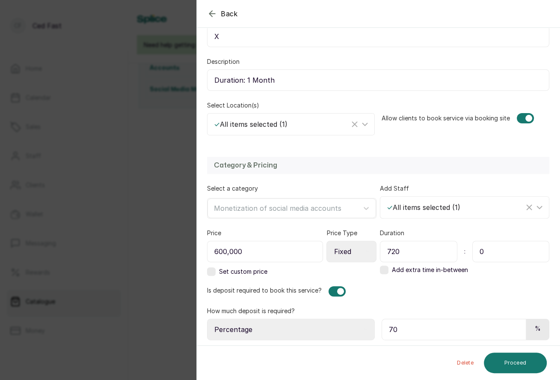
scroll to position [0, 0]
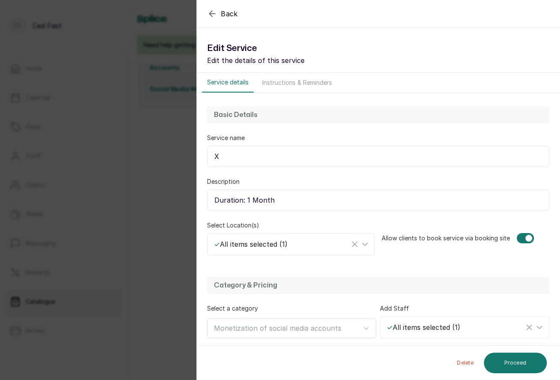
click at [212, 14] on icon "button" at bounding box center [212, 14] width 6 height 6
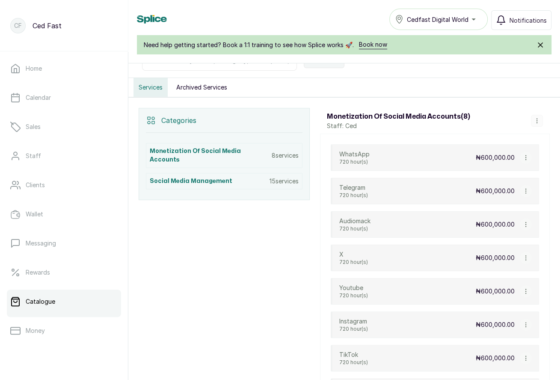
scroll to position [136, 0]
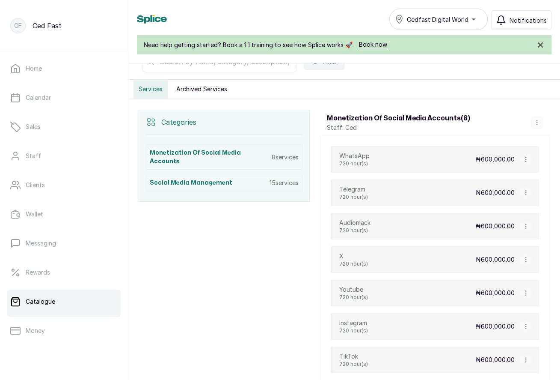
click at [537, 111] on div "Monetization of social media accounts ( 8 ) Staff: Ced Add Service View Categor…" at bounding box center [435, 123] width 230 height 26
click at [539, 120] on icon "button" at bounding box center [537, 122] width 6 height 6
click at [518, 137] on span "Add Service" at bounding box center [512, 141] width 39 height 10
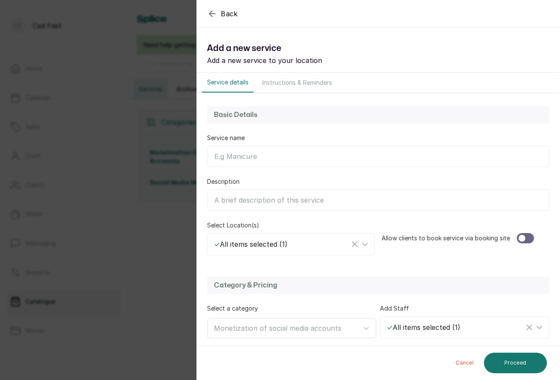
click at [279, 158] on input "Service name" at bounding box center [378, 156] width 342 height 21
click at [278, 329] on div at bounding box center [284, 327] width 140 height 11
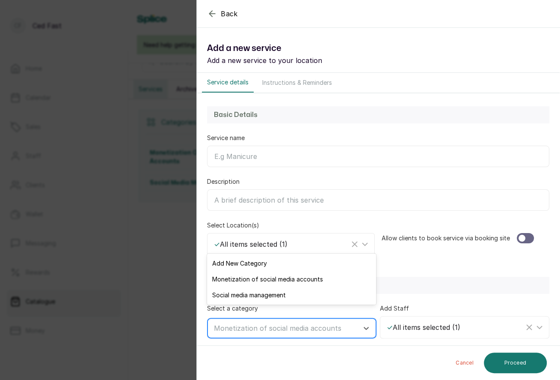
scroll to position [77, 0]
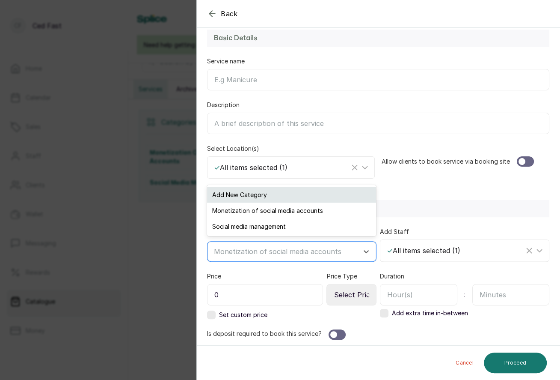
click at [261, 191] on div "Add New Category" at bounding box center [291, 195] width 169 height 16
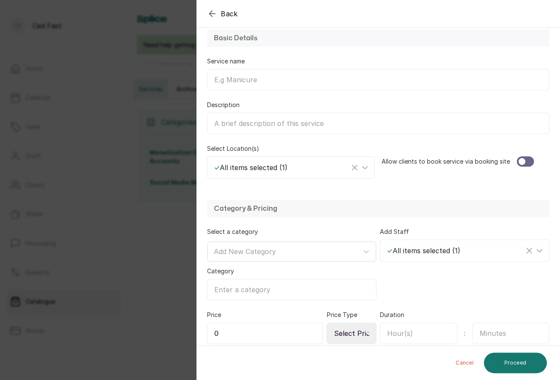
click at [229, 281] on input "Category" at bounding box center [292, 289] width 170 height 21
type input "Demonetization"
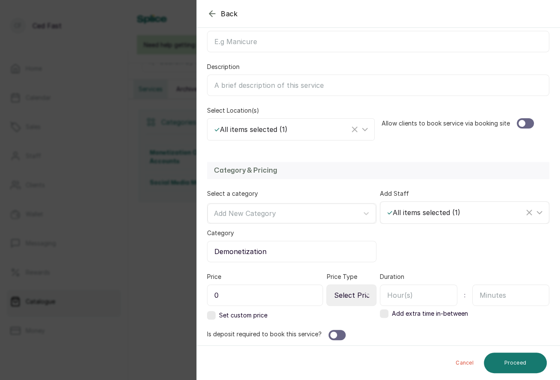
click at [434, 214] on div "✓ All items selected ( 1 )" at bounding box center [455, 212] width 137 height 10
click at [430, 179] on div "Category & Pricing Select a category Add New Category Category Demonetization A…" at bounding box center [378, 250] width 363 height 195
click at [268, 297] on input "0" at bounding box center [265, 294] width 116 height 21
type input "100"
click at [339, 332] on div at bounding box center [337, 335] width 17 height 10
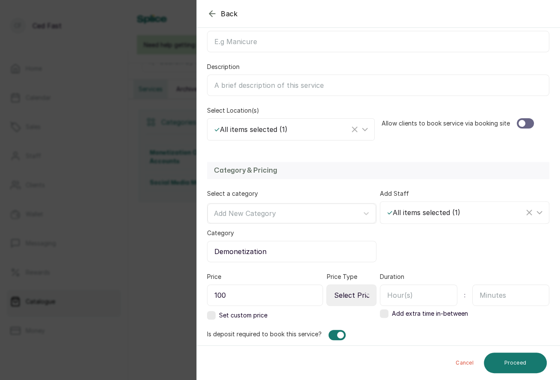
scroll to position [158, 0]
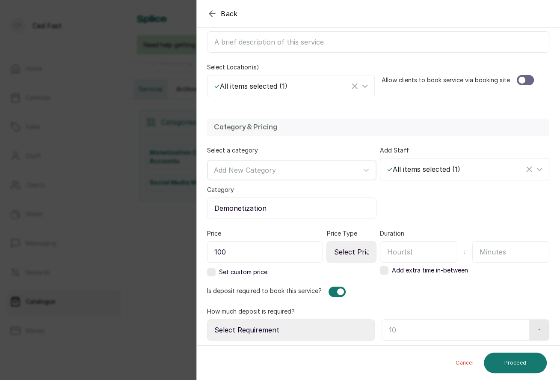
click at [400, 329] on input "text" at bounding box center [456, 329] width 148 height 21
type input "70"
click at [277, 328] on select "Select Requirement Percentage Fixed Amount" at bounding box center [291, 329] width 168 height 21
select select "percentage"
click at [207, 319] on select "Select Requirement Percentage Fixed Amount" at bounding box center [291, 329] width 168 height 21
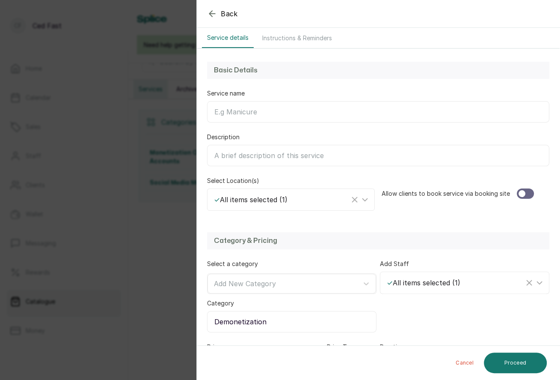
scroll to position [0, 0]
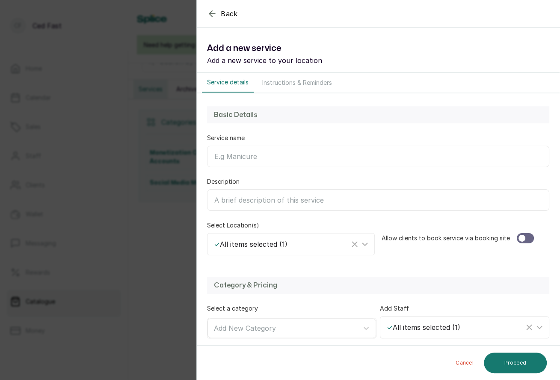
click at [248, 155] on input "Service name" at bounding box center [378, 156] width 342 height 21
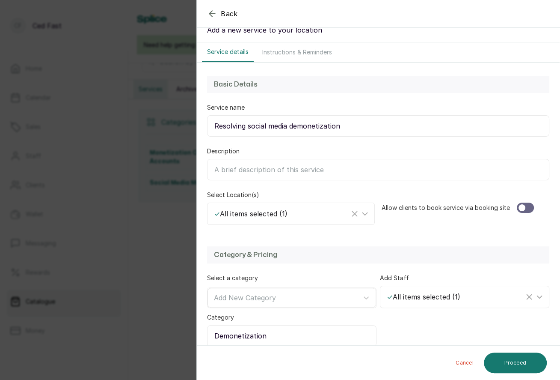
scroll to position [33, 0]
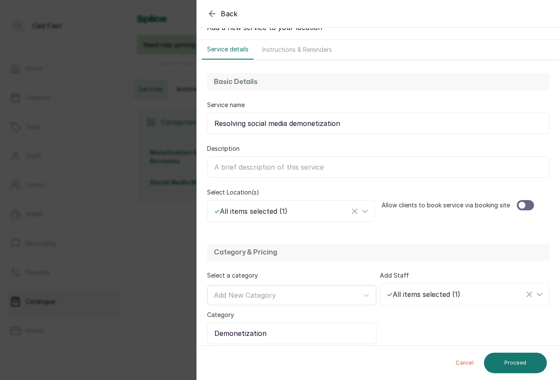
type input "Resolving social media demonetization"
click at [254, 167] on input "Description" at bounding box center [378, 166] width 342 height 21
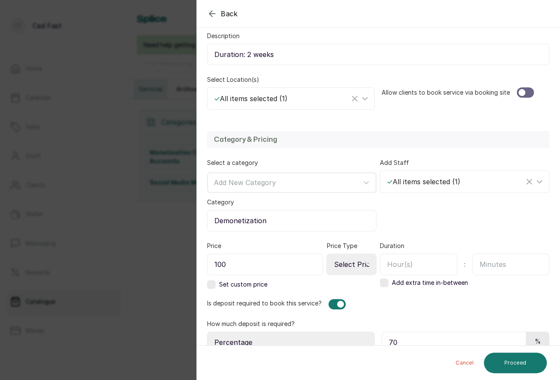
scroll to position [158, 0]
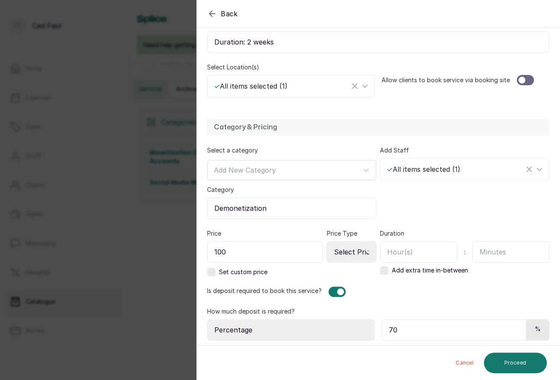
type input "Duration: 2 weeks"
click at [414, 250] on input "text" at bounding box center [418, 251] width 77 height 21
click at [410, 250] on input "text" at bounding box center [418, 251] width 77 height 21
type input "336"
click at [505, 363] on button "Proceed" at bounding box center [515, 362] width 63 height 21
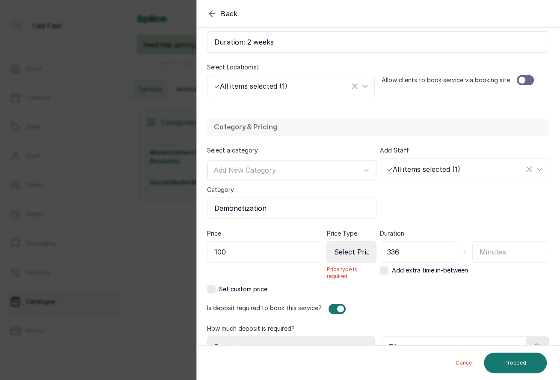
click at [524, 81] on div at bounding box center [525, 80] width 17 height 10
click at [345, 242] on select "Select Price Type Fixed From" at bounding box center [352, 251] width 50 height 21
select select "fixed"
click at [328, 241] on select "Select Price Type Fixed From" at bounding box center [352, 251] width 50 height 21
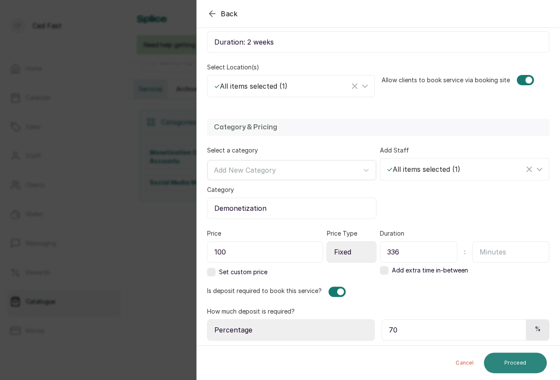
click at [514, 365] on button "Proceed" at bounding box center [515, 362] width 63 height 21
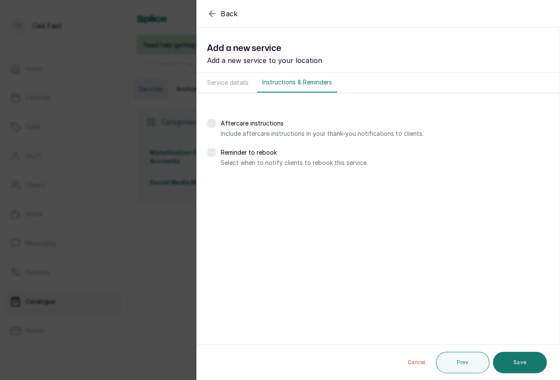
scroll to position [0, 0]
click at [514, 365] on button "Save" at bounding box center [520, 361] width 54 height 21
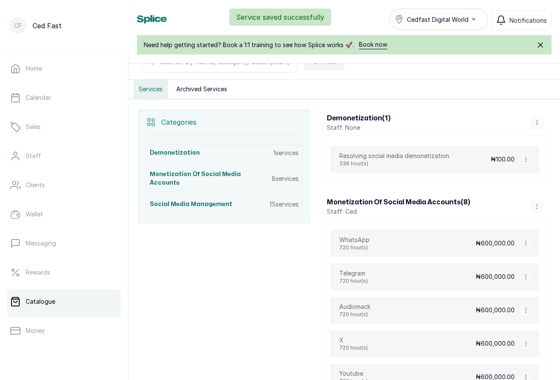
click at [537, 116] on button "button" at bounding box center [537, 122] width 12 height 12
click at [507, 167] on span "Edit Category" at bounding box center [515, 172] width 45 height 10
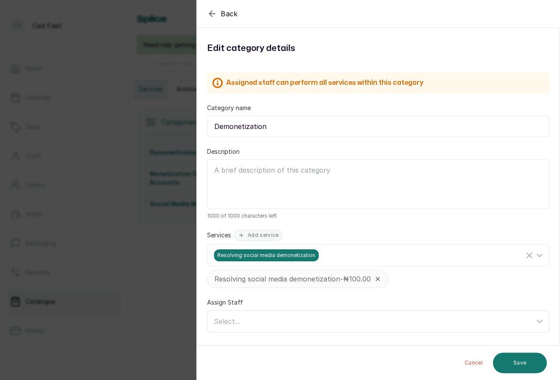
click at [298, 321] on div "Select..." at bounding box center [374, 321] width 321 height 10
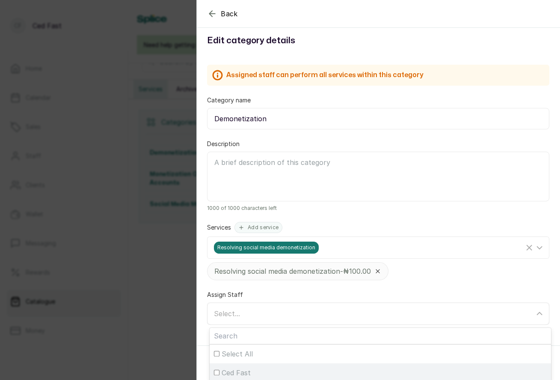
click at [217, 370] on input "Ced Fast" at bounding box center [217, 372] width 6 height 6
checkbox input "true"
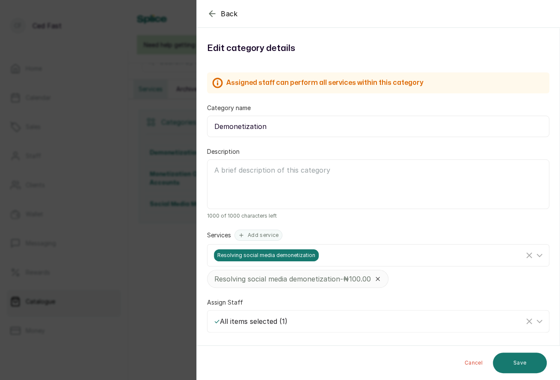
scroll to position [0, 0]
click at [409, 208] on div "Description 1000 of 1000 characters left" at bounding box center [378, 183] width 342 height 72
click at [517, 364] on button "Save" at bounding box center [520, 362] width 54 height 21
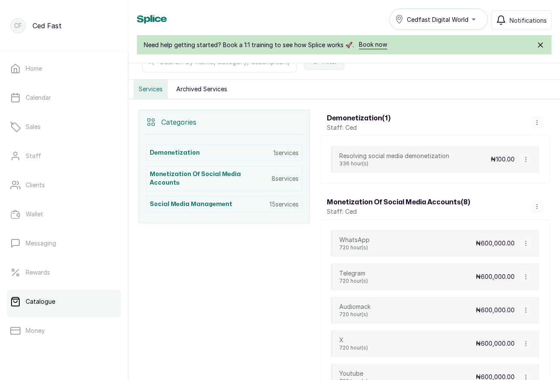
click at [528, 156] on icon "button" at bounding box center [526, 159] width 6 height 6
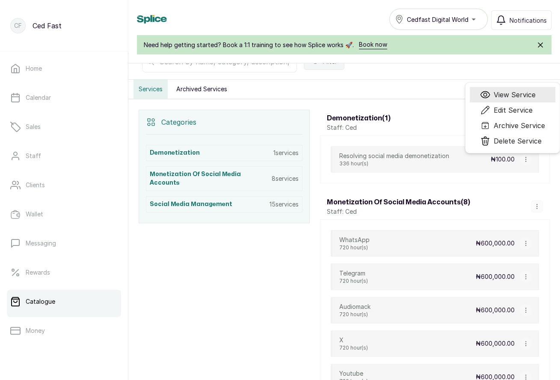
click at [521, 94] on span "View Service" at bounding box center [515, 94] width 42 height 10
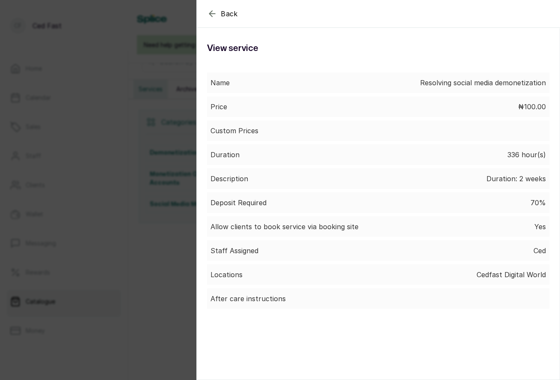
click at [211, 12] on icon "button" at bounding box center [212, 14] width 10 height 10
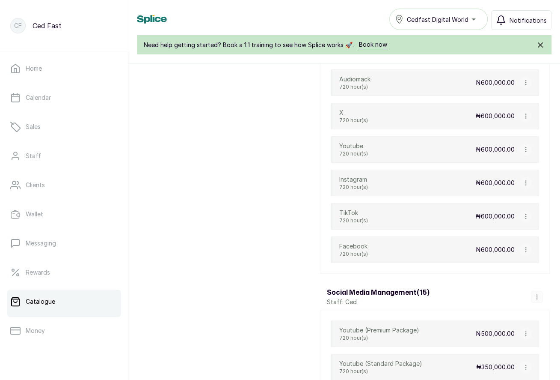
scroll to position [123, 0]
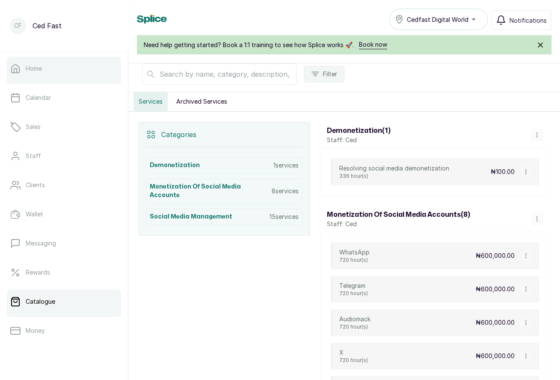
click at [40, 69] on p "Home" at bounding box center [34, 68] width 16 height 9
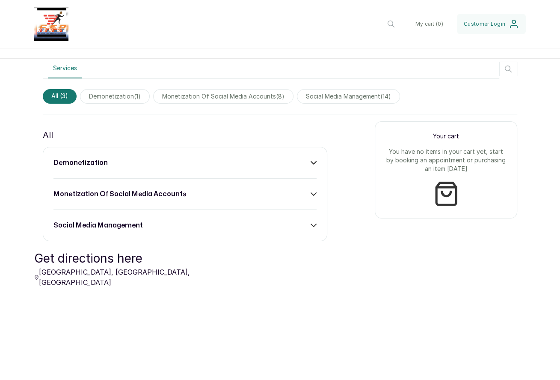
scroll to position [250, 0]
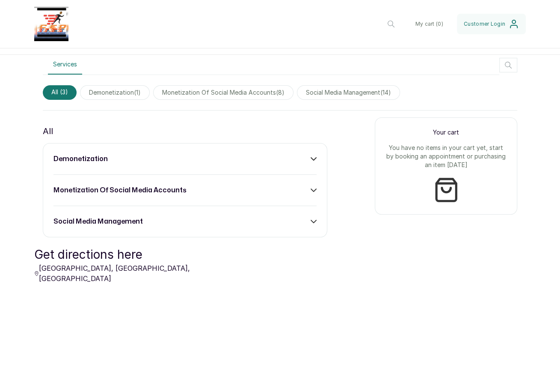
click at [318, 153] on div "demonetization monetization of social media accounts social media management" at bounding box center [185, 190] width 285 height 94
click at [318, 156] on div "demonetization monetization of social media accounts social media management" at bounding box center [185, 190] width 285 height 94
click at [310, 162] on div "demonetization" at bounding box center [185, 159] width 263 height 10
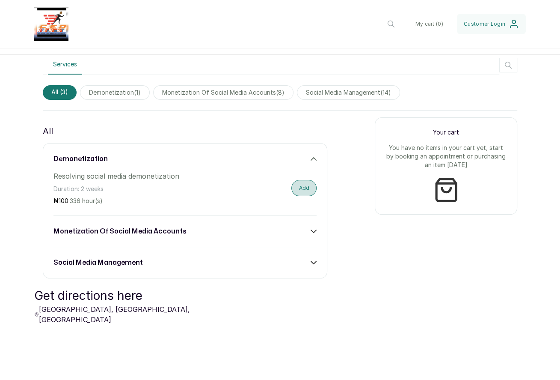
click at [308, 187] on button "Add" at bounding box center [304, 188] width 25 height 16
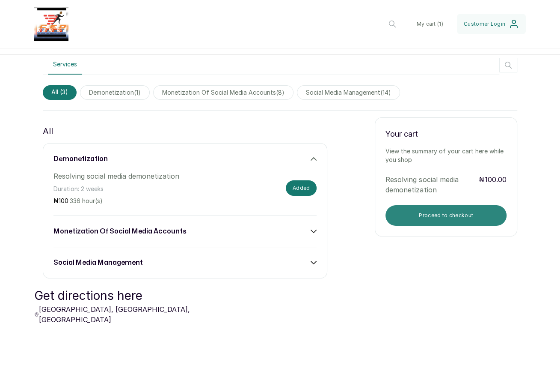
click at [435, 209] on button "Proceed to checkout" at bounding box center [446, 215] width 121 height 21
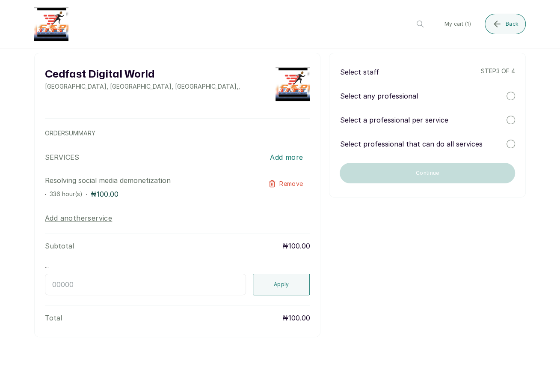
scroll to position [0, 0]
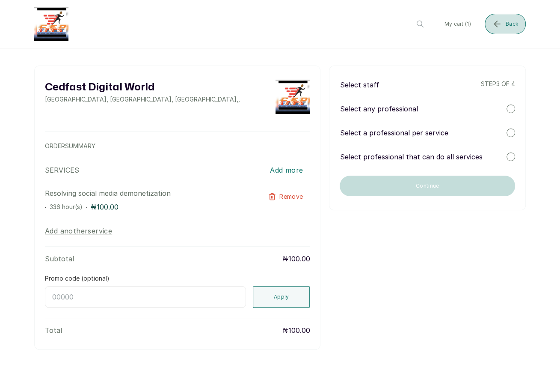
click at [499, 23] on icon "submit" at bounding box center [497, 24] width 10 height 10
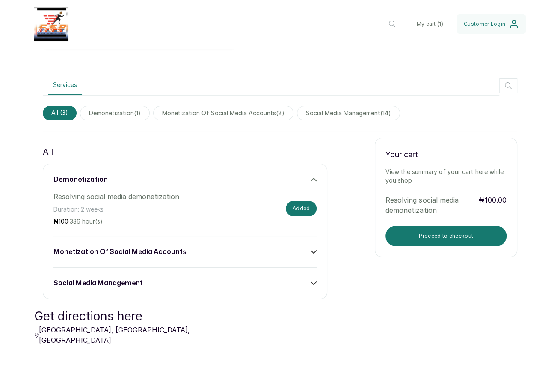
scroll to position [255, 0]
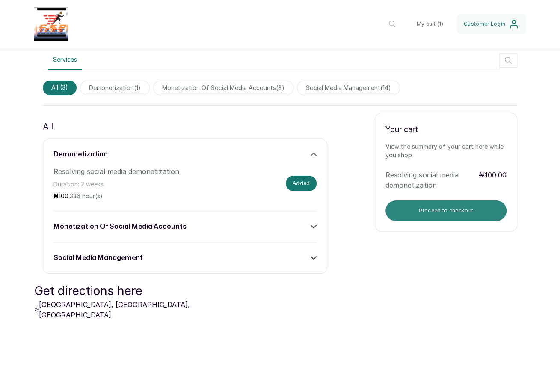
click at [450, 215] on button "Proceed to checkout" at bounding box center [446, 210] width 121 height 21
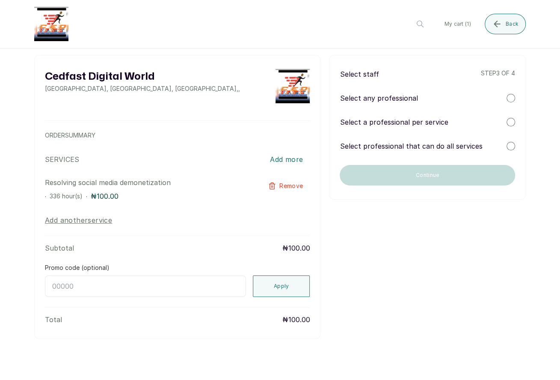
scroll to position [0, 0]
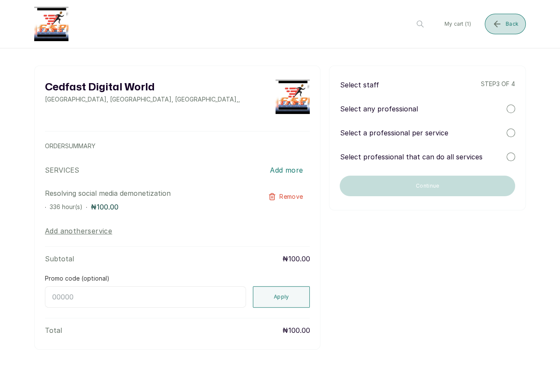
click at [502, 24] on icon "submit" at bounding box center [497, 24] width 10 height 10
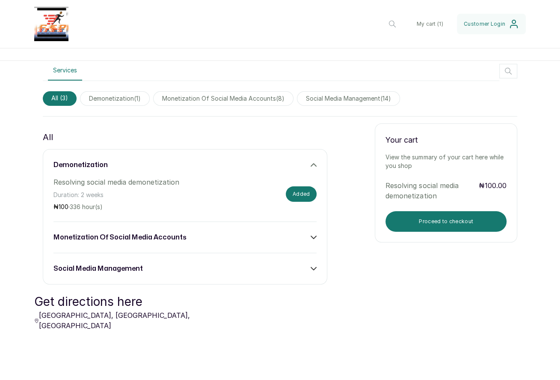
scroll to position [256, 0]
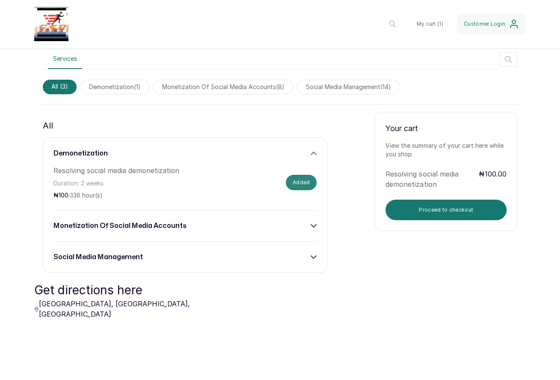
click at [299, 182] on button "Added" at bounding box center [301, 182] width 31 height 15
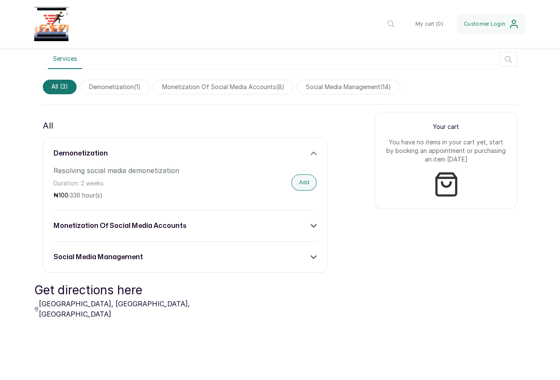
click at [299, 182] on button "Add" at bounding box center [304, 182] width 25 height 16
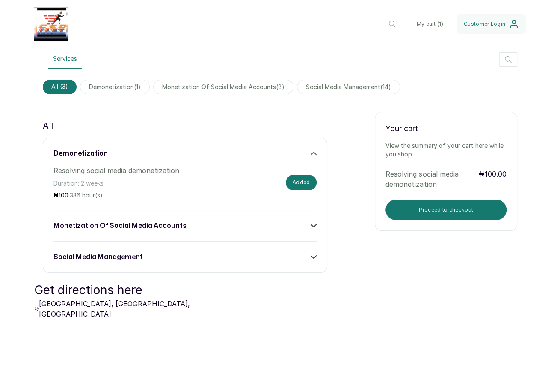
click at [299, 182] on button "Added" at bounding box center [301, 182] width 31 height 15
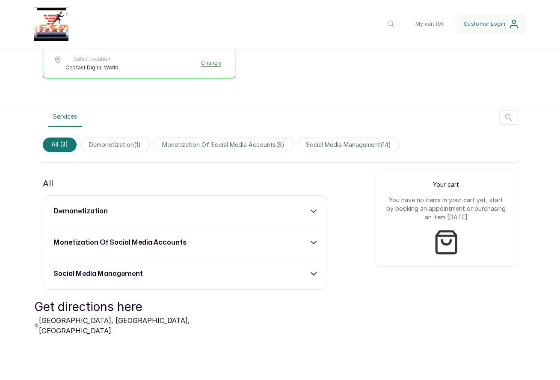
scroll to position [230, 0]
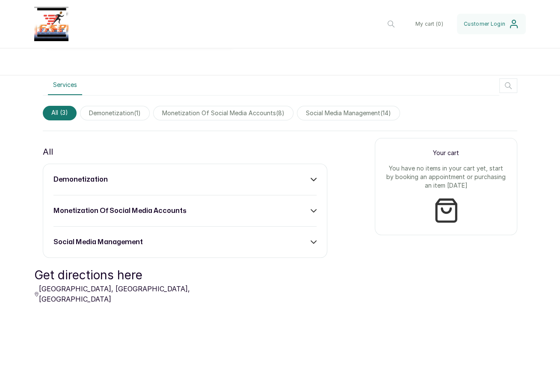
click at [286, 185] on div "demonetization monetization of social media accounts social media management" at bounding box center [185, 211] width 285 height 94
click at [300, 175] on div "demonetization" at bounding box center [185, 179] width 263 height 10
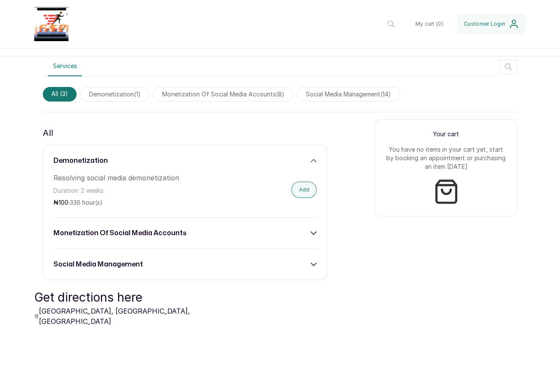
scroll to position [249, 0]
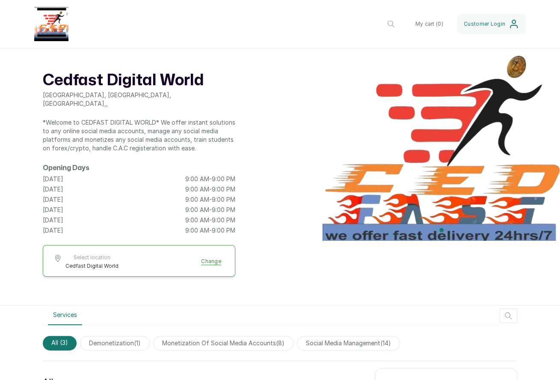
scroll to position [176, 0]
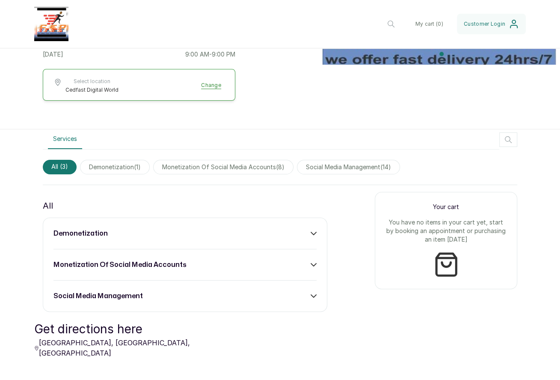
click at [223, 231] on div "demonetization" at bounding box center [185, 233] width 263 height 10
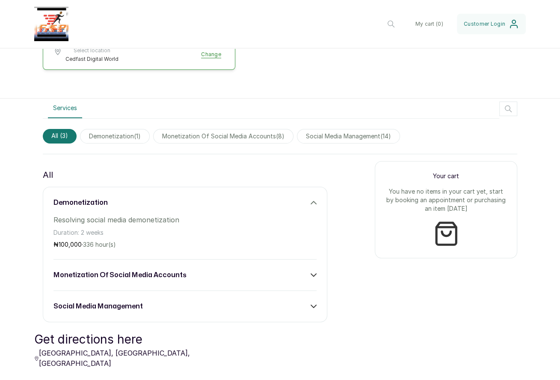
scroll to position [233, 0]
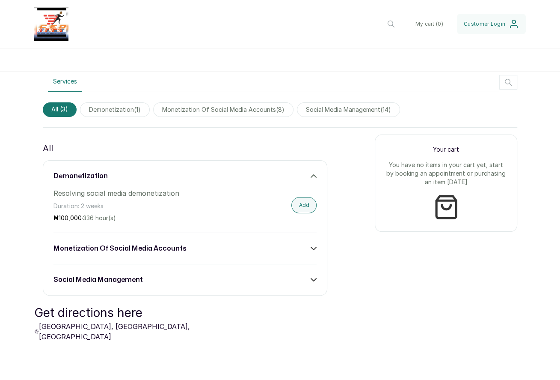
click at [275, 205] on div "Resolving social media demonetization Duration: 2 weeks ₦ 100,000 · 336 hour(s)…" at bounding box center [185, 205] width 263 height 34
click at [307, 199] on button "Add" at bounding box center [304, 205] width 25 height 16
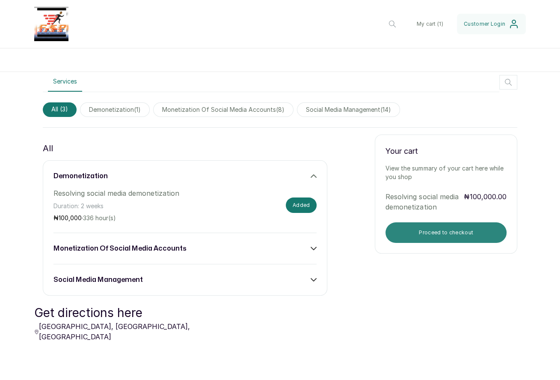
click at [447, 226] on button "Proceed to checkout" at bounding box center [446, 232] width 121 height 21
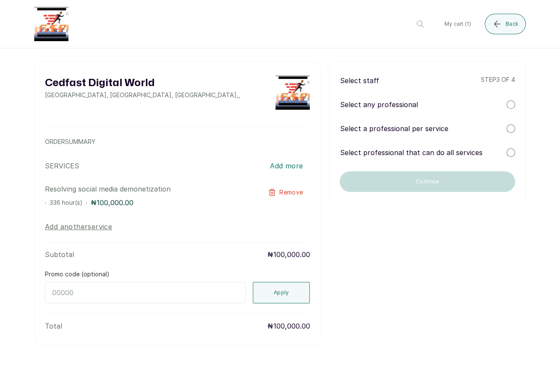
scroll to position [0, 0]
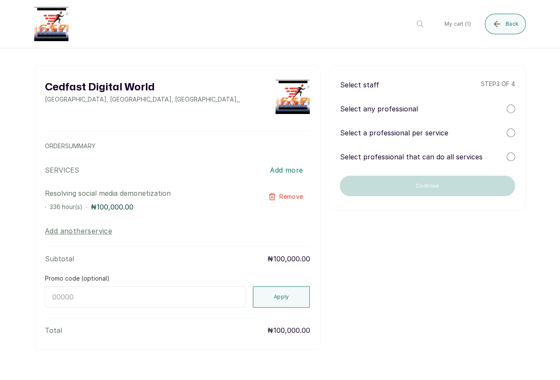
click at [510, 106] on div at bounding box center [511, 108] width 9 height 9
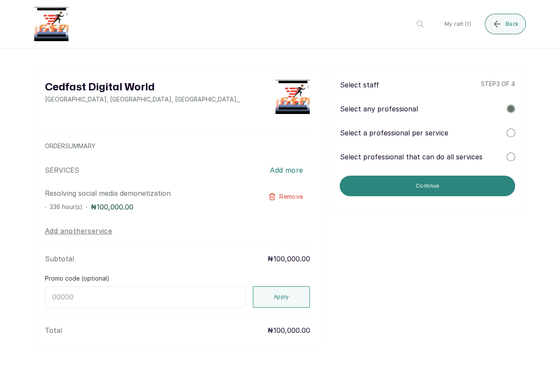
click at [447, 184] on button "Continue" at bounding box center [428, 186] width 176 height 21
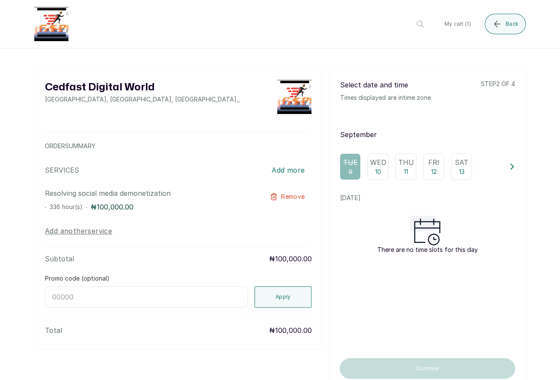
click at [377, 157] on p "Wed" at bounding box center [378, 162] width 16 height 10
click at [399, 163] on p "Thu" at bounding box center [406, 162] width 16 height 10
click at [495, 28] on icon "submit" at bounding box center [497, 24] width 10 height 10
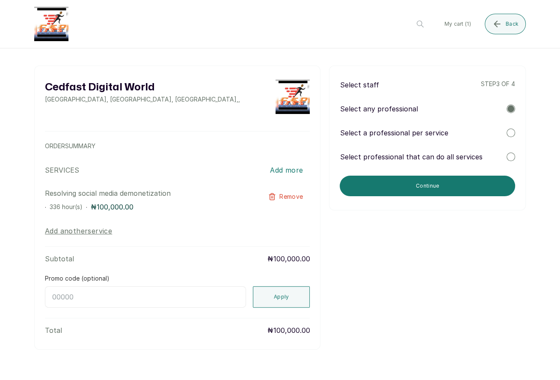
click at [507, 132] on div at bounding box center [511, 132] width 9 height 9
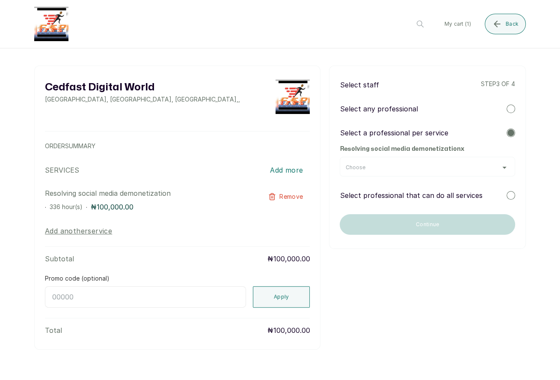
click at [439, 171] on div "Choose" at bounding box center [428, 167] width 176 height 20
click at [500, 167] on div "Choose" at bounding box center [427, 167] width 164 height 7
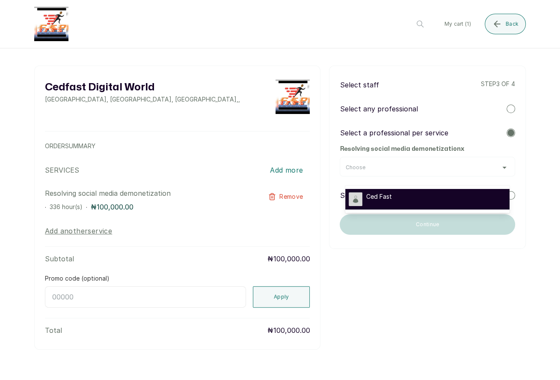
click at [425, 202] on div "Ced Fast" at bounding box center [428, 199] width 158 height 14
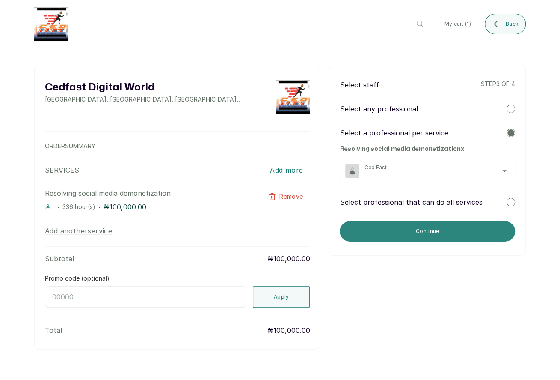
click at [427, 229] on button "Continue" at bounding box center [428, 231] width 176 height 21
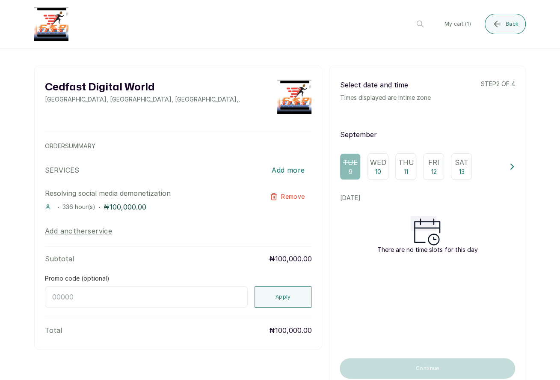
click at [375, 164] on p "Wed" at bounding box center [378, 162] width 16 height 10
click at [408, 170] on p "11" at bounding box center [406, 171] width 4 height 9
